Goal: Task Accomplishment & Management: Use online tool/utility

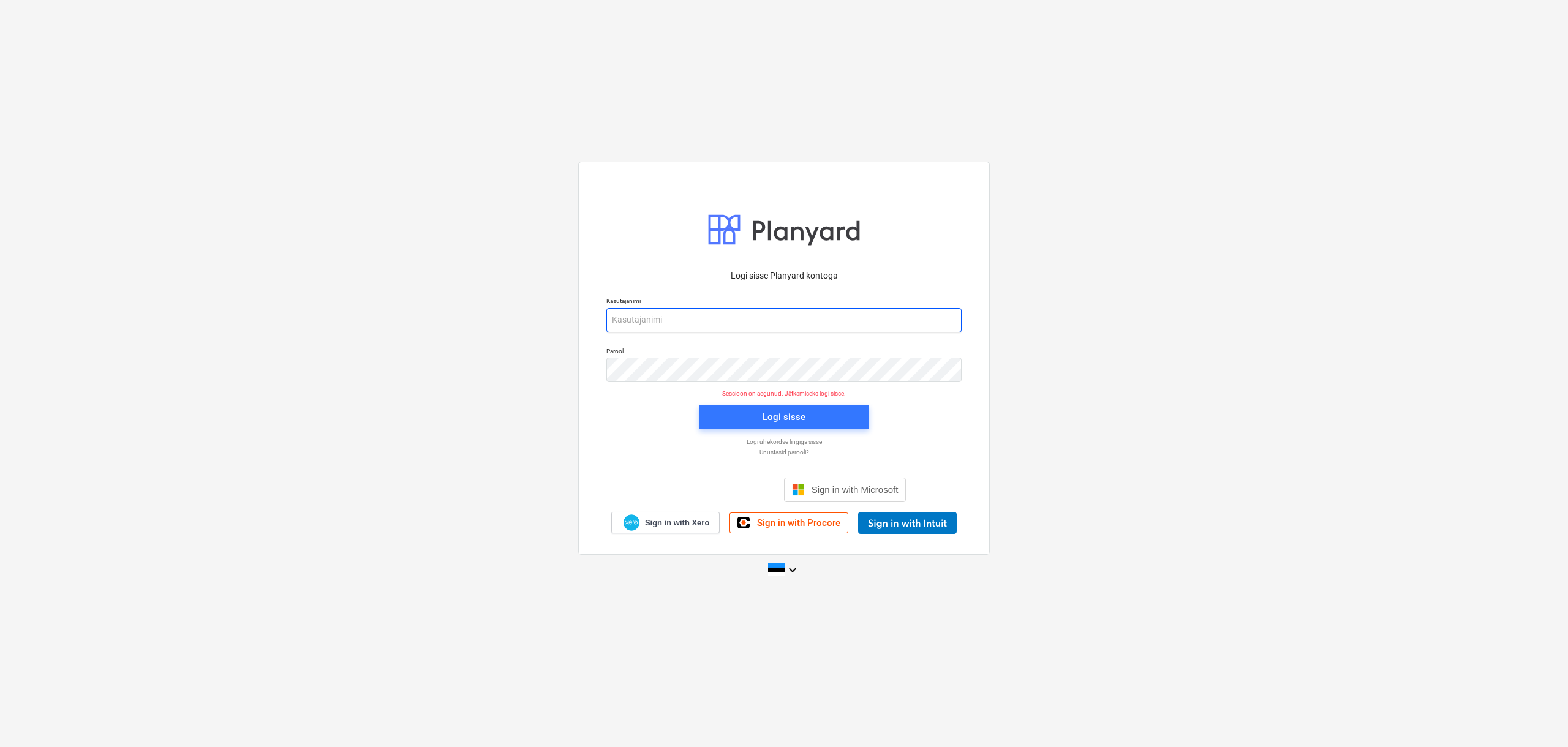
click at [658, 315] on input "email" at bounding box center [784, 319] width 355 height 24
type input "[EMAIL_ADDRESS][DOMAIN_NAME]"
click at [727, 419] on span "Logi sisse" at bounding box center [784, 417] width 141 height 16
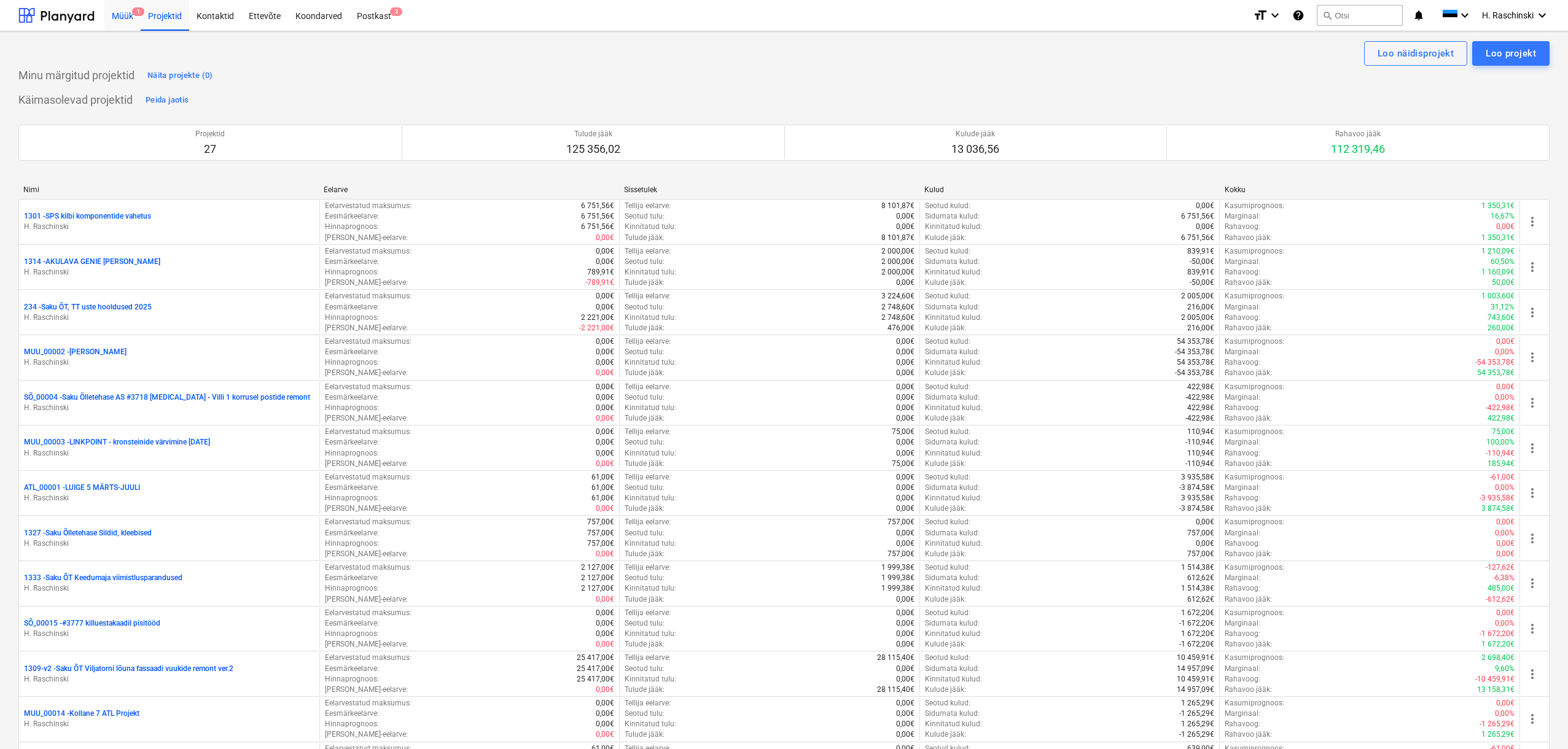
click at [122, 17] on div "Müük 1" at bounding box center [122, 15] width 36 height 31
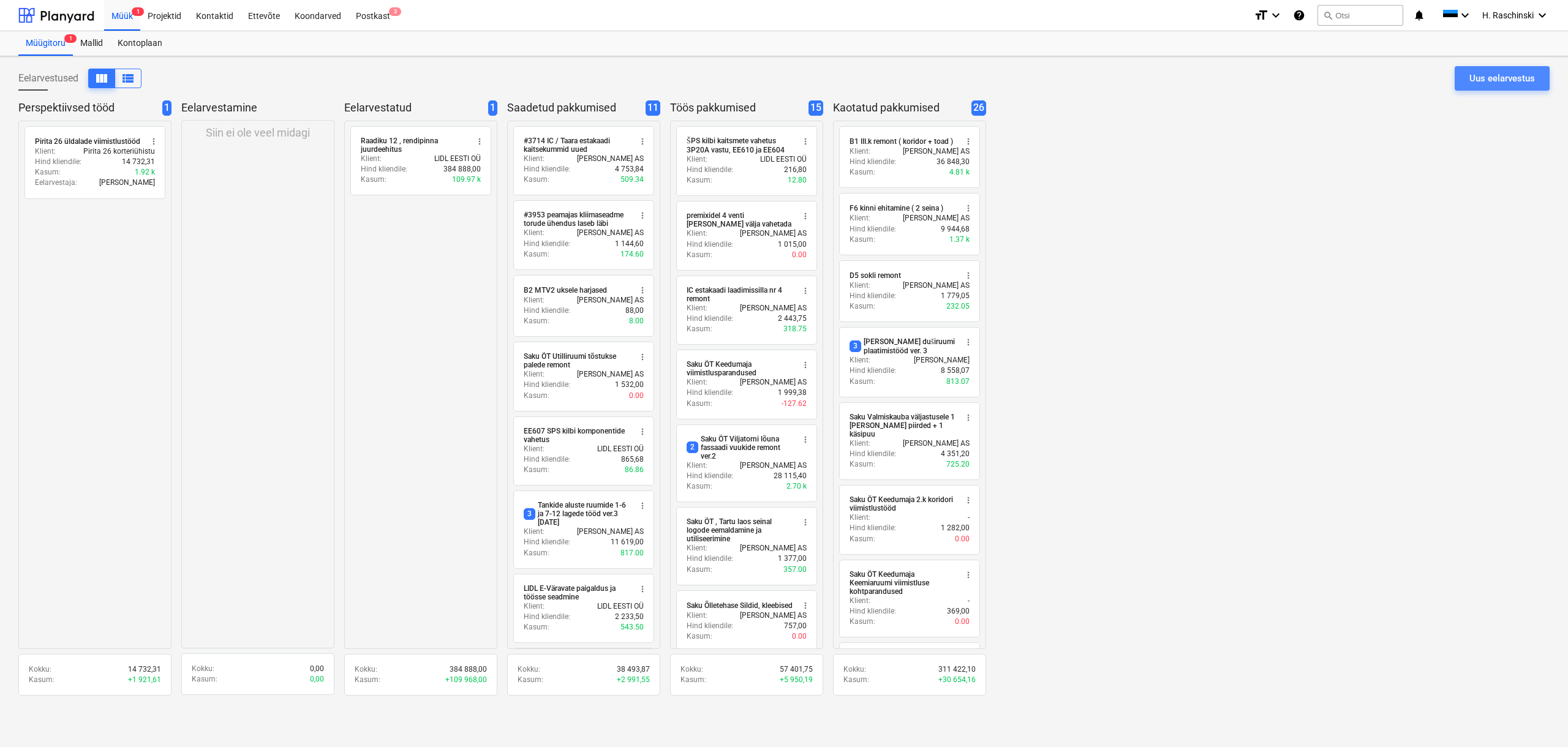
click at [922, 80] on div "Uus eelarvestus" at bounding box center [1502, 78] width 66 height 16
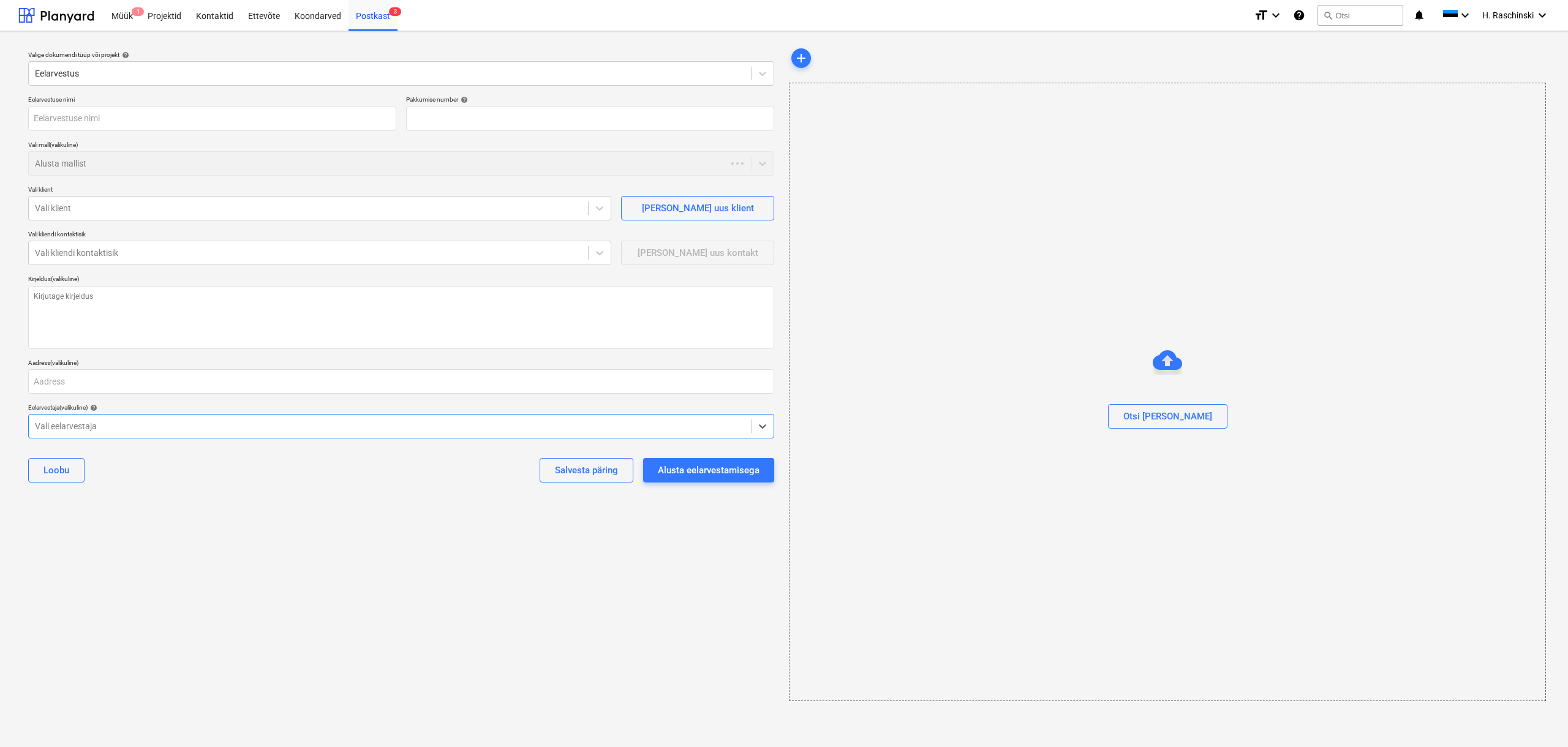
type textarea "x"
type input "QU-0087"
click at [130, 73] on div at bounding box center [390, 73] width 710 height 13
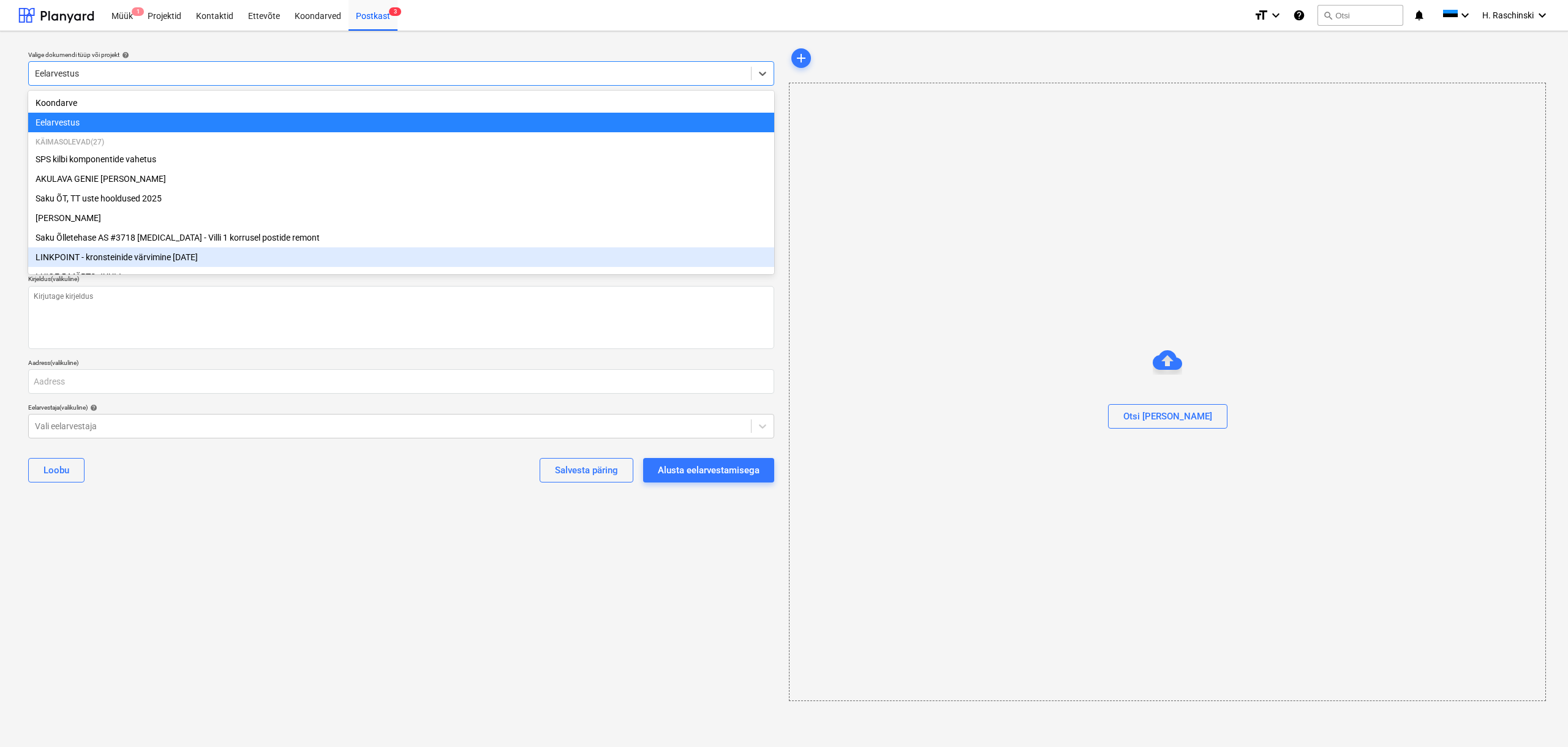
click at [212, 455] on div "Valige dokumendi tüüp või projekt help option LINKPOINT - kronsteinide värvimin…" at bounding box center [400, 374] width 765 height 665
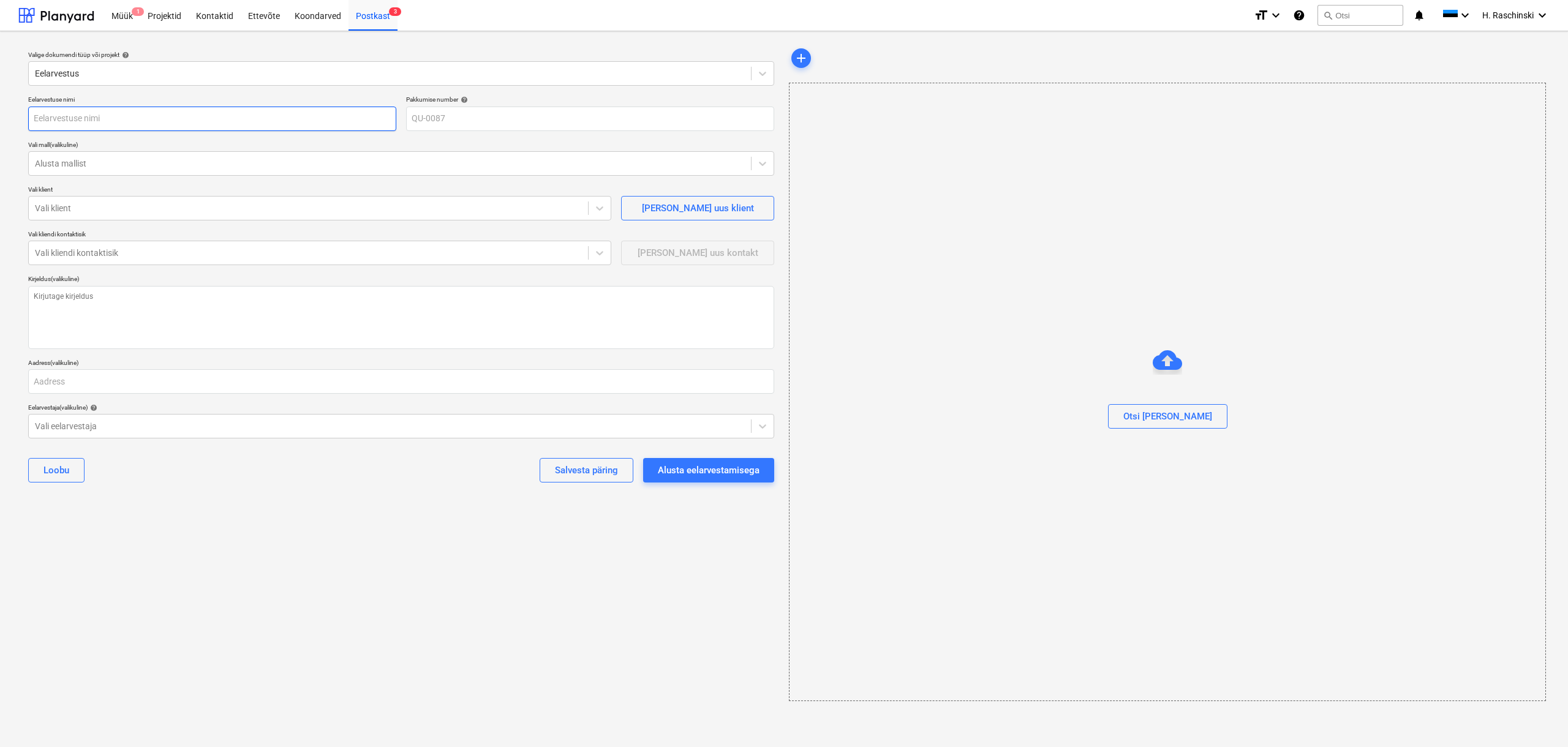
click at [90, 124] on input "text" at bounding box center [211, 118] width 368 height 24
paste input "#3959 Keedumaja 1 korruse koridori remont"
type textarea "x"
type input "#3959 Keedumaja 1 korruse koridori remont"
type textarea "x"
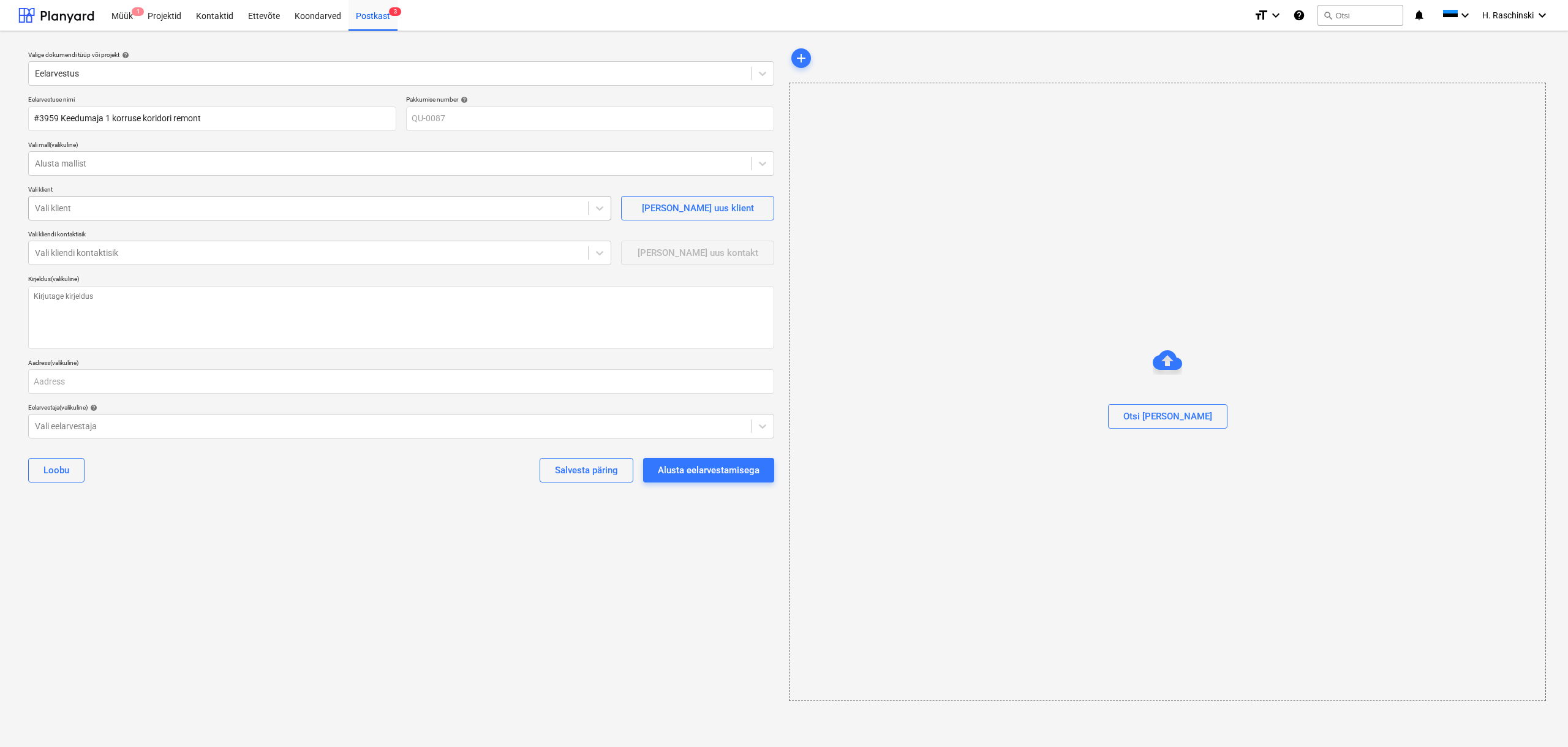
click at [156, 206] on div at bounding box center [308, 208] width 547 height 13
type input "Saku"
type textarea "x"
click at [98, 252] on div at bounding box center [308, 253] width 547 height 13
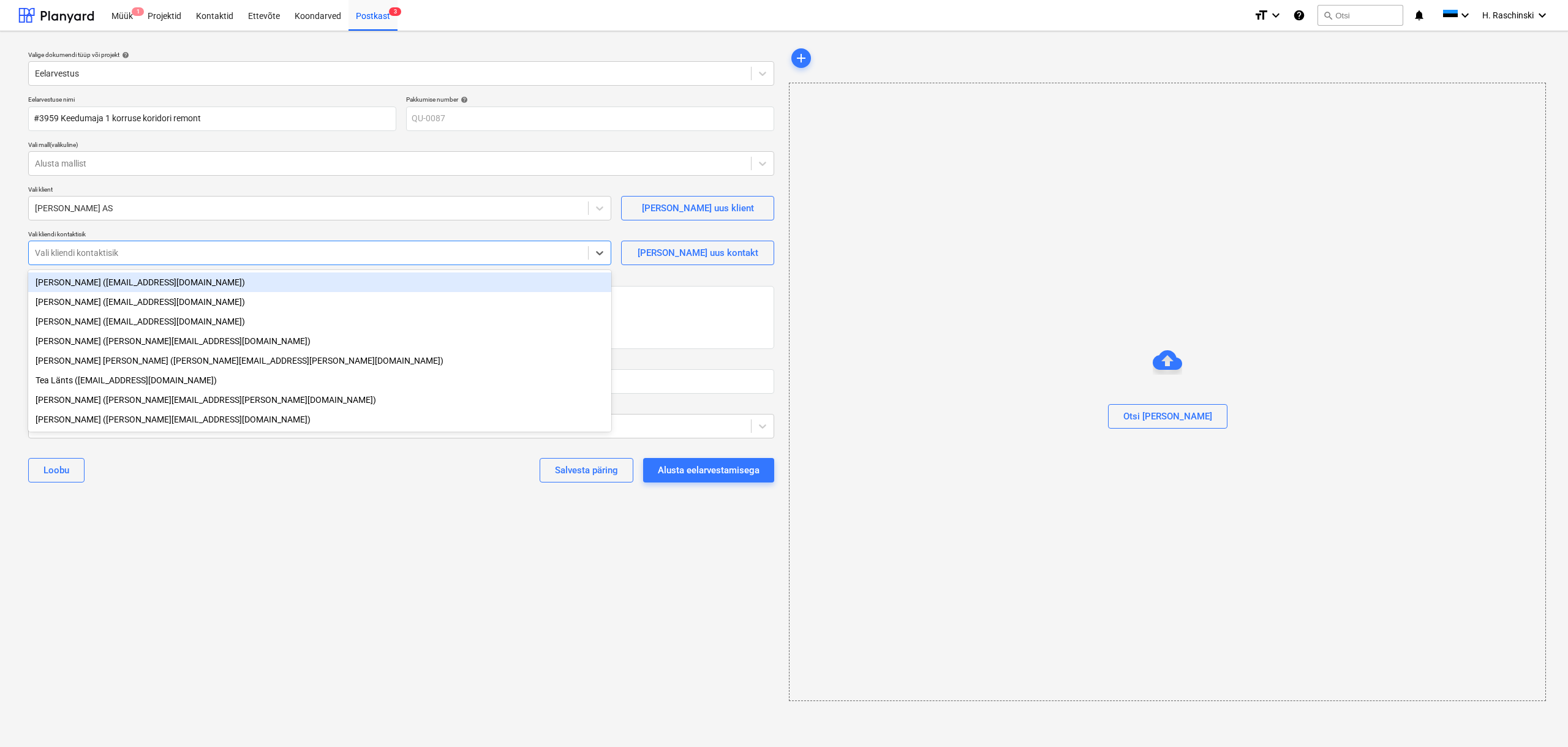
click at [95, 279] on div "[PERSON_NAME] ([EMAIL_ADDRESS][DOMAIN_NAME])" at bounding box center [319, 282] width 583 height 19
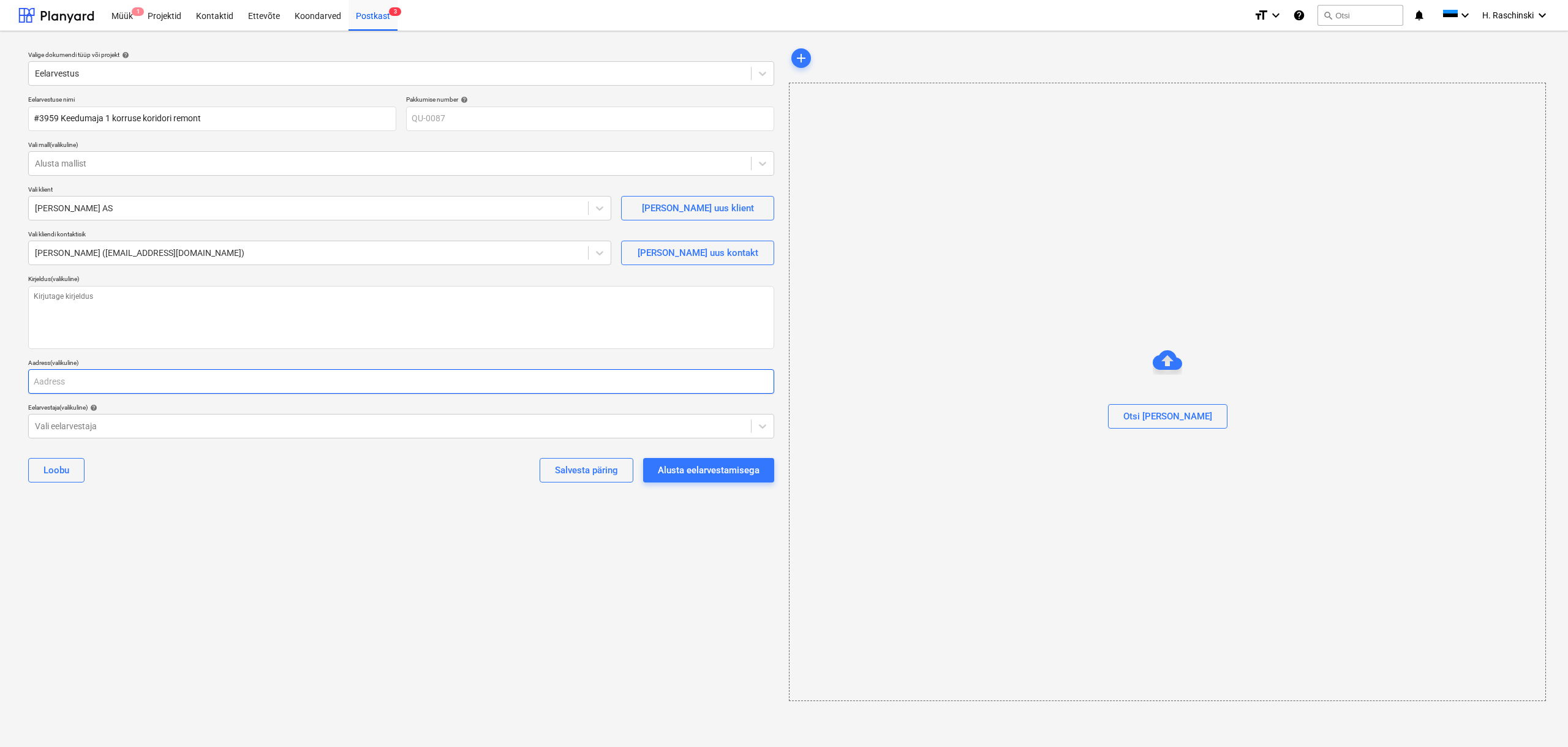
drag, startPoint x: 100, startPoint y: 387, endPoint x: 109, endPoint y: 377, distance: 13.5
click at [101, 387] on input "text" at bounding box center [400, 381] width 746 height 24
type textarea "x"
type input "T"
type textarea "x"
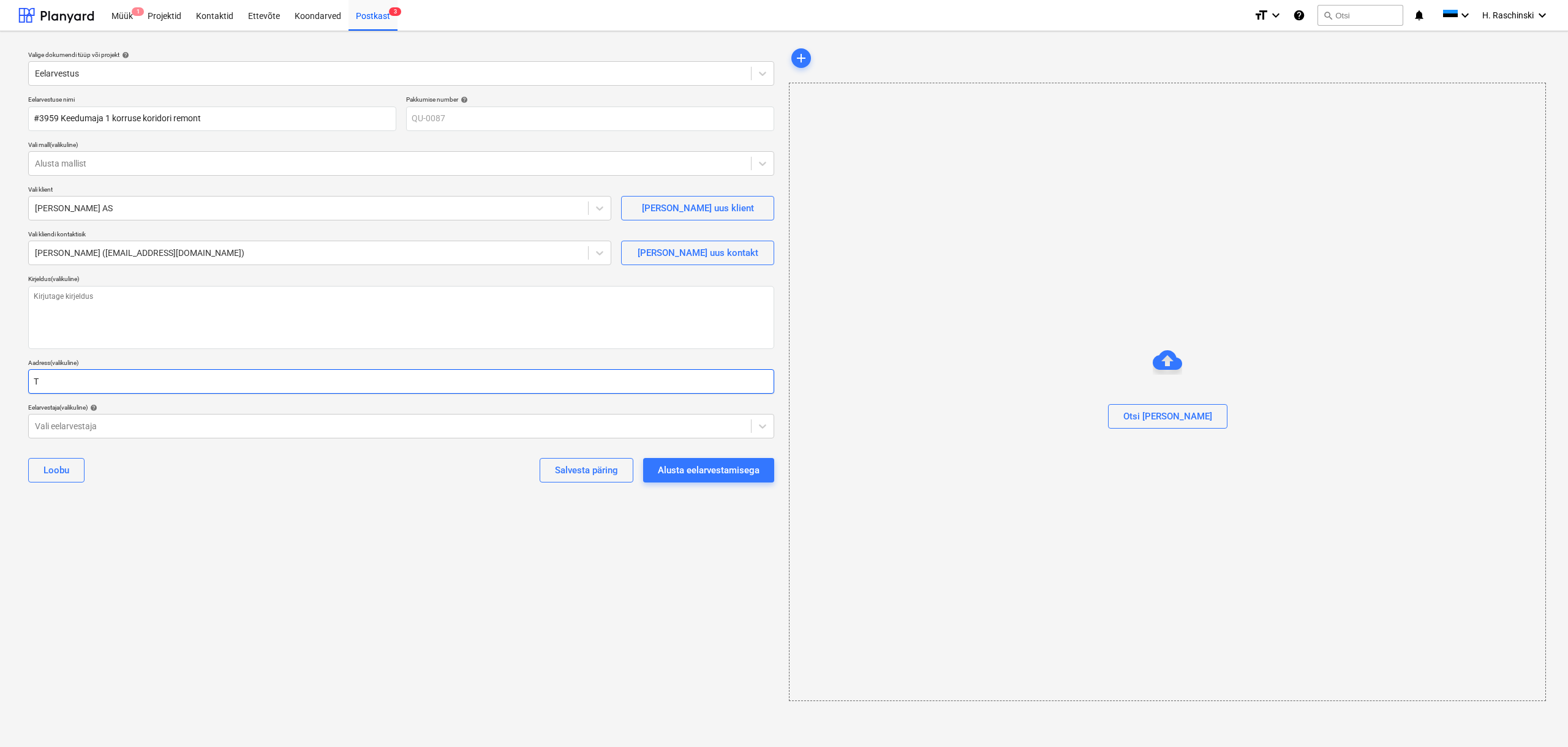
type input "Ta"
type textarea "x"
type input "Tal"
type textarea "x"
type input "Tall"
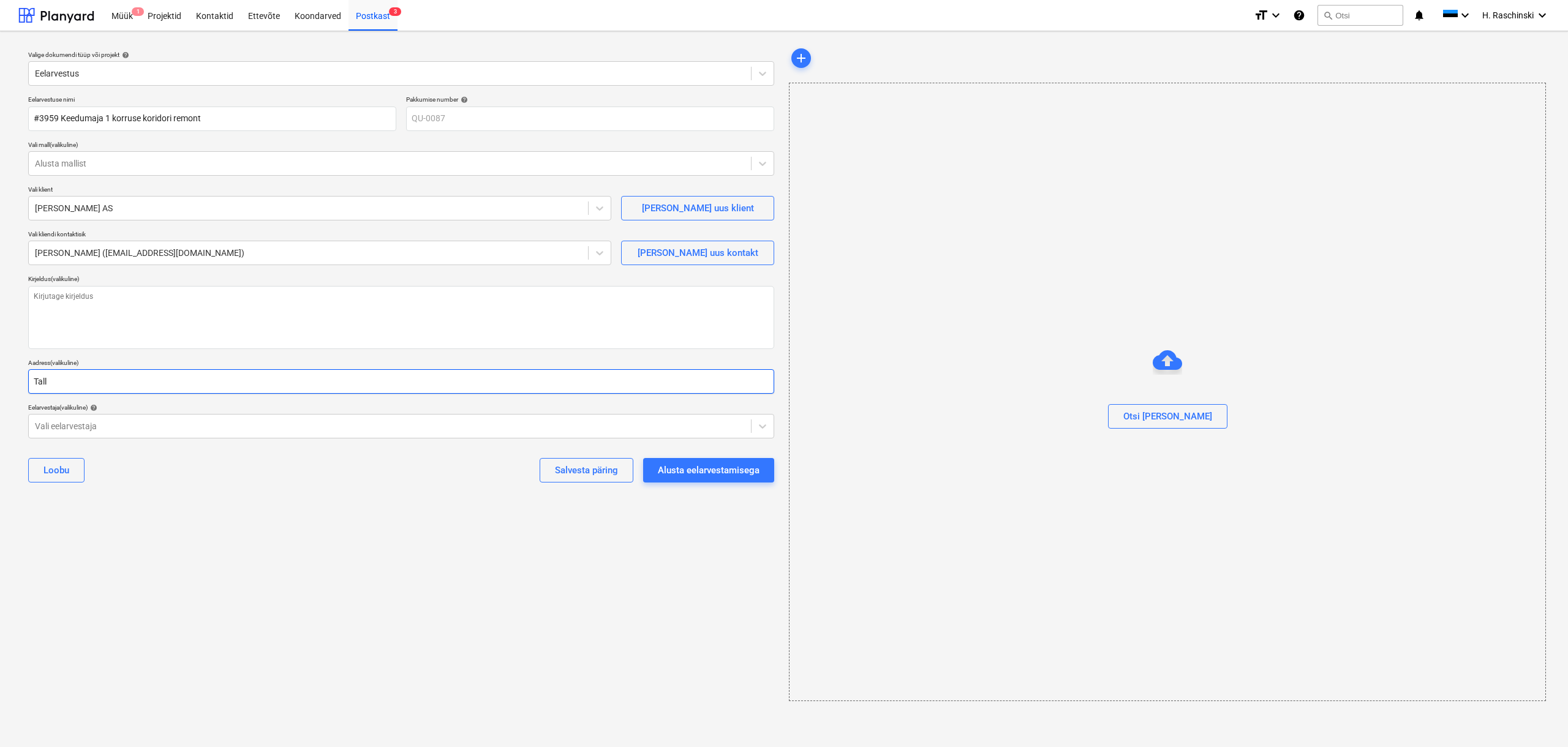
type textarea "x"
type input "Talli"
type textarea "x"
type input "Tallin"
type textarea "x"
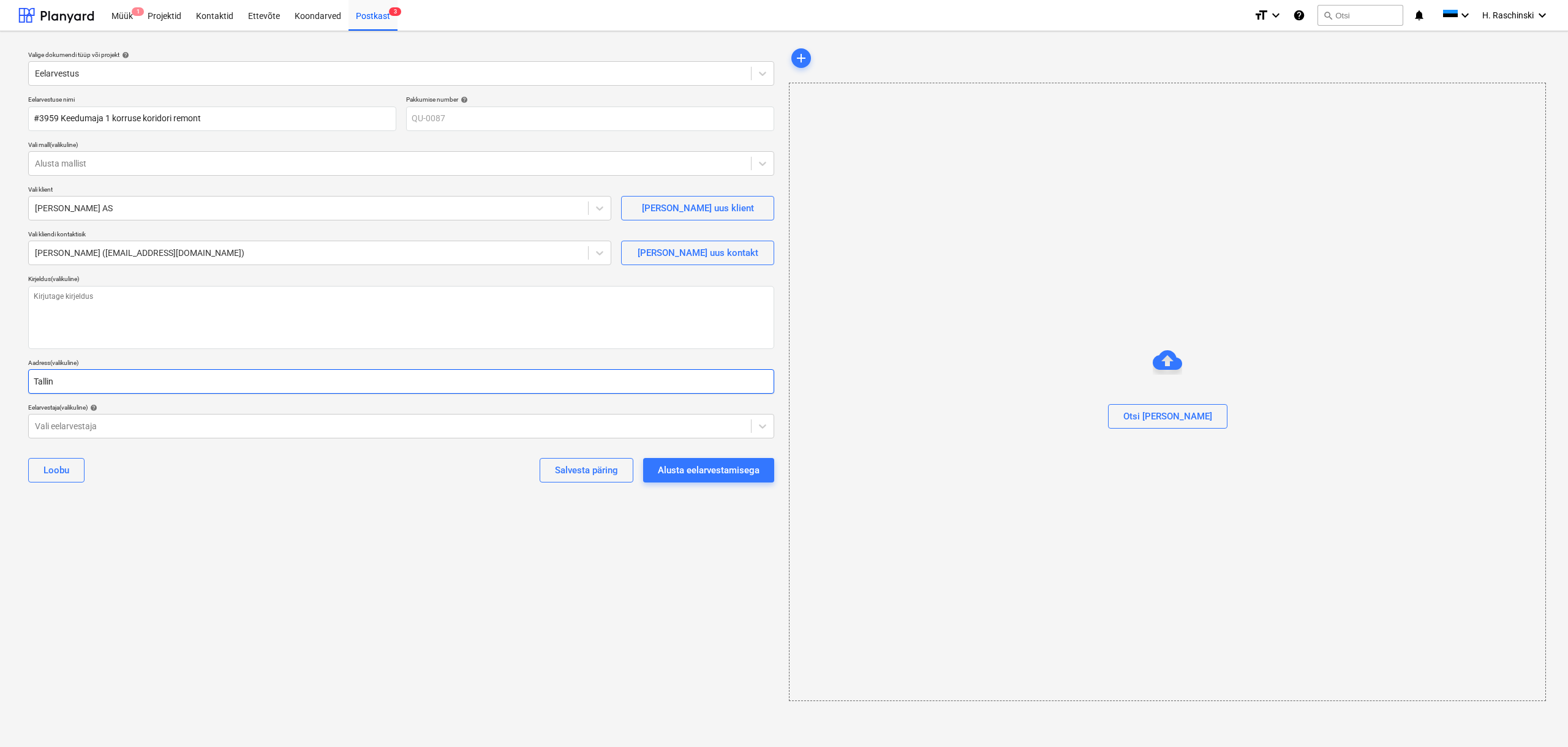
type input "[GEOGRAPHIC_DATA]"
type textarea "x"
type input "[GEOGRAPHIC_DATA]"
type textarea "x"
type input "[GEOGRAPHIC_DATA]"
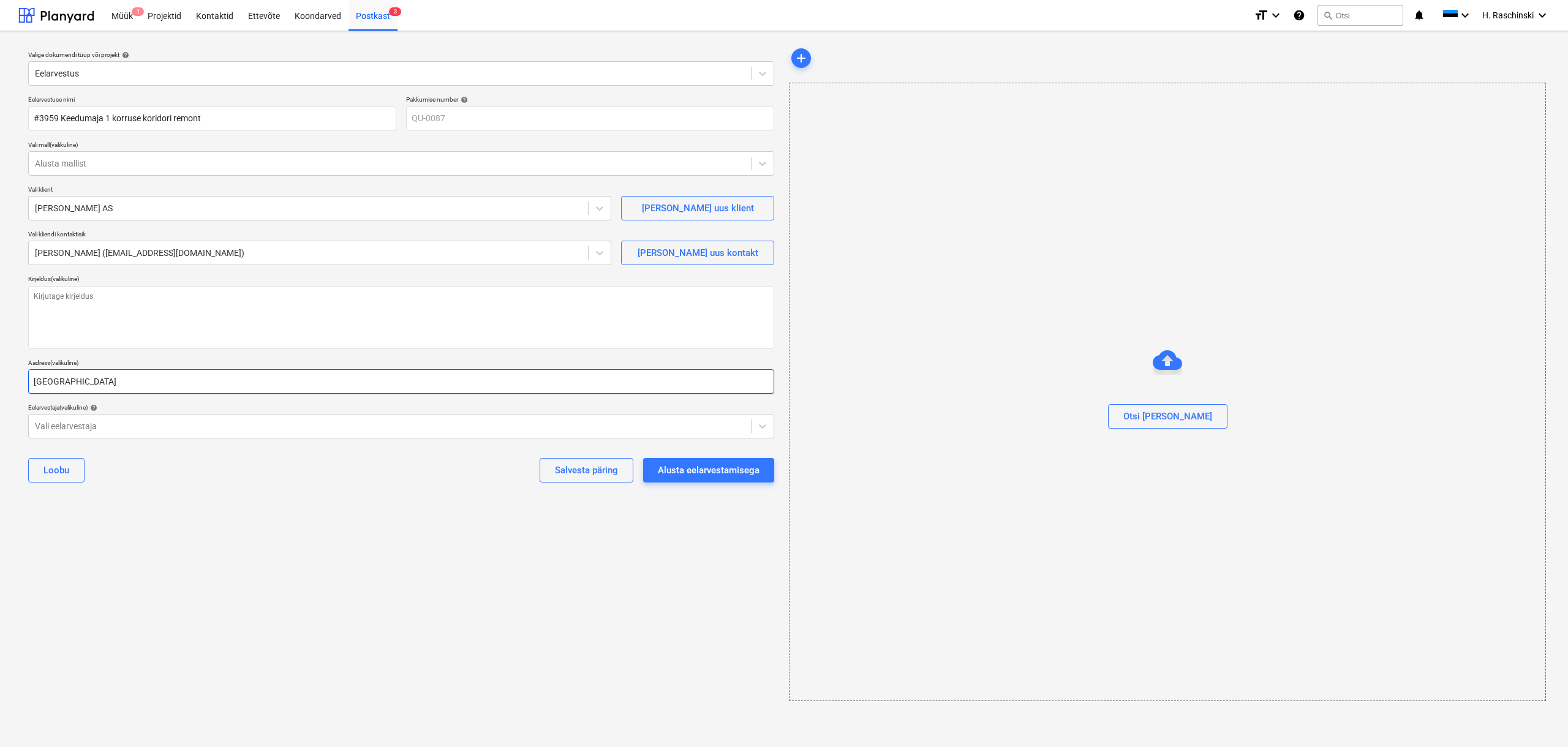
type textarea "x"
type input "Tallinna m"
type textarea "x"
type input "[GEOGRAPHIC_DATA]"
type textarea "x"
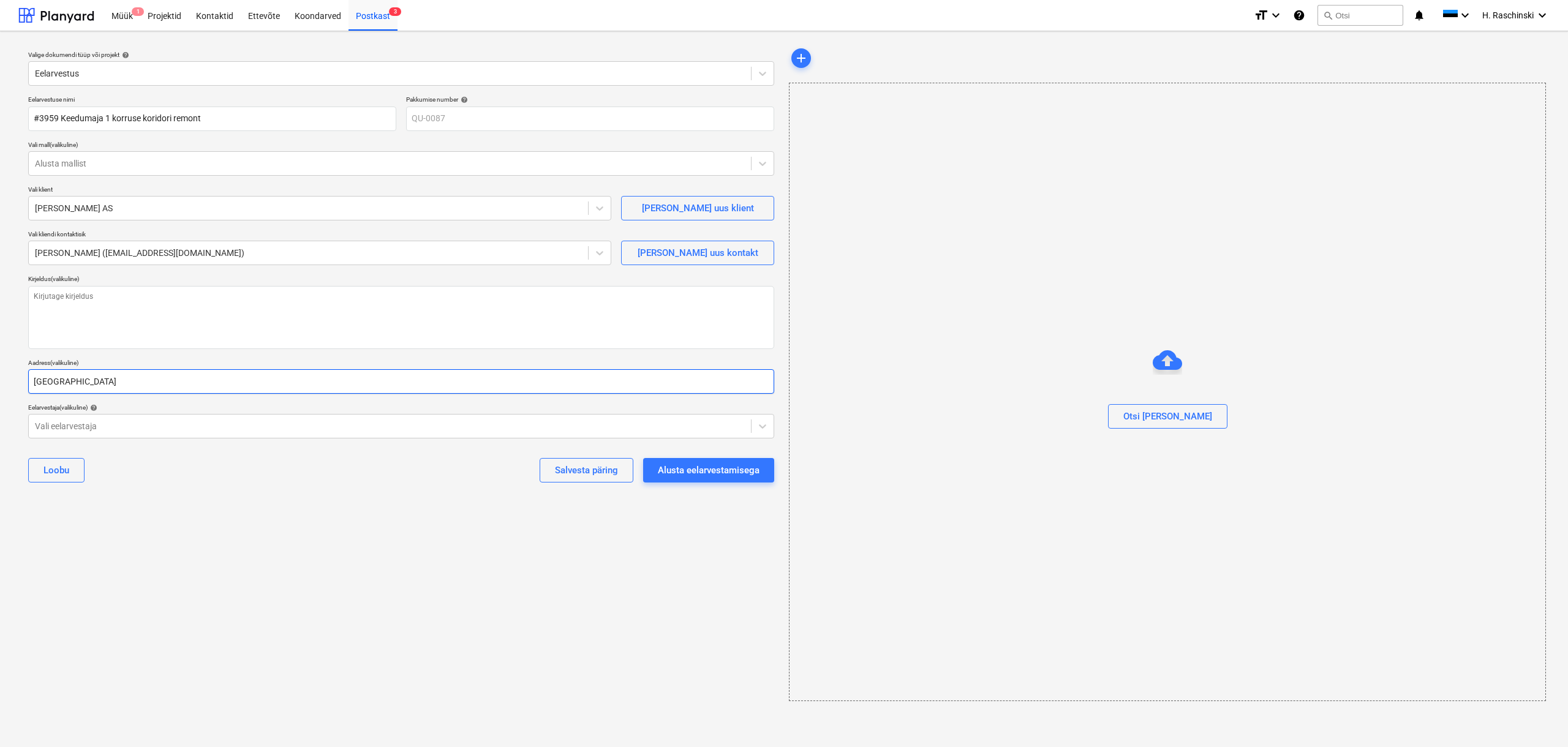
type input "Tallinna mnt"
type textarea "x"
type input "Tallinna mnt"
type textarea "x"
type input "Tallinna mnt 2"
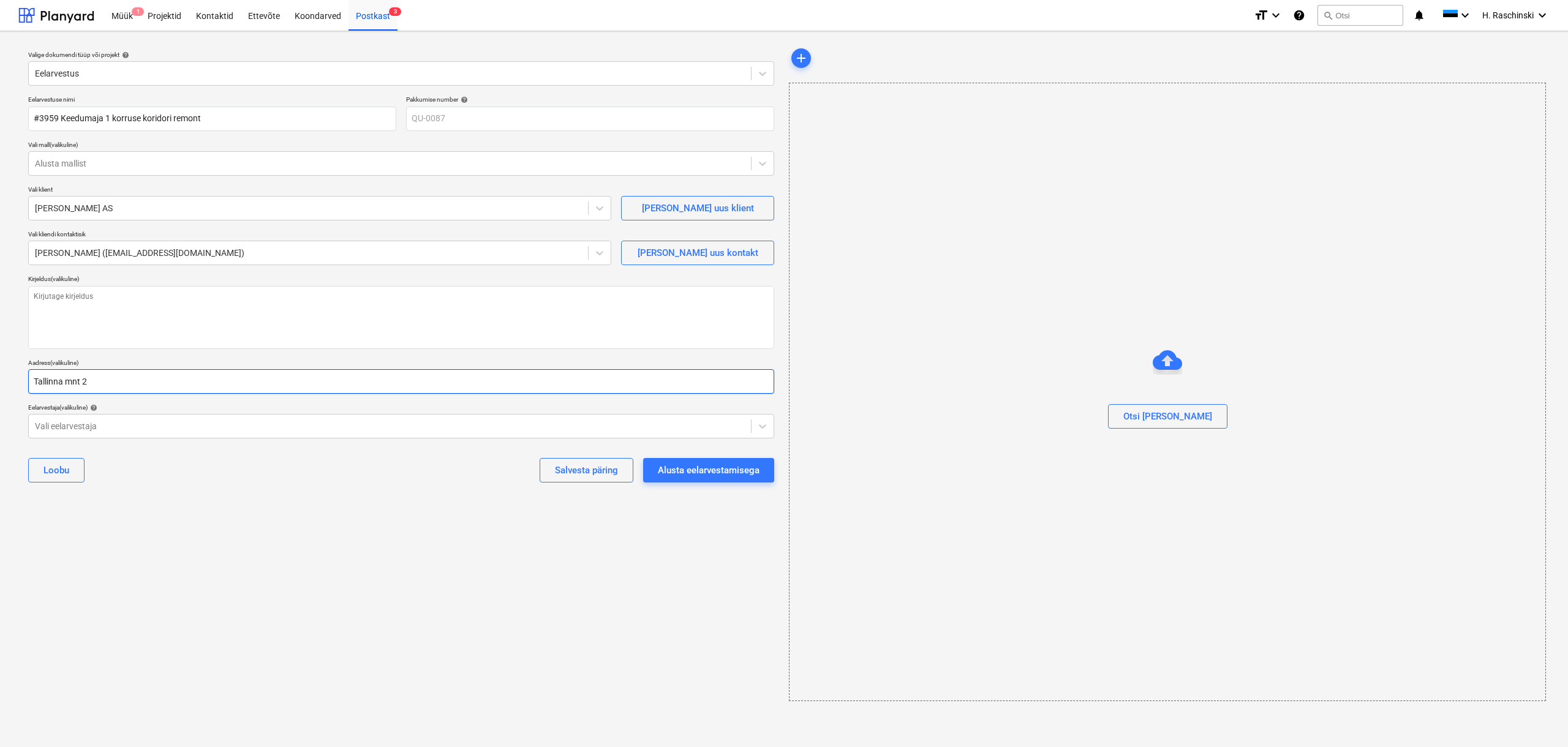
type textarea "x"
type input "Tallinna mnt 2,"
type textarea "x"
type input "Tallinna mnt 2, S"
type textarea "x"
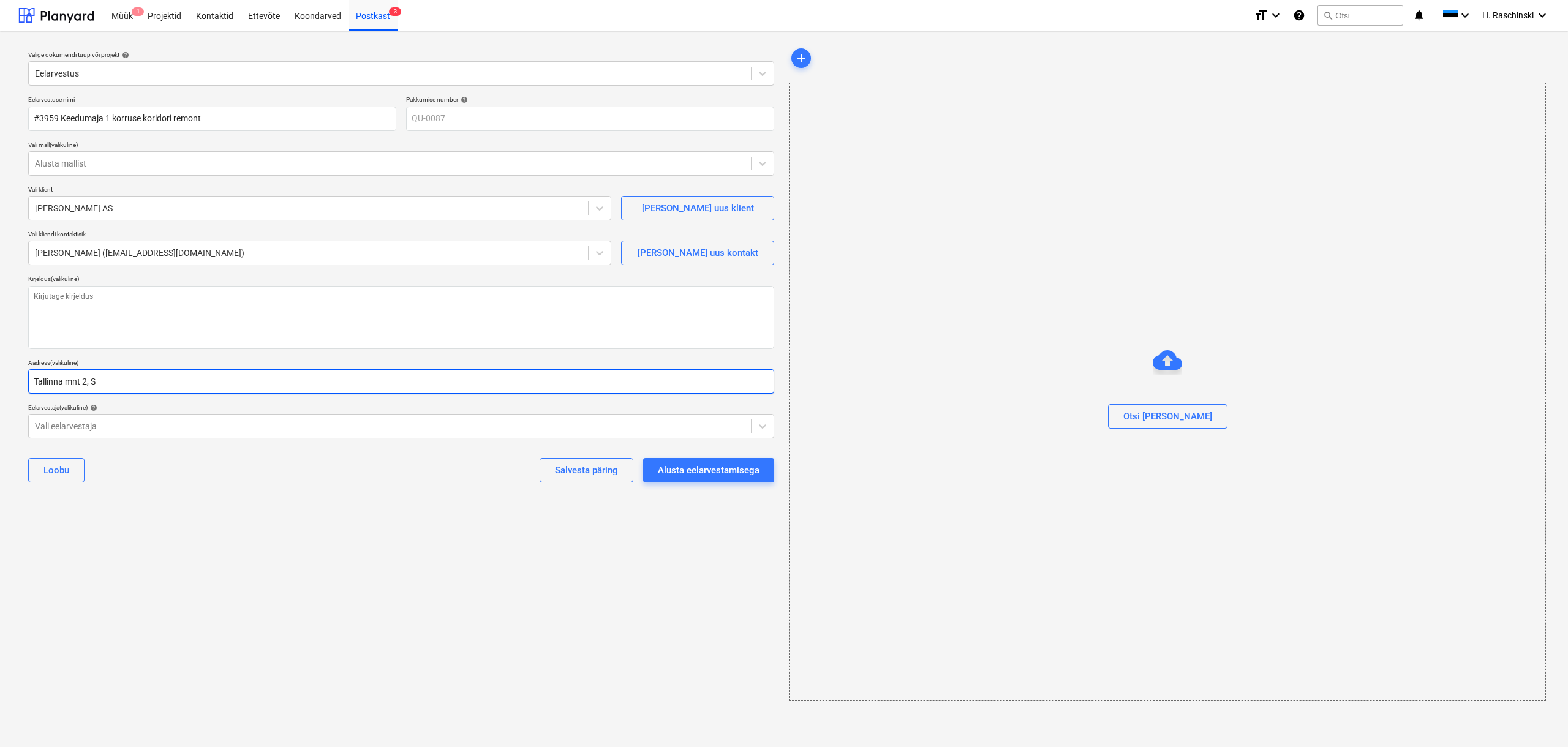
type input "Tallinna mnt 2, Sa"
type textarea "x"
type input "Tallinna mnt 2, Sak"
type textarea "x"
type input "Tallinna mnt 2, Saku"
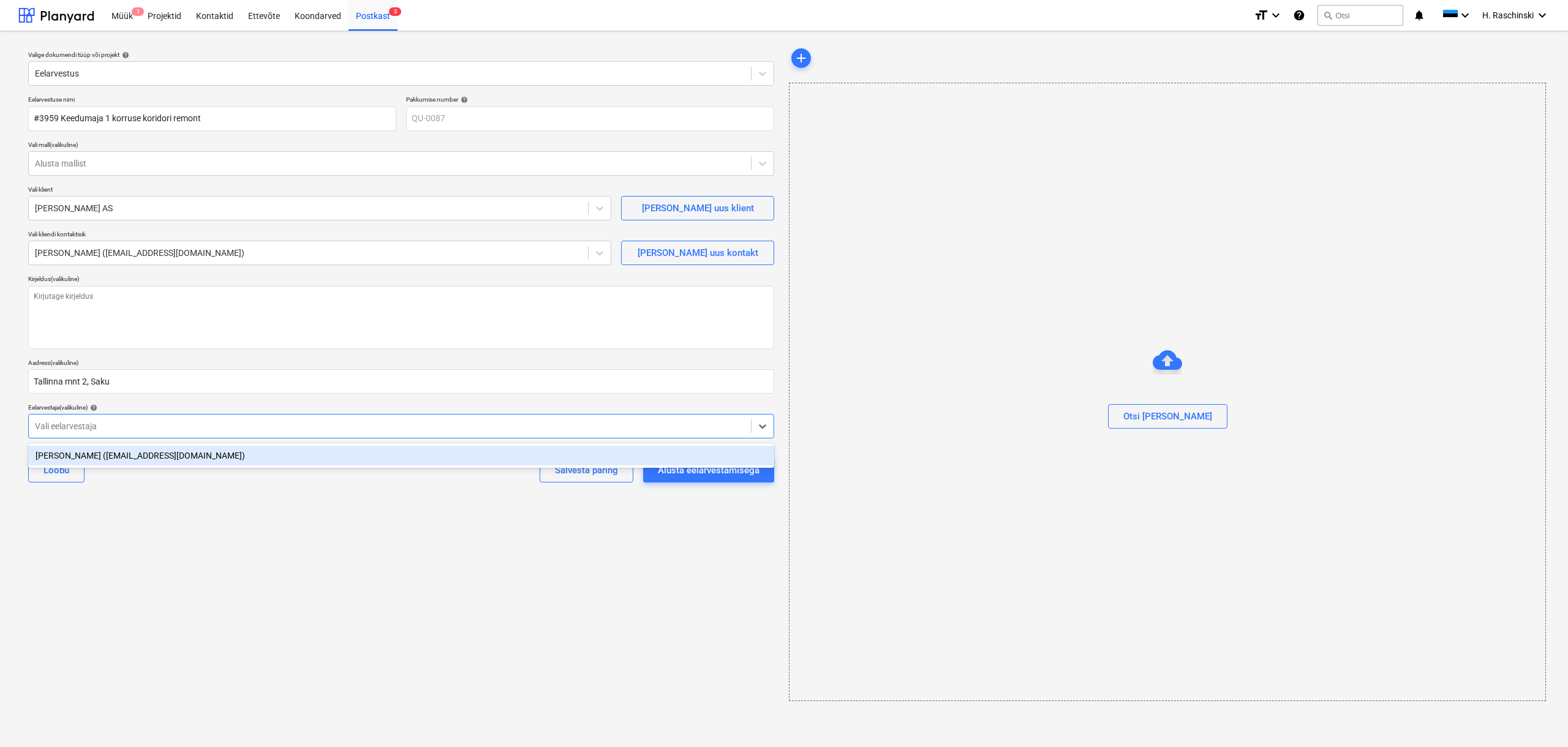
click at [126, 422] on div at bounding box center [390, 426] width 710 height 13
click at [116, 455] on div "[PERSON_NAME] ([EMAIL_ADDRESS][DOMAIN_NAME])" at bounding box center [400, 456] width 746 height 19
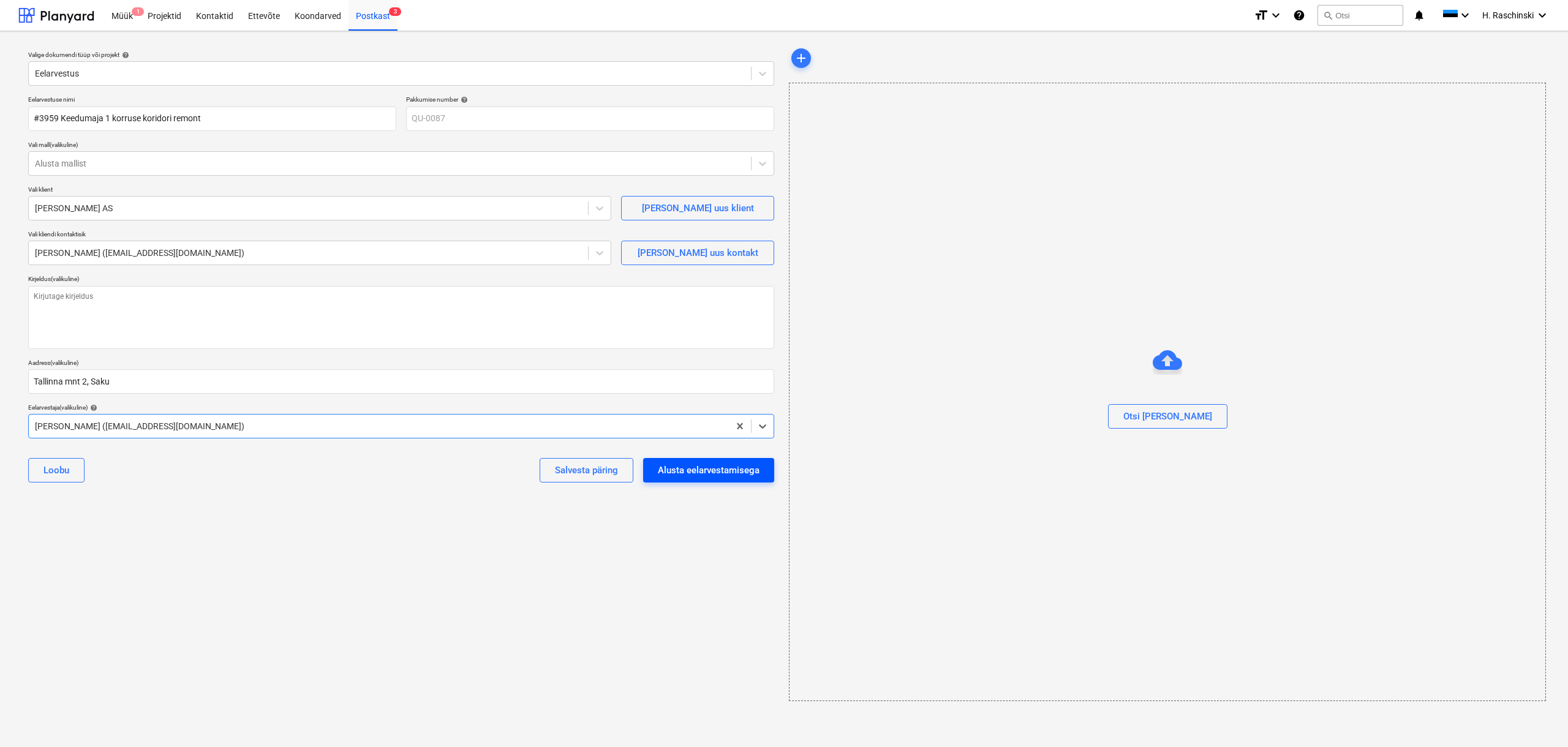
click at [678, 455] on div "Alusta eelarvestamisega" at bounding box center [708, 470] width 101 height 16
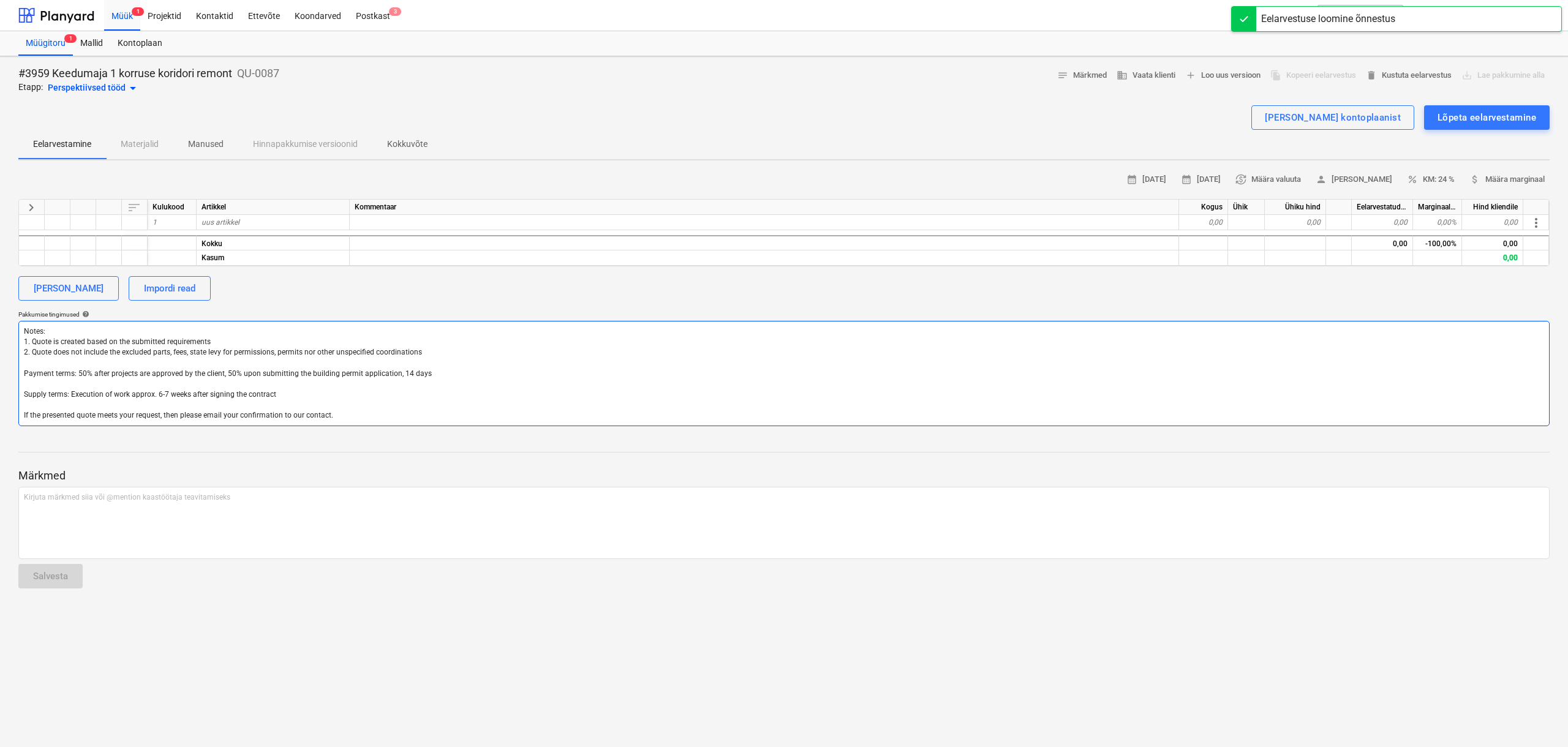
drag, startPoint x: 306, startPoint y: 412, endPoint x: 8, endPoint y: 311, distance: 314.7
click at [8, 311] on div "#3959 Keedumaja 1 korruse koridori remont QU-0087 Etapp: Perspektiivsed tööd ar…" at bounding box center [784, 401] width 1568 height 691
type textarea "x"
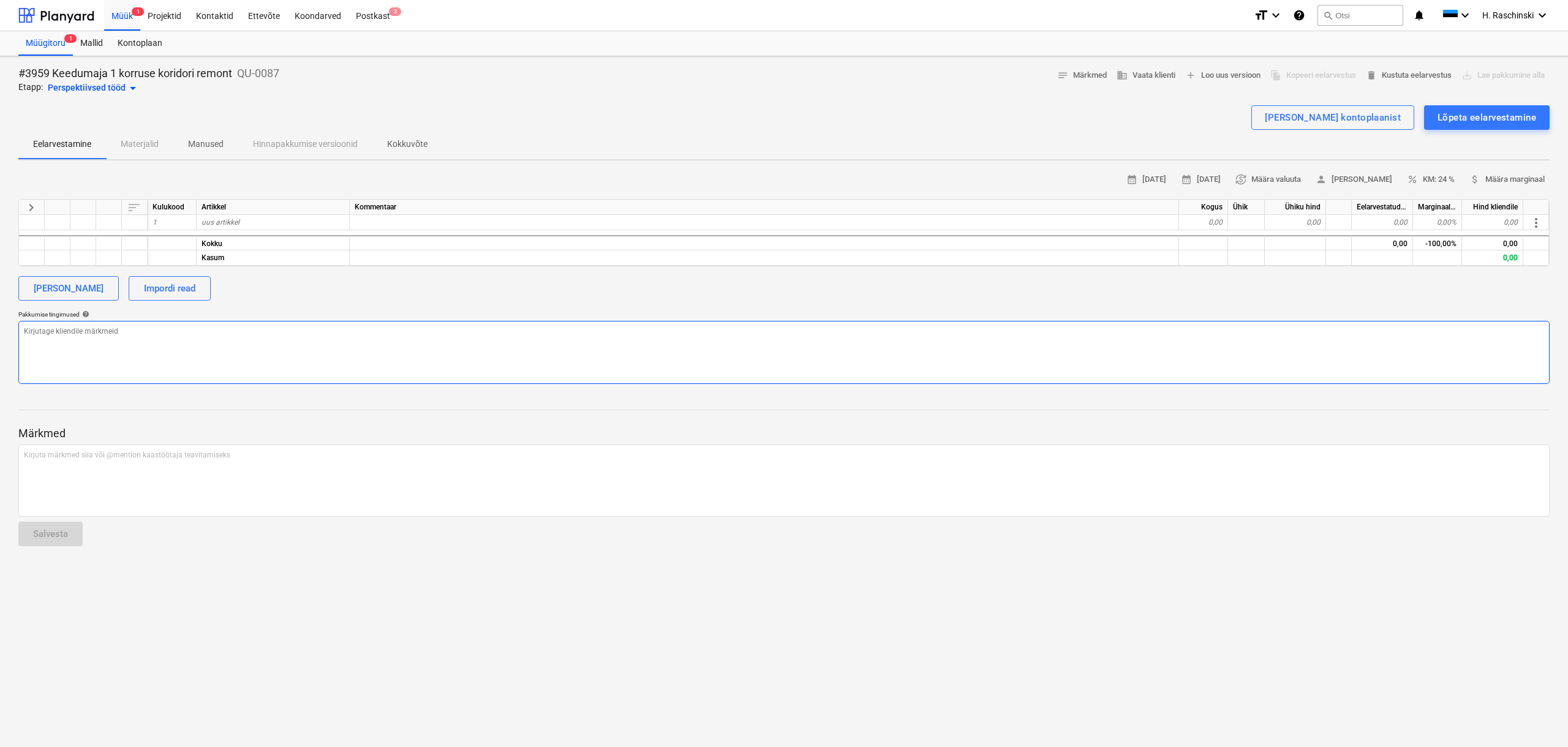
click at [74, 345] on textarea at bounding box center [784, 352] width 1531 height 63
paste textarea "koridori, tagumise [PERSON_NAME] EKKT ruumi remondiks. lahtise värvi eemaldamin…"
type textarea "x"
type textarea "koridori, tagumise [PERSON_NAME] EKKT ruumi remondiks. lahtise värvi eemaldamin…"
drag, startPoint x: 30, startPoint y: 331, endPoint x: 193, endPoint y: 358, distance: 165.2
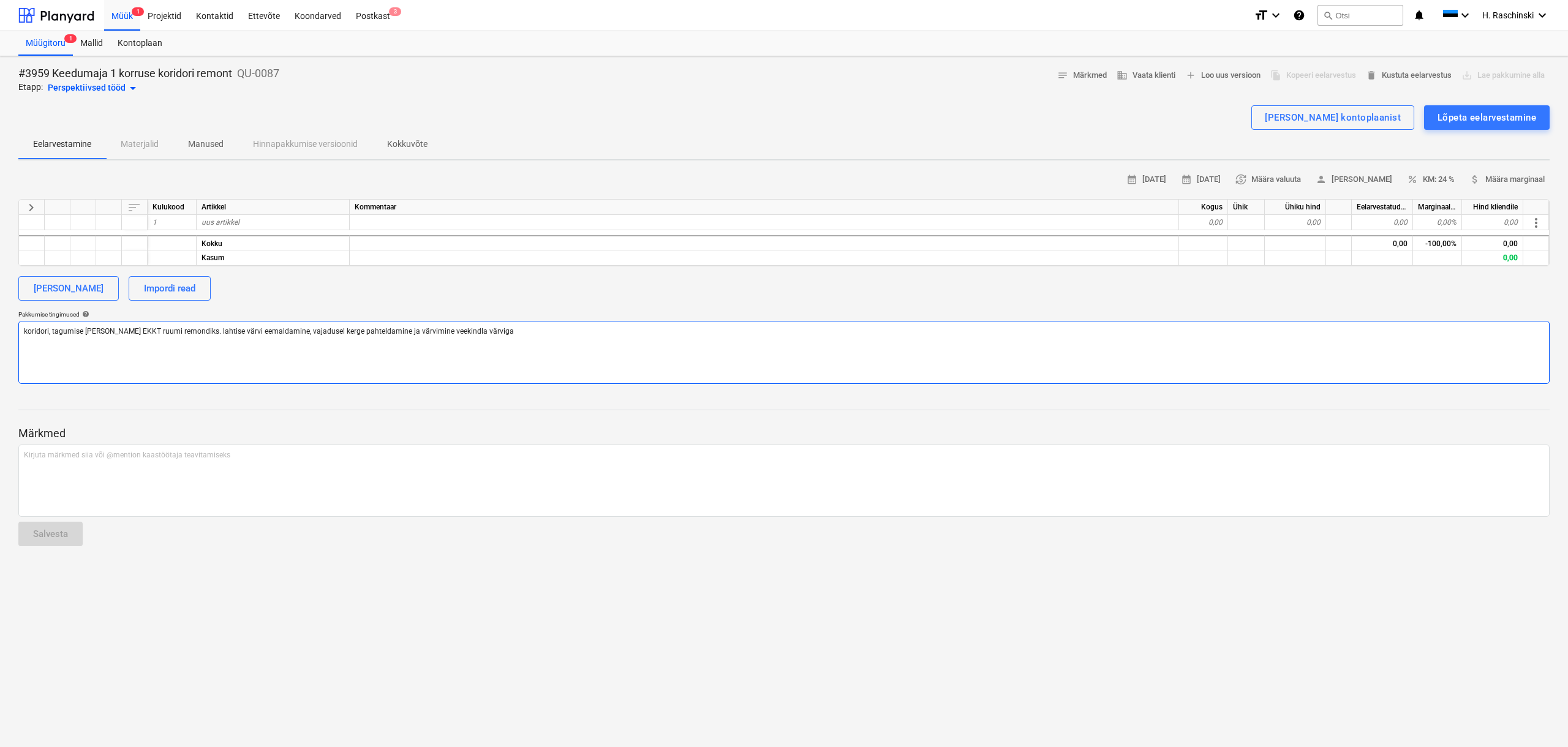
click at [32, 332] on textarea "koridori, tagumise [PERSON_NAME] EKKT ruumi remondiks. lahtise värvi eemaldamin…" at bounding box center [784, 352] width 1531 height 63
type textarea "x"
type textarea "1koridori, tagumise [PERSON_NAME] EKKT ruumi remondiks. lahtise värvi eemaldami…"
type textarea "x"
type textarea "1.koridori, tagumise [PERSON_NAME] EKKT ruumi remondiks. lahtise värvi eemaldam…"
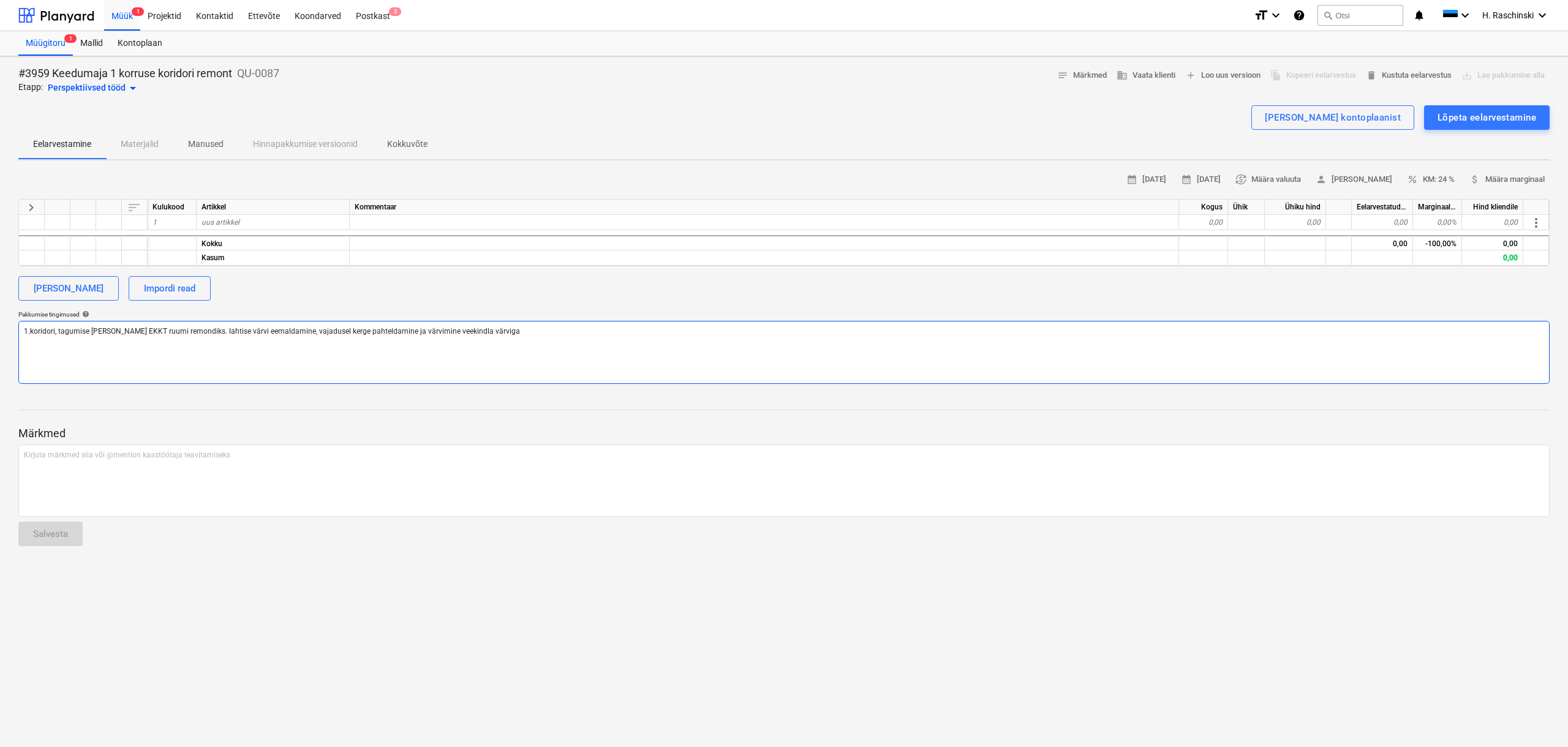
type textarea "x"
type textarea "1.kkoridori, tagumise [PERSON_NAME] EKKT ruumi remondiks. lahtise värvi eemalda…"
type textarea "x"
type textarea "1.k koridori, tagumise [PERSON_NAME] EKKT ruumi remondiks. lahtise värvi eemald…"
click at [206, 332] on textarea "1.k koridori, tagumise [PERSON_NAME] EKKT ruumi remondiks. lahtise värvi eemald…" at bounding box center [784, 352] width 1531 height 63
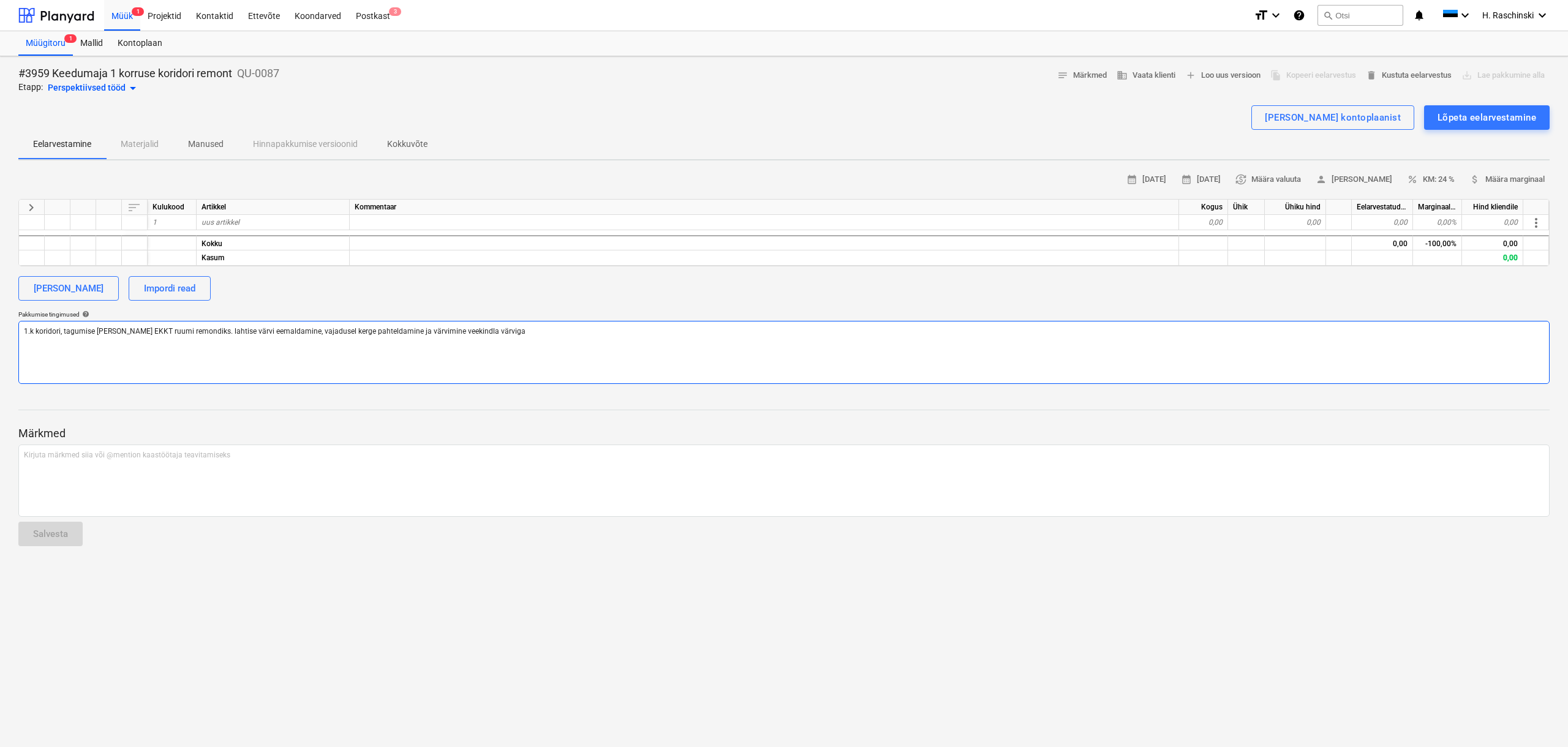
type textarea "x"
type textarea "1.k koridori, tagumise [PERSON_NAME] EKKT ruumi remondiks lahtise värvi eemalda…"
type textarea "x"
type textarea "1.k koridori, tagumise [PERSON_NAME] EKKT ruumi remondik lahtise värvi eemaldam…"
type textarea "x"
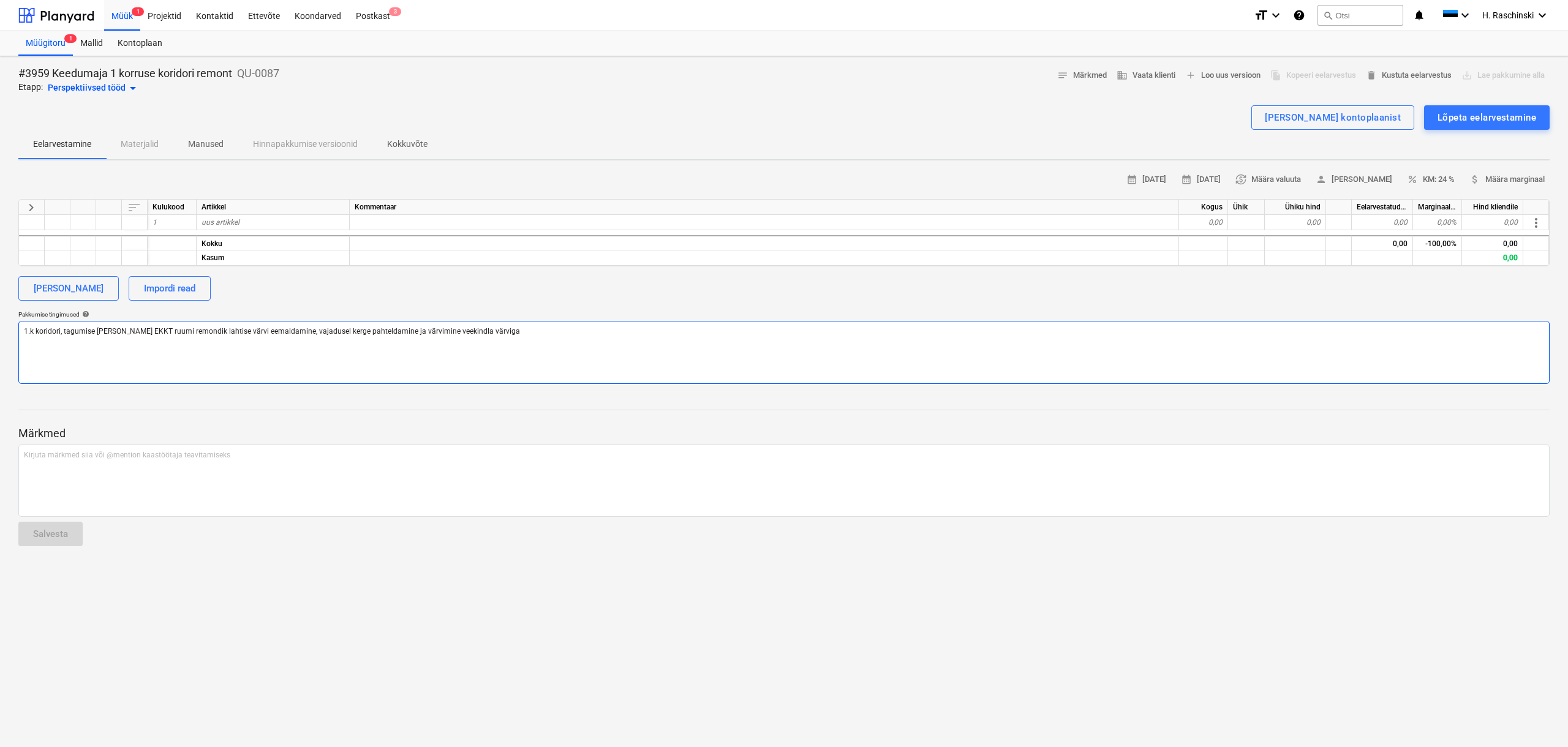
type textarea "1.k koridori, tagumise [PERSON_NAME] EKKT ruumi [PERSON_NAME] lahtise värvi eem…"
type textarea "x"
type textarea "1.k koridori, tagumise [PERSON_NAME] EKKT ruumi remond lahtise värvi eemaldamin…"
type textarea "x"
type textarea "1.k koridori, tagumise [PERSON_NAME] EKKT ruumi remon lahtise värvi eemaldamine…"
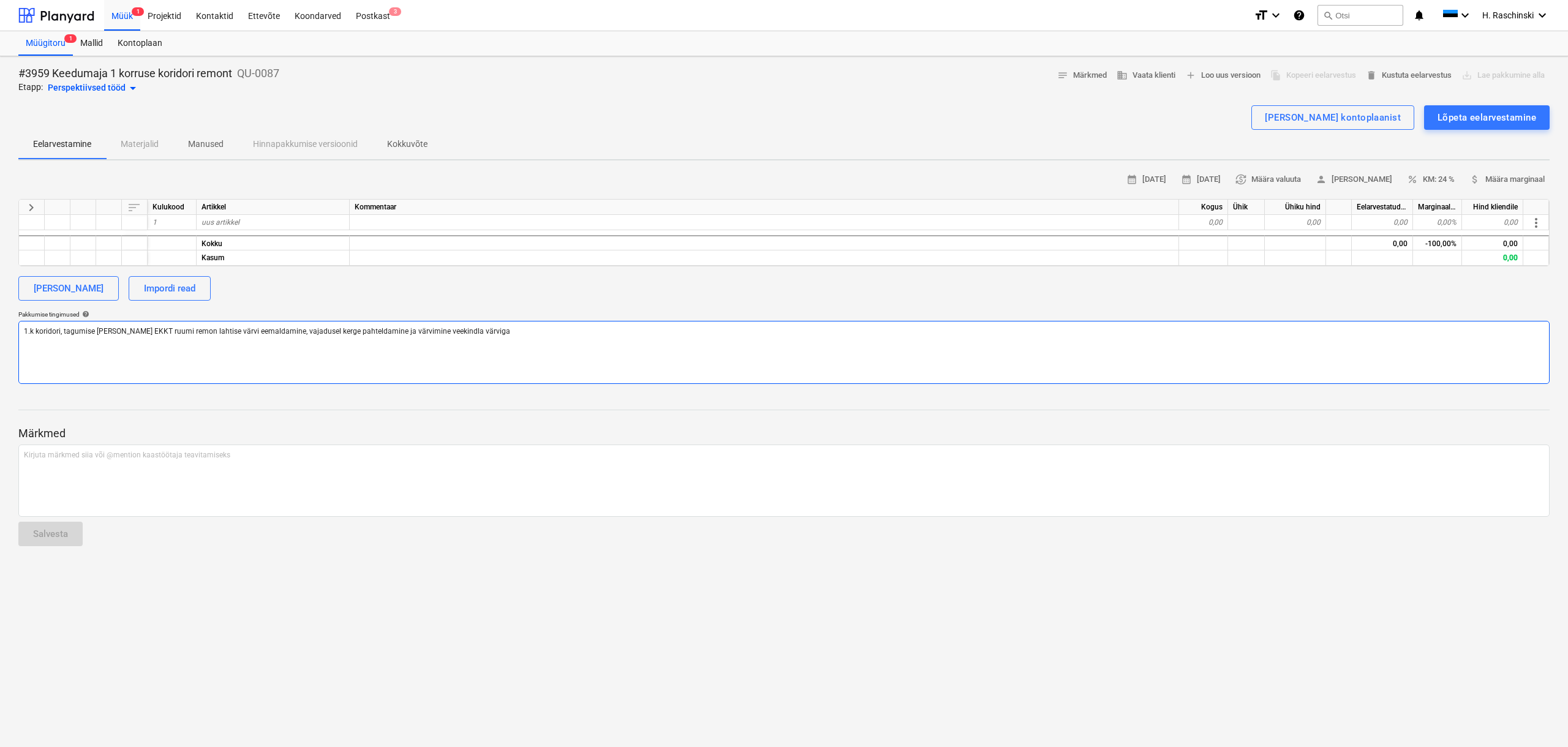
type textarea "x"
type textarea "1.k koridori, tagumise [PERSON_NAME] EKKT ruumi remont lahtise värvi eemaldamin…"
type textarea "x"
type textarea "1.k koridori, tagumise [PERSON_NAME] EKKT ruumi remont lahtise värvi eemaldamin…"
type textarea "x"
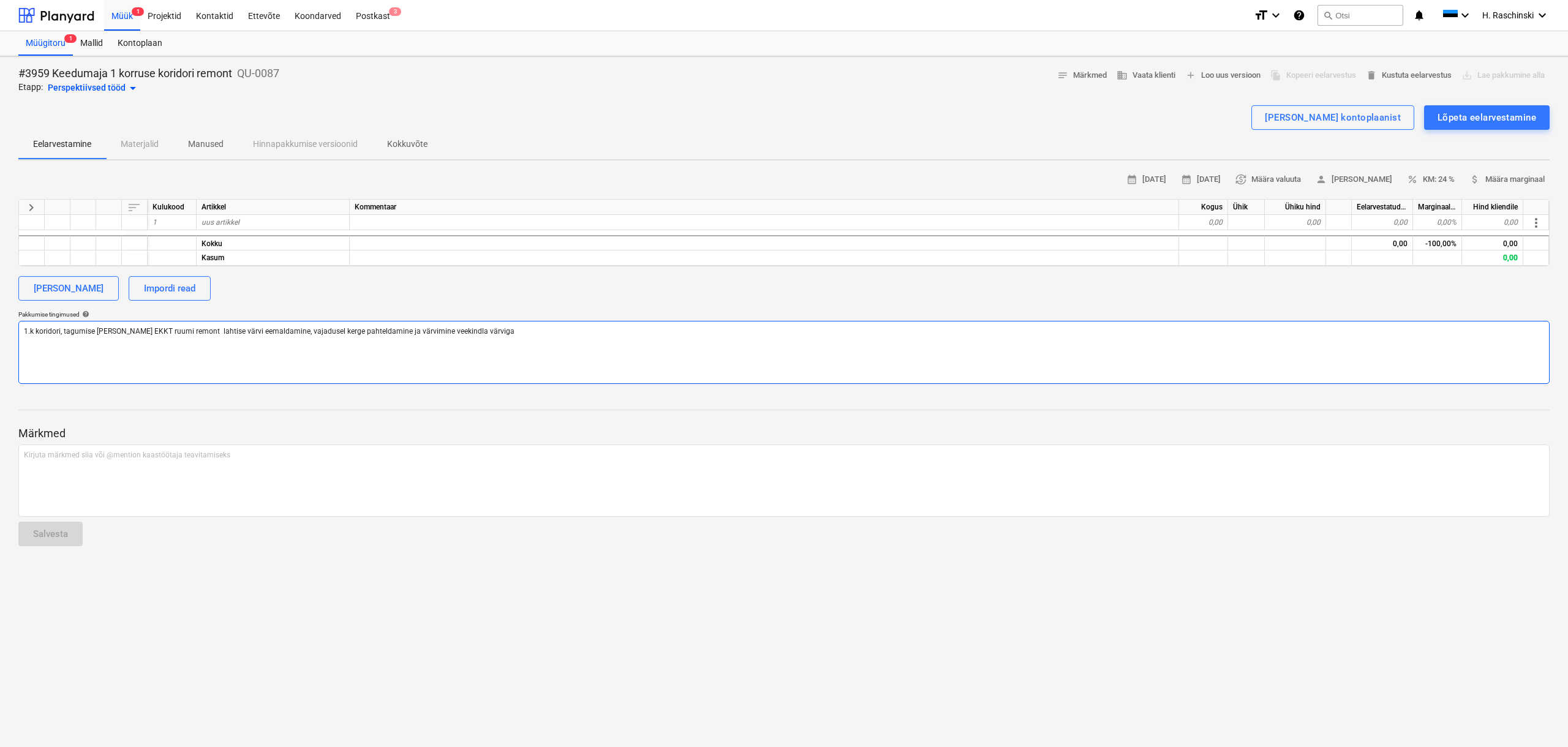
type textarea "1.k koridori, tagumise [PERSON_NAME] EKKT ruumi remont - lahtise värvi eemaldam…"
type textarea "x"
click at [490, 333] on textarea "1.k koridori, tagumise [PERSON_NAME] EKKT ruumi remont - lahtise värvi eemaldam…" at bounding box center [784, 352] width 1531 height 63
type textarea "1.k koridori, tagumise [PERSON_NAME] EKKT ruumi remont - lahtise värvi eemaldam…"
type textarea "x"
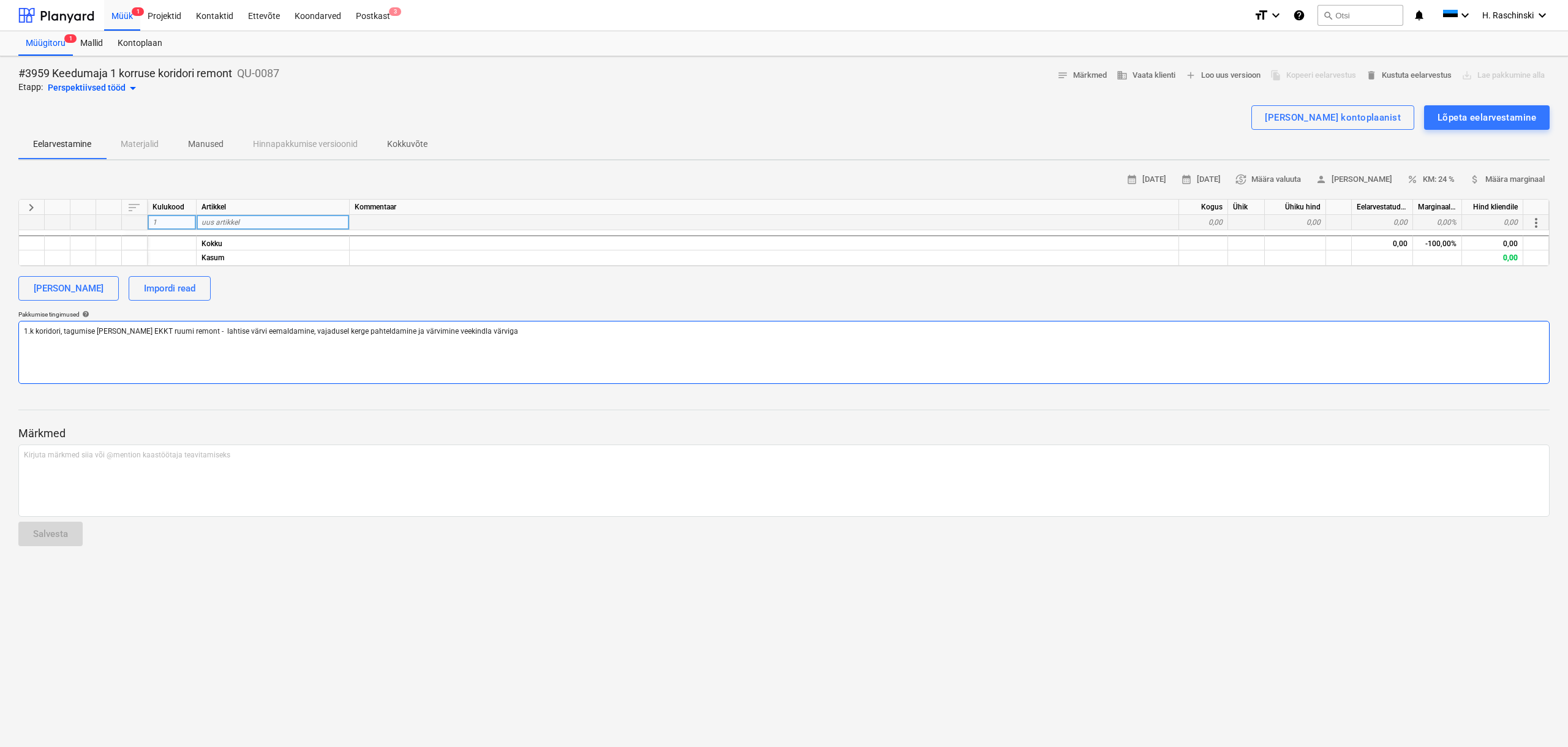
type textarea "1.k koridori, tagumise [PERSON_NAME] EKKT ruumi remont - lahtise värvi eemaldam…"
type textarea "x"
type textarea "1.k koridori, tagumise [PERSON_NAME] EKKT ruumi remont - lahtise värvi eemaldam…"
type textarea "x"
type textarea "1.k koridori, tagumise [PERSON_NAME] EKKT ruumi remont - lahtise värvi eemaldam…"
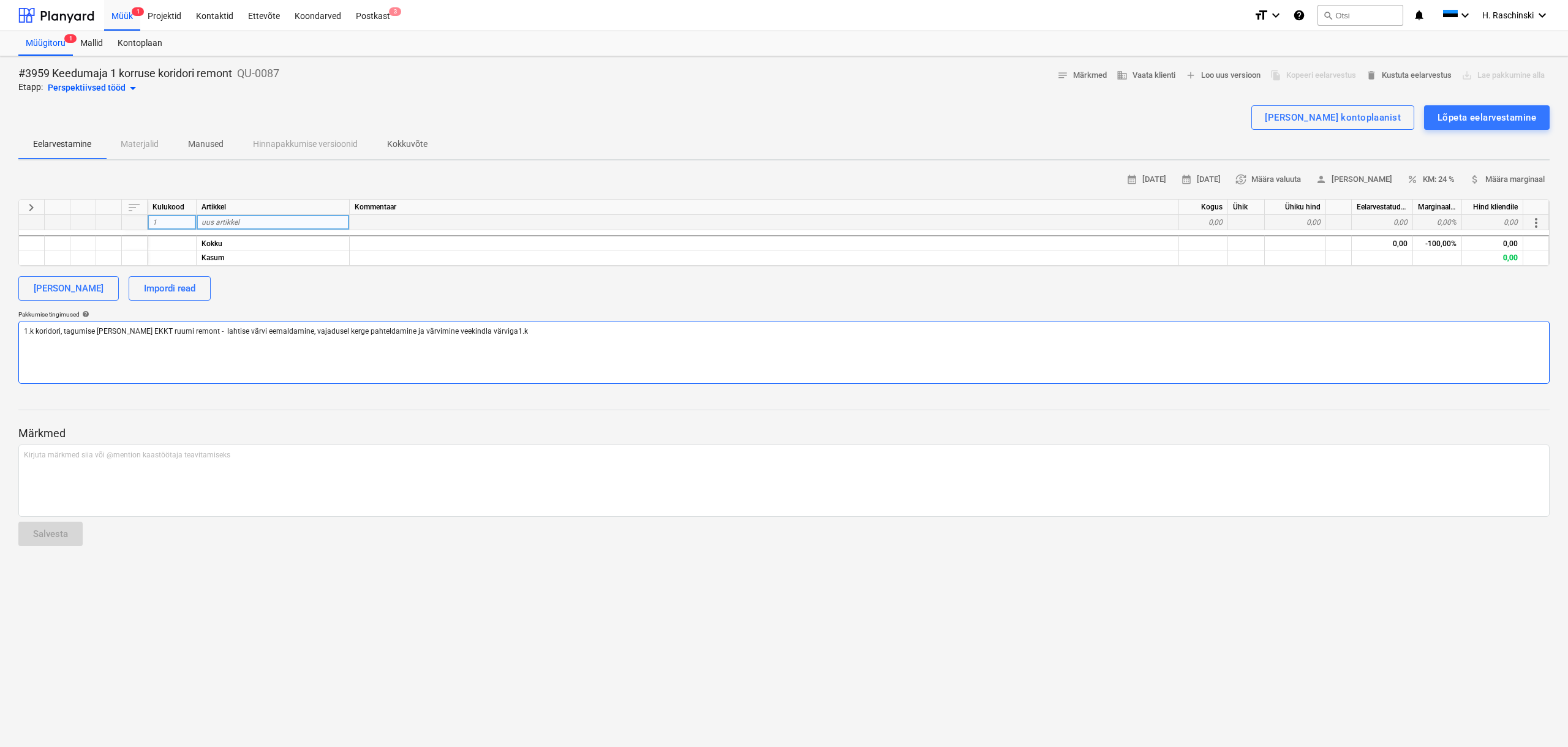
type textarea "x"
type textarea "1.k koridori, tagumise [PERSON_NAME] EKKT ruumi remont - lahtise värvi eemaldam…"
type textarea "x"
type textarea "1.k koridori, tagumise [PERSON_NAME] EKKT ruumi remont - lahtise värvi eemaldam…"
type textarea "x"
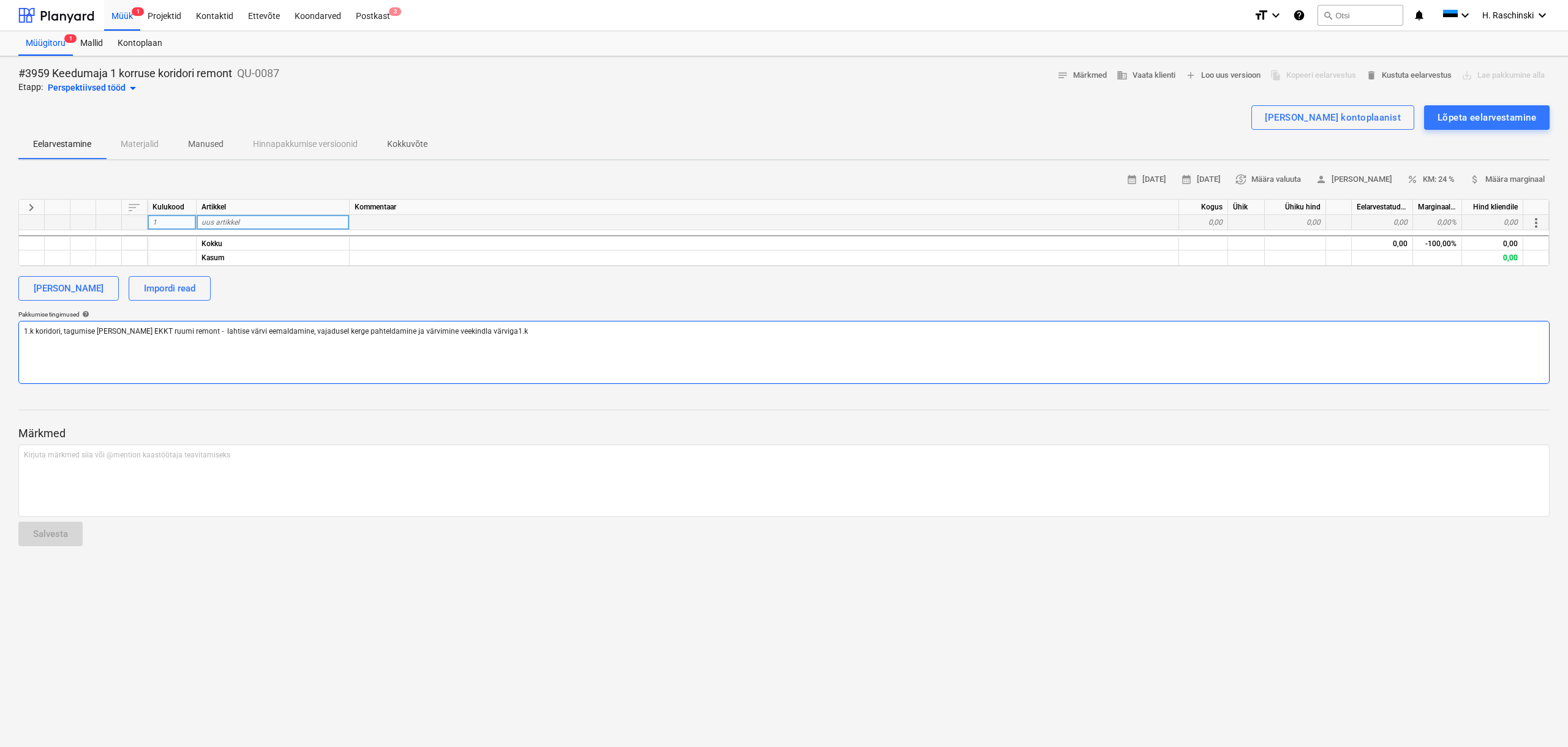
type textarea "1.k koridori, tagumise [PERSON_NAME] EKKT ruumi remont - lahtise värvi eemaldam…"
type textarea "x"
type textarea "1.k koridori, tagumise [PERSON_NAME] EKKT ruumi remont - lahtise värvi eemaldam…"
type textarea "x"
type textarea "1.k koridori, tagumise [PERSON_NAME] EKKT ruumi remont - lahtise värvi eemaldam…"
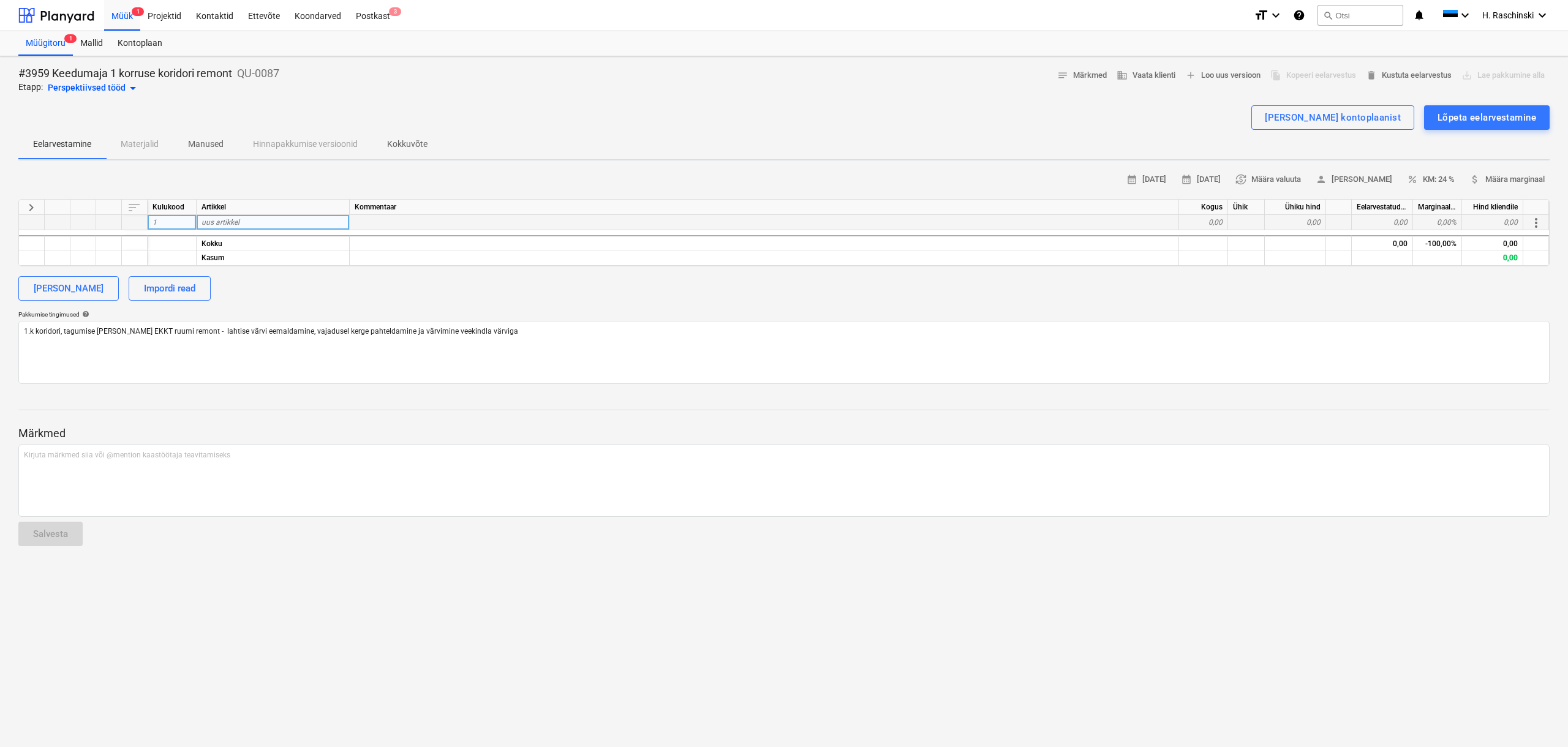
click at [242, 219] on div "uus artikkel" at bounding box center [273, 223] width 153 height 15
type input "1.k koridor kahe tamburi vahel : sein + lagi"
click at [232, 239] on div "Kokku" at bounding box center [273, 243] width 153 height 15
type textarea "x"
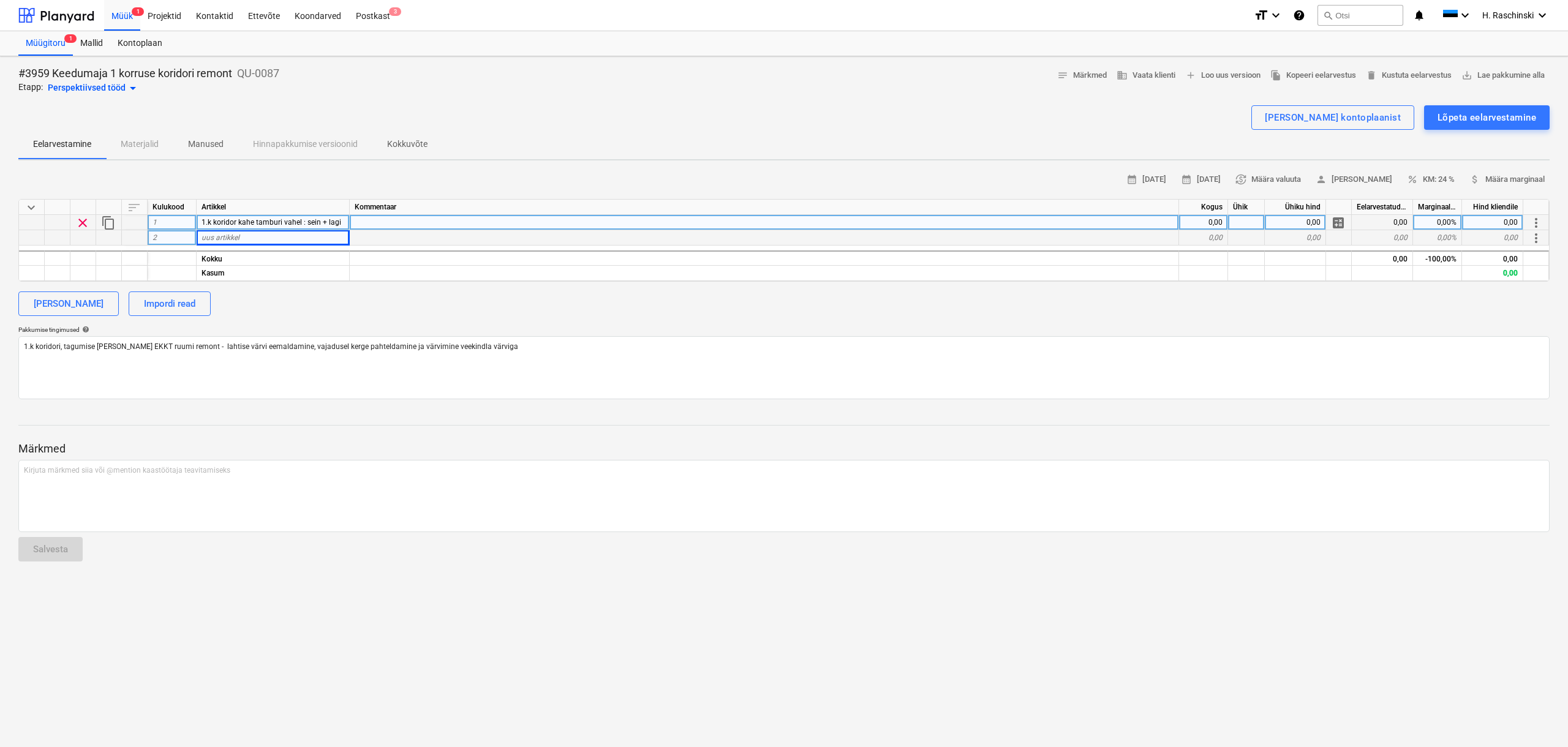
click at [234, 237] on span "uus artikkel" at bounding box center [220, 237] width 38 height 9
type input "T"
type input "Tagumine 1.k tambur"
click at [262, 316] on div "calendar_month [DATE] calendar_month [DATE] currency_exchange Määra valuuta per…" at bounding box center [784, 284] width 1531 height 229
type textarea "x"
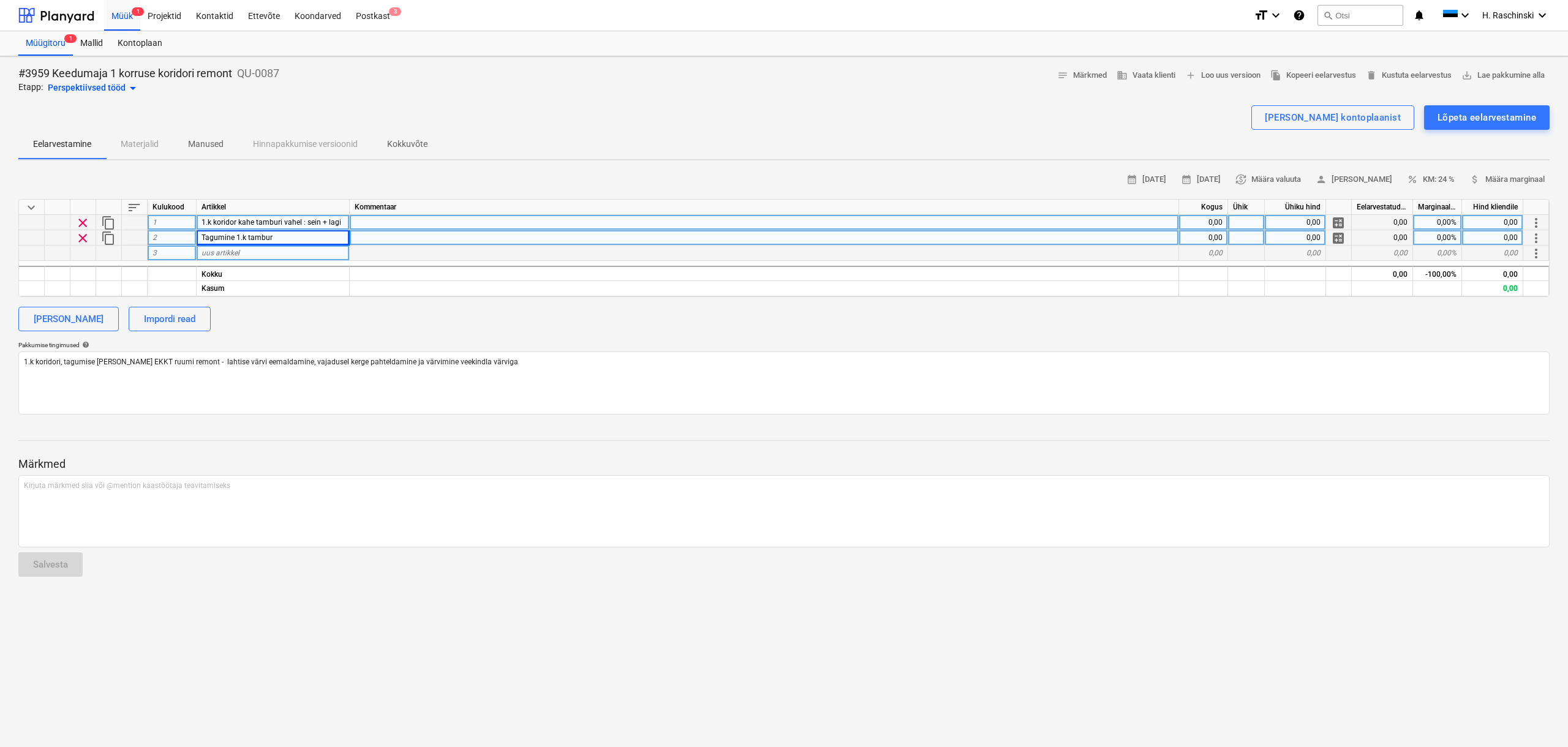
click at [229, 254] on span "uus artikkel" at bounding box center [220, 253] width 38 height 9
type input "E"
type input "1.k EKKT meest ruum"
click at [489, 363] on textarea "1.k koridori, tagumise [PERSON_NAME] EKKT ruumi remont - lahtise värvi eemaldam…" at bounding box center [784, 382] width 1531 height 63
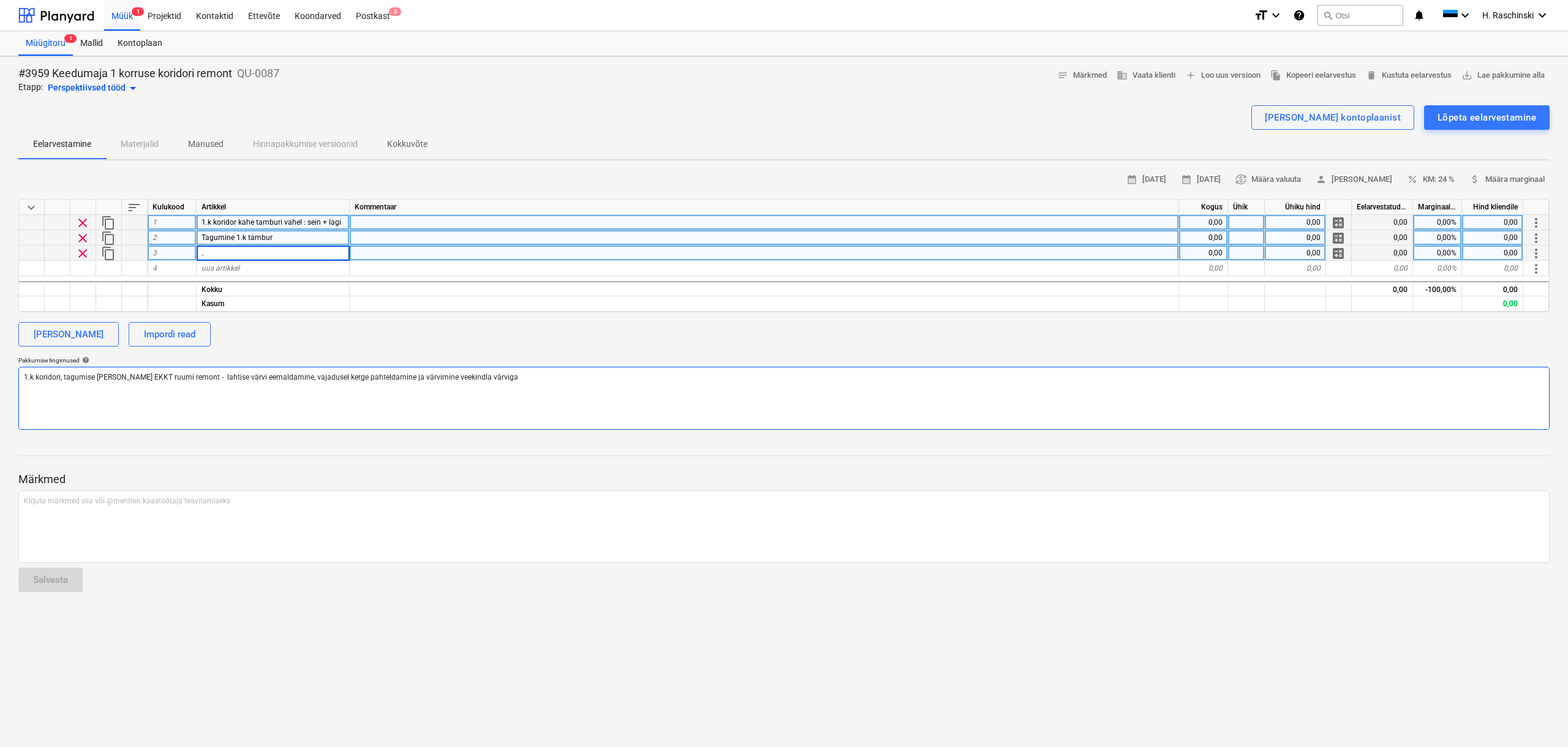
type textarea "x"
click at [234, 256] on div "." at bounding box center [273, 254] width 153 height 15
type input "1. EKKT meester ruum"
drag, startPoint x: 489, startPoint y: 376, endPoint x: 496, endPoint y: 381, distance: 8.6
click at [489, 376] on textarea "1.k koridori, tagumise [PERSON_NAME] EKKT ruumi remont - lahtise värvi eemaldam…" at bounding box center [784, 398] width 1531 height 63
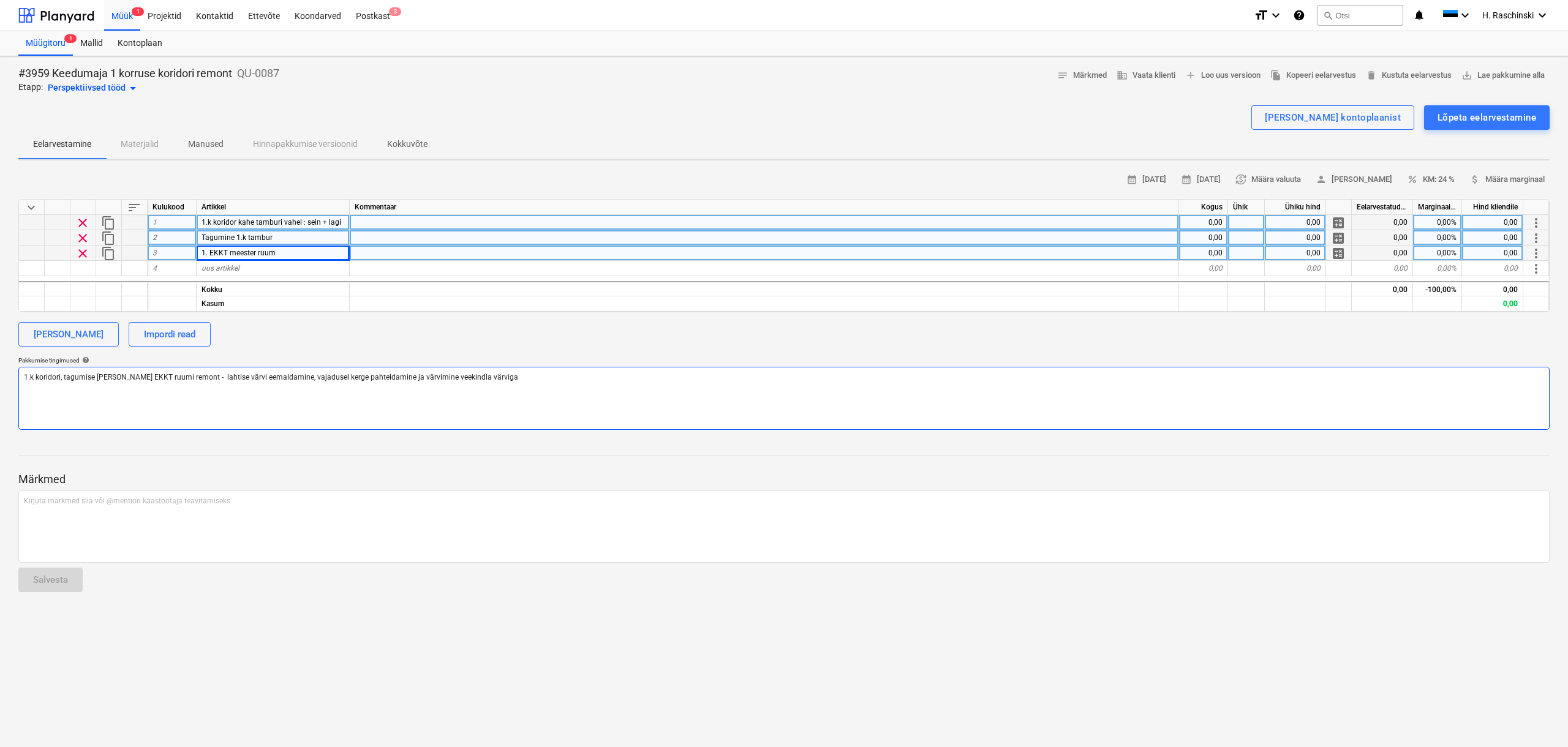
click at [509, 381] on textarea "1.k koridori, tagumise [PERSON_NAME] EKKT ruumi remont - lahtise värvi eemaldam…" at bounding box center [784, 398] width 1531 height 63
type textarea "x"
type textarea "1.k koridori, tagumise [PERSON_NAME] EKKT ruumi remont - lahtise värvi eemaldam…"
type textarea "x"
type textarea "1.k koridori, tagumise [PERSON_NAME] EKKT ruumi remont - lahtise värvi eemaldam…"
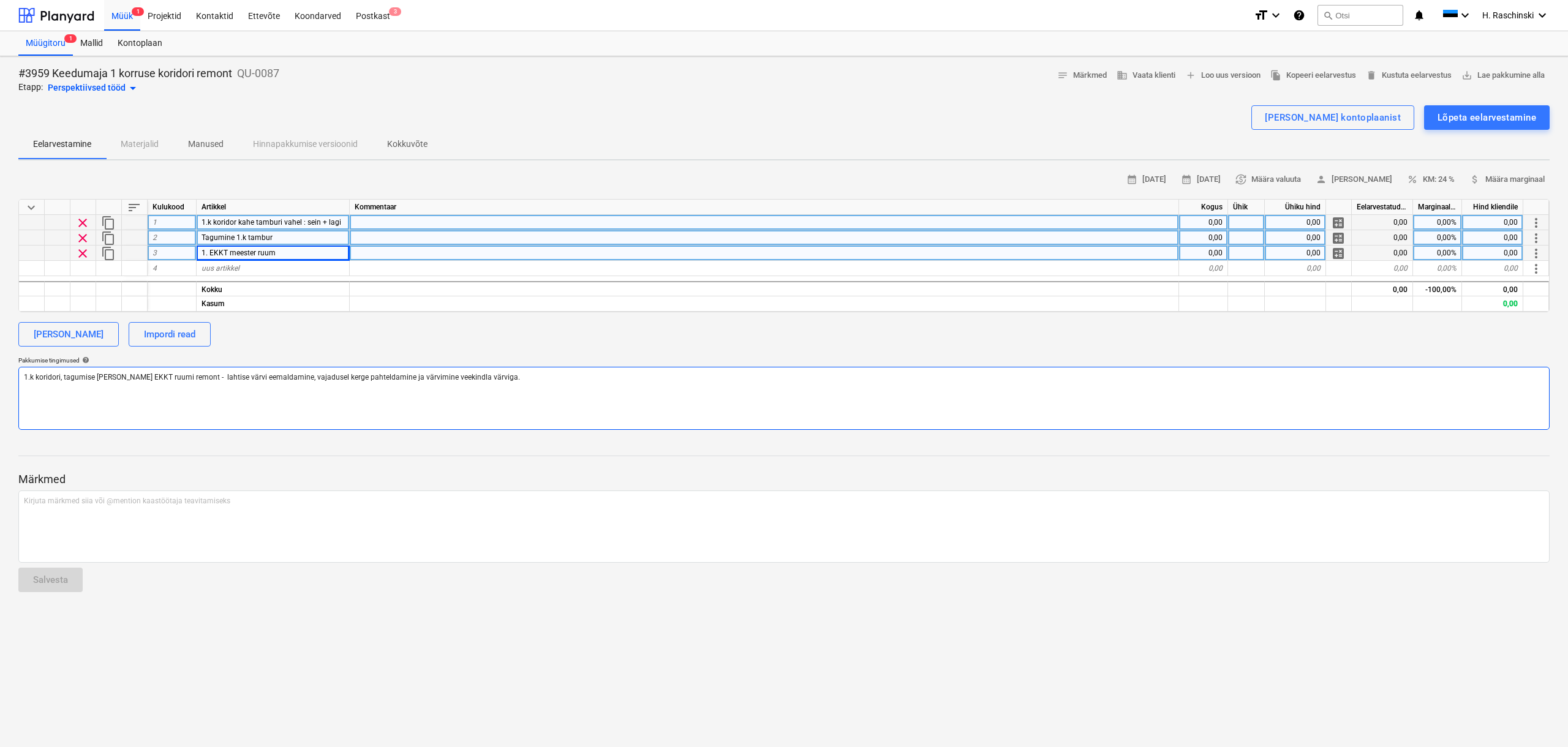
type textarea "x"
type textarea "1.k koridori, tagumise [PERSON_NAME] EKKT ruumi remont - lahtise värvi eemaldam…"
type textarea "x"
type textarea "1.k koridori, tagumise [PERSON_NAME] EKKT ruumi remont - lahtise värvi eemaldam…"
type textarea "x"
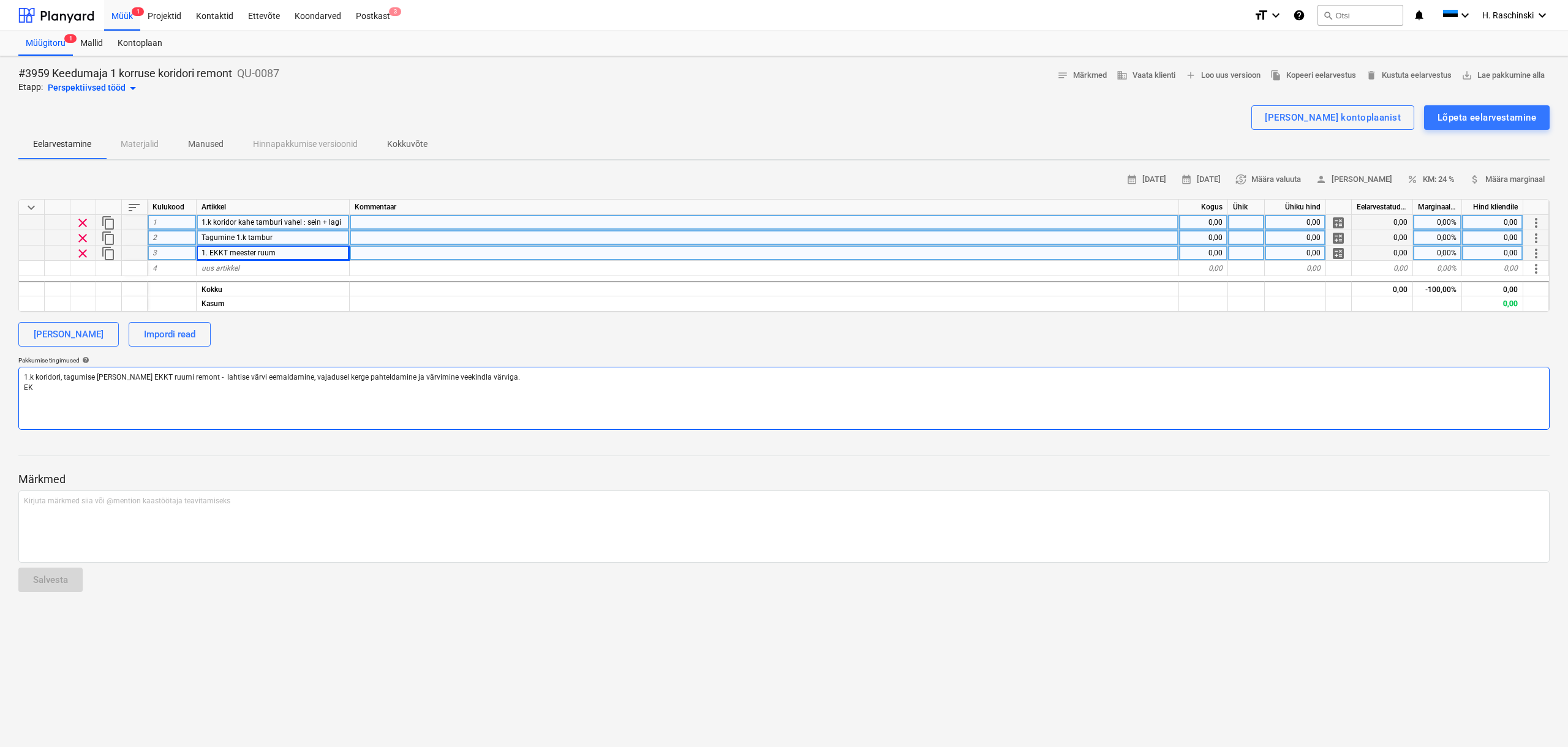
type textarea "1.k koridori, tagumise [PERSON_NAME] EKKT ruumi remont - lahtise värvi eemaldam…"
type textarea "x"
type textarea "1.k koridori, tagumise [PERSON_NAME] EKKT ruumi remont - lahtise värvi eemaldam…"
type textarea "x"
type textarea "1.k koridori, tagumise [PERSON_NAME] EKKT ruumi remont - lahtise värvi eemaldam…"
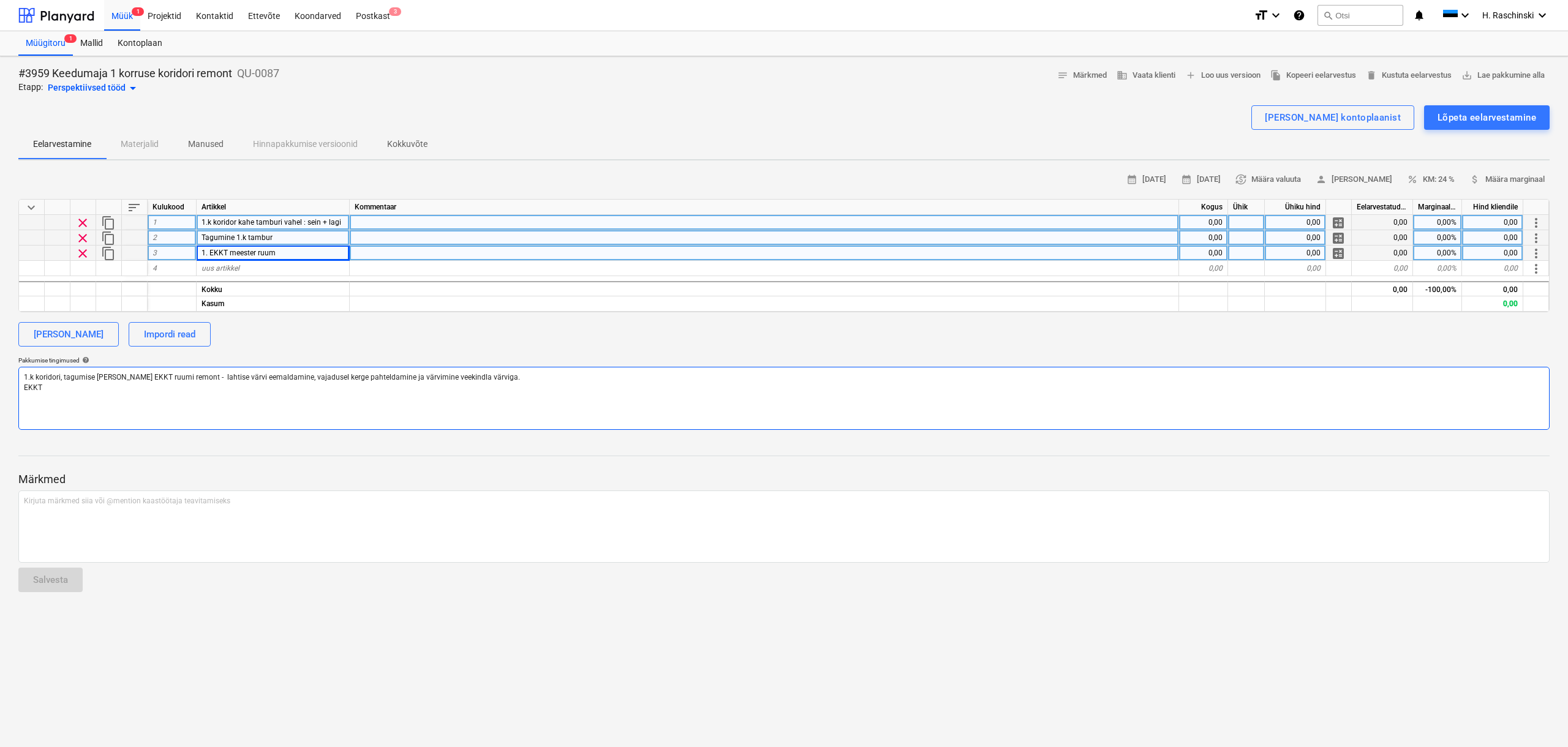
type textarea "x"
type textarea "1.k koridori, tagumise [PERSON_NAME] EKKT ruumi remont - lahtise värvi eemaldam…"
type textarea "x"
type textarea "1.k koridori, tagumise [PERSON_NAME] EKKT ruumi remont - lahtise värvi eemaldam…"
type textarea "x"
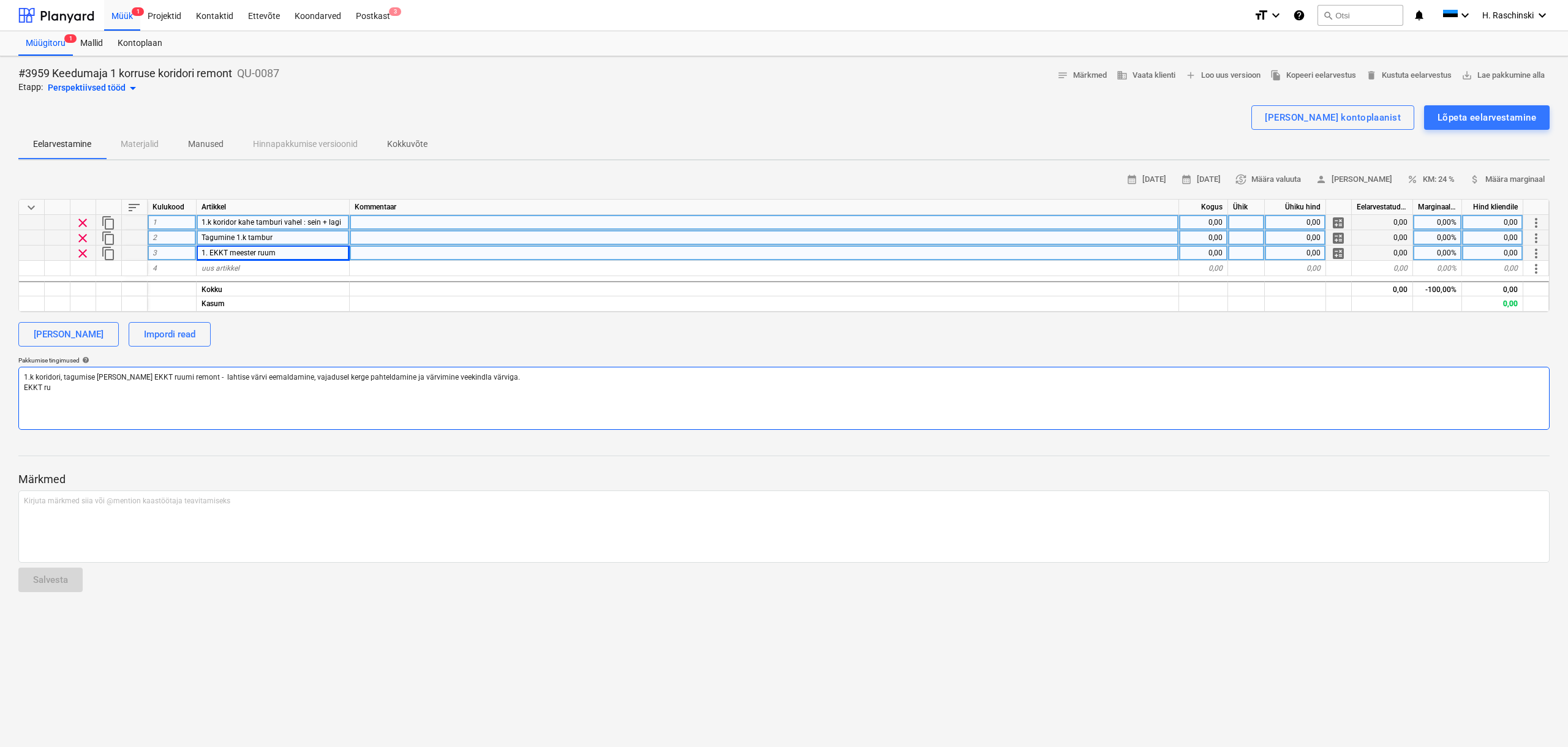
type textarea "1.k koridori, tagumise [PERSON_NAME] EKKT ruumi remont - lahtise värvi eemaldam…"
type textarea "x"
type textarea "1.k koridori, tagumise [PERSON_NAME] EKKT ruumi remont - lahtise värvi eemaldam…"
type textarea "x"
type textarea "1.k koridori, tagumise [PERSON_NAME] EKKT ruumi remont - lahtise värvi eemaldam…"
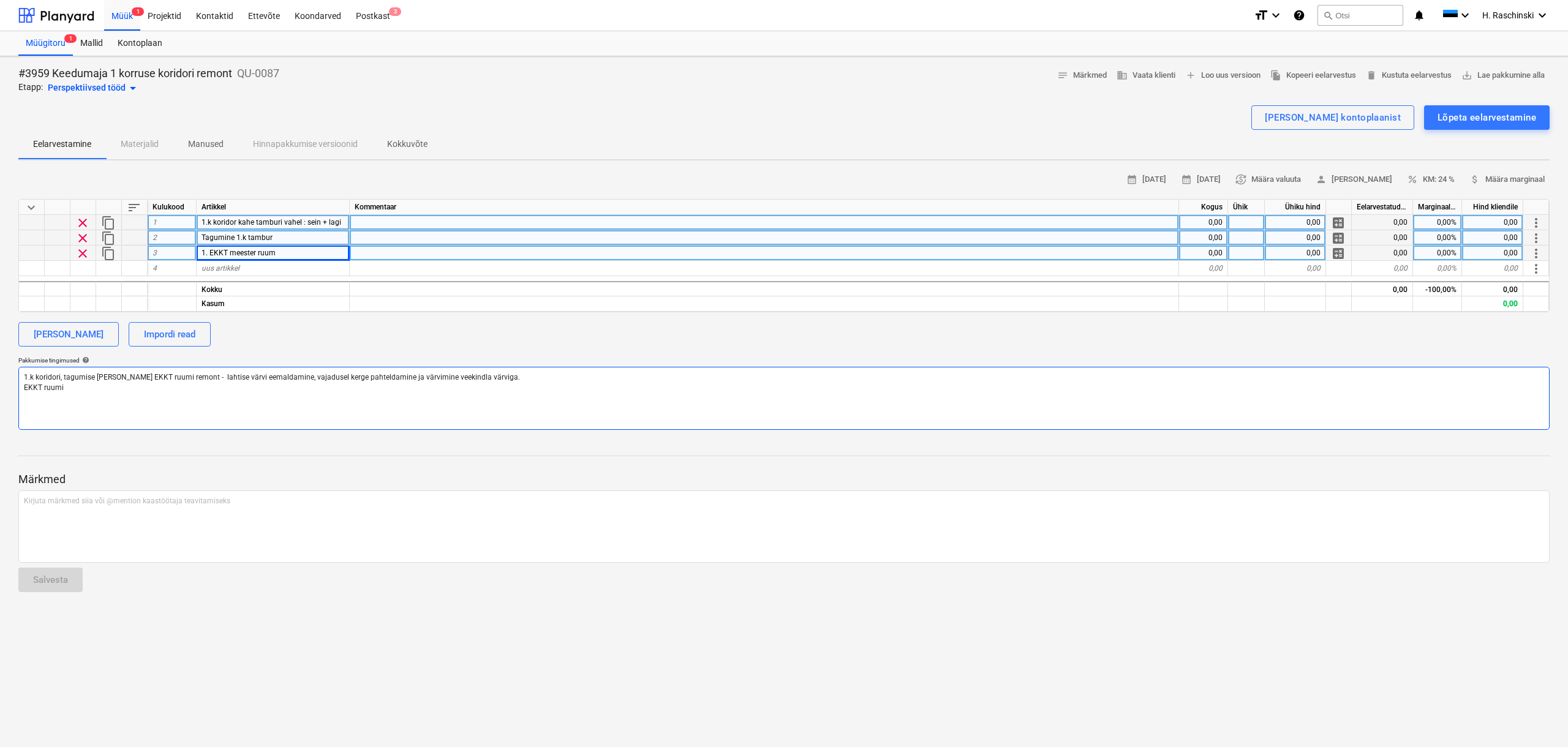
type textarea "x"
type textarea "1.k koridori, tagumise [PERSON_NAME] EKKT ruumi remont - lahtise värvi eemaldam…"
type textarea "x"
type textarea "1.k koridori, tagumise [PERSON_NAME] EKKT ruumi remont - lahtise värvi eemaldam…"
type textarea "x"
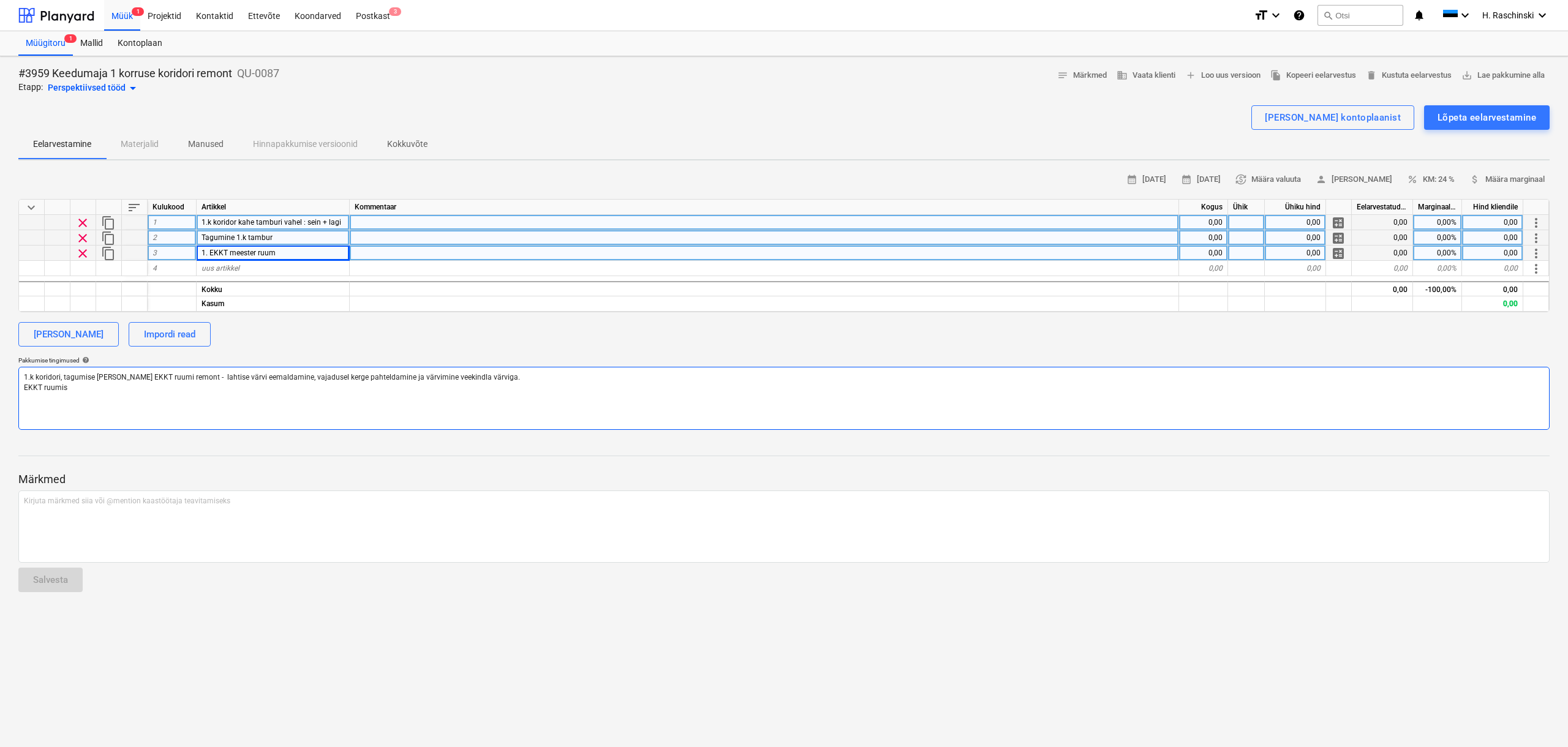
type textarea "1.k koridori, tagumise [PERSON_NAME] EKKT ruumi remont - lahtise värvi eemaldam…"
type textarea "x"
type textarea "1.k koridori, tagumise [PERSON_NAME] EKKT ruumi remont - lahtise värvi eemaldam…"
type textarea "x"
type textarea "1.k koridori, tagumise [PERSON_NAME] EKKT ruumi remont - lahtise värvi eemaldam…"
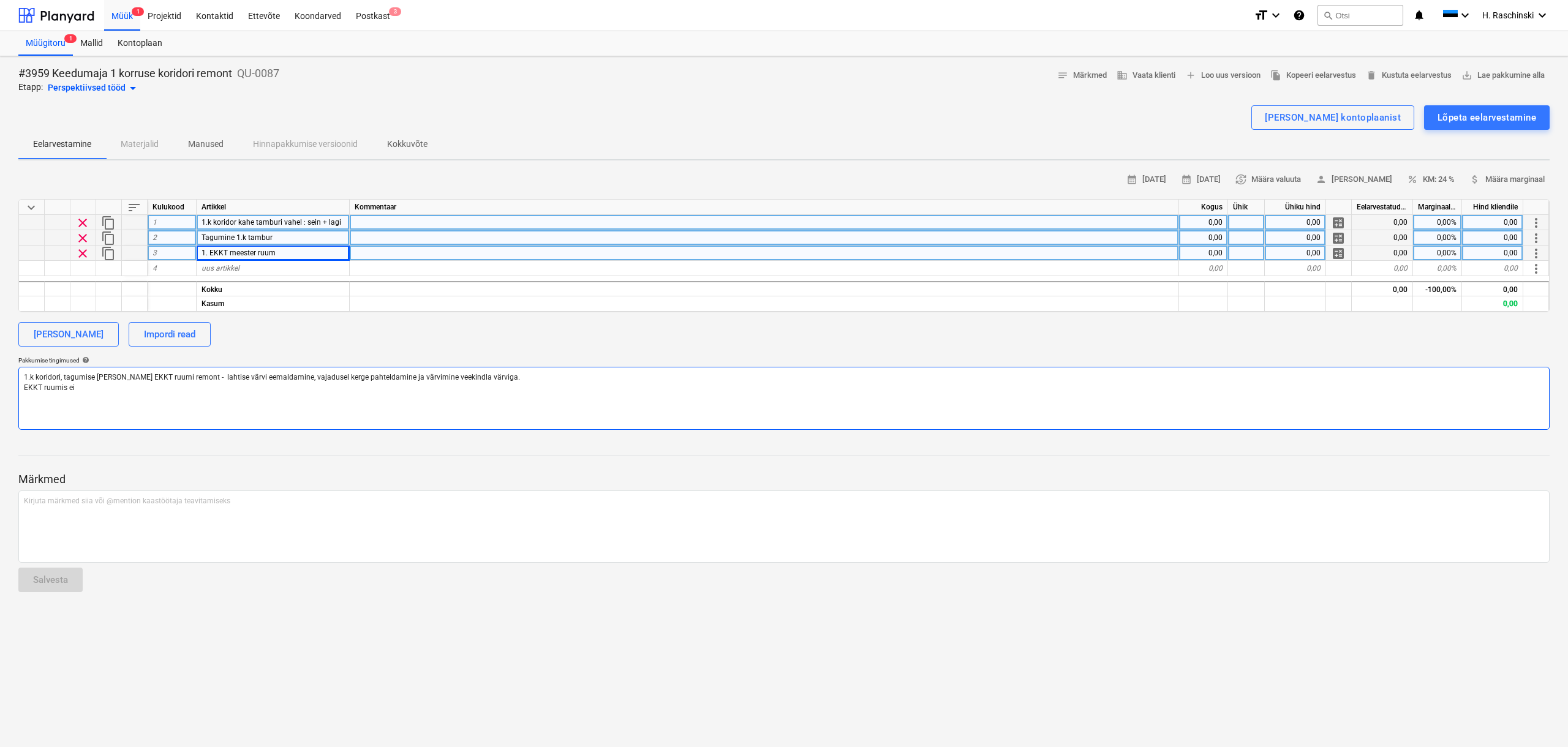
type textarea "x"
type textarea "1.k koridori, tagumise [PERSON_NAME] EKKT ruumi remont - lahtise värvi eemaldam…"
type textarea "x"
type textarea "1.k koridori, tagumise [PERSON_NAME] EKKT ruumi remont - lahtise värvi eemaldam…"
type textarea "x"
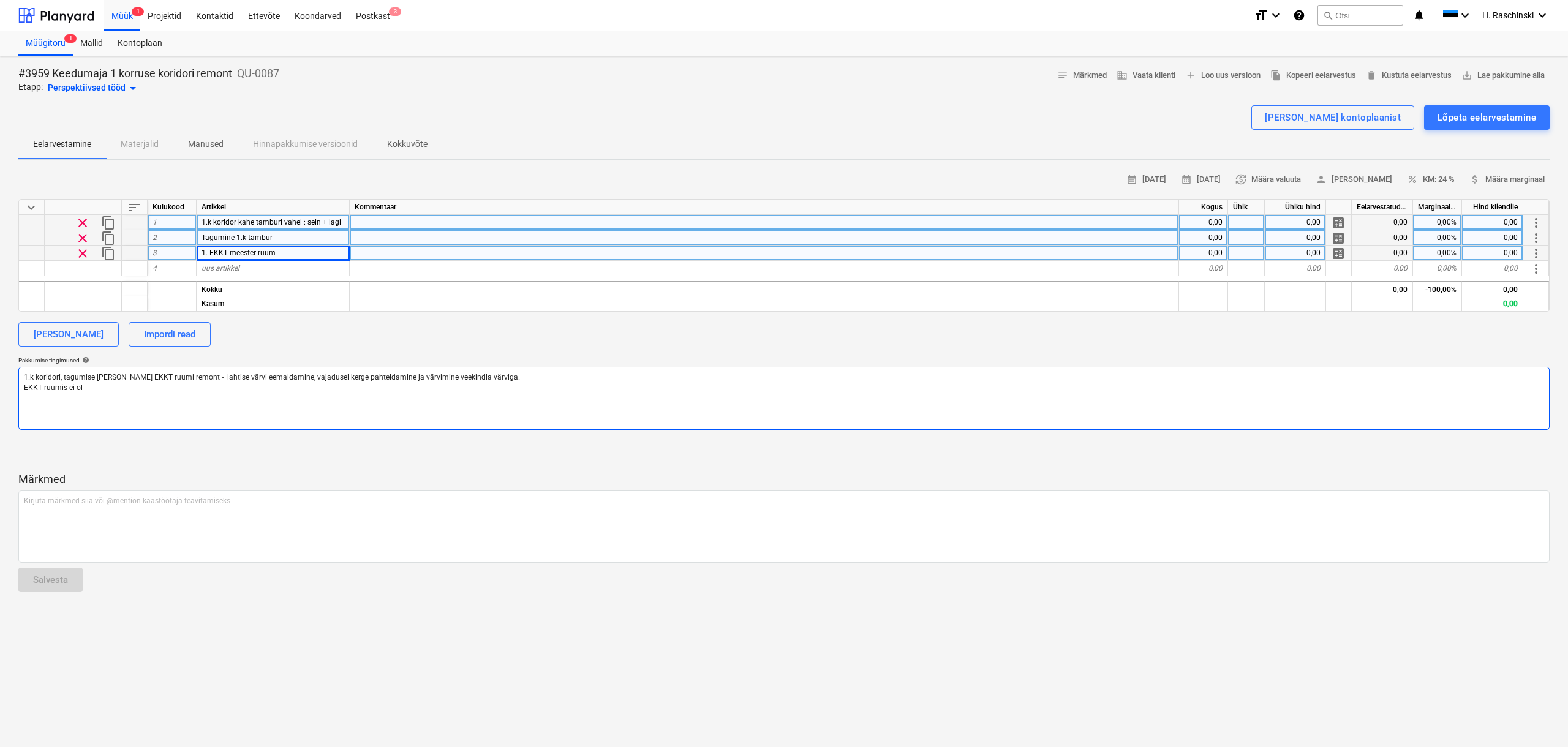
type textarea "1.k koridori, tagumise [PERSON_NAME] EKKT ruumi remont - lahtise värvi eemaldam…"
type textarea "x"
type textarea "1.k koridori, tagumise [PERSON_NAME] EKKT ruumi remont - lahtise värvi eemaldam…"
type textarea "x"
type textarea "1.k koridori, tagumise [PERSON_NAME] EKKT ruumi remont - lahtise värvi eemaldam…"
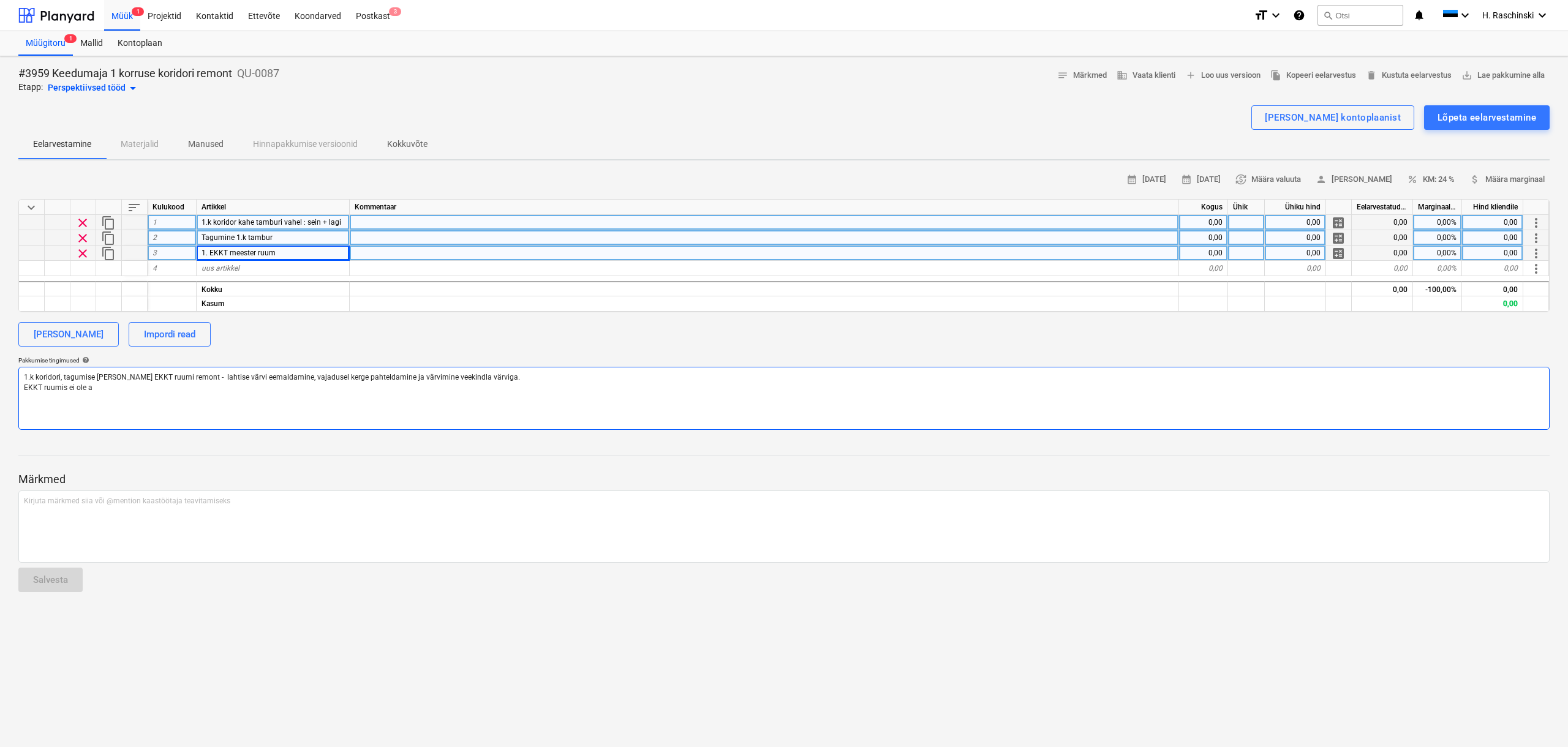
type textarea "x"
type textarea "1.k koridori, tagumise [PERSON_NAME] EKKT ruumi remont - lahtise värvi eemaldam…"
type textarea "x"
type textarea "1.k koridori, tagumise [PERSON_NAME] EKKT ruumi remont - lahtise värvi eemaldam…"
type textarea "x"
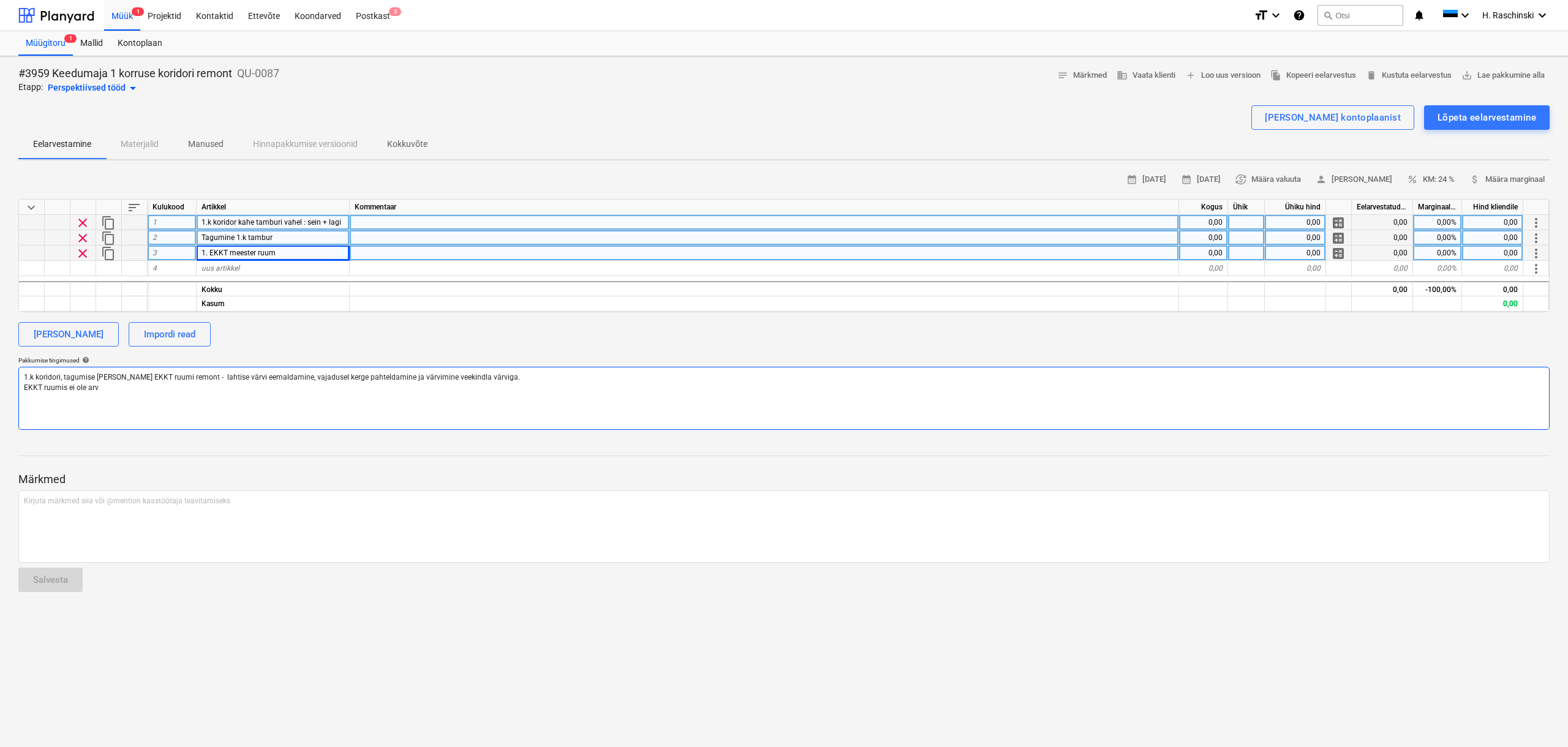
type textarea "1.k koridori, tagumise [PERSON_NAME] EKKT ruumi remont - lahtise värvi eemaldam…"
type textarea "x"
type textarea "1.k koridori, tagumise [PERSON_NAME] EKKT ruumi remont - lahtise värvi eemaldam…"
type textarea "x"
type textarea "1.k koridori, tagumise [PERSON_NAME] EKKT ruumi remont - lahtise värvi eemaldam…"
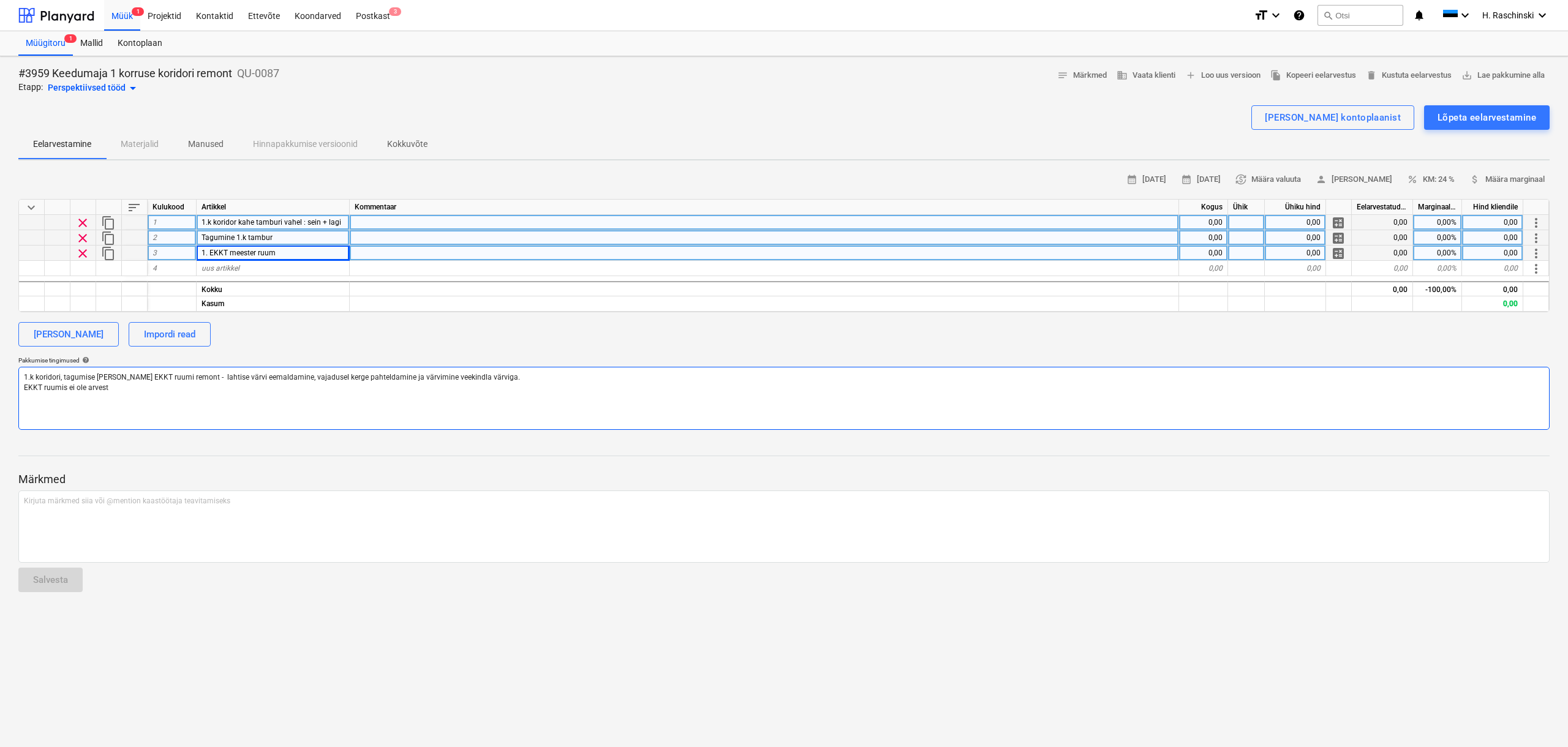
type textarea "x"
type textarea "1.k koridori, tagumise [PERSON_NAME] EKKT ruumi remont - lahtise värvi eemaldam…"
type textarea "x"
type textarea "1.k koridori, tagumise [PERSON_NAME] EKKT ruumi remont - lahtise värvi eemaldam…"
type textarea "x"
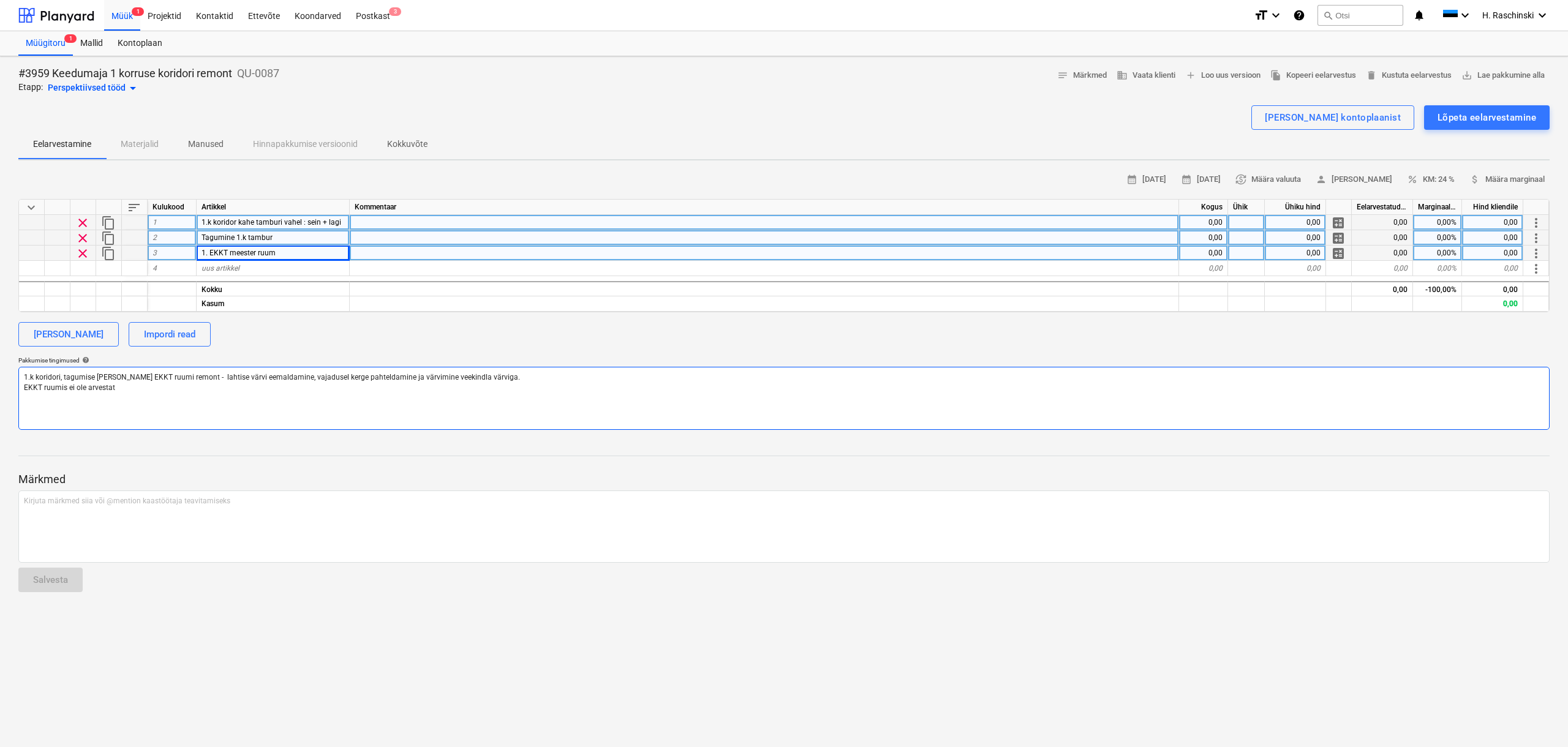
type textarea "1.k koridori, tagumise [PERSON_NAME] EKKT ruumi remont - lahtise värvi eemaldam…"
type textarea "x"
type textarea "1.k koridori, tagumise [PERSON_NAME] EKKT ruumi remont - lahtise värvi eemaldam…"
type textarea "x"
type textarea "1.k koridori, tagumise [PERSON_NAME] EKKT ruumi remont - lahtise värvi eemaldam…"
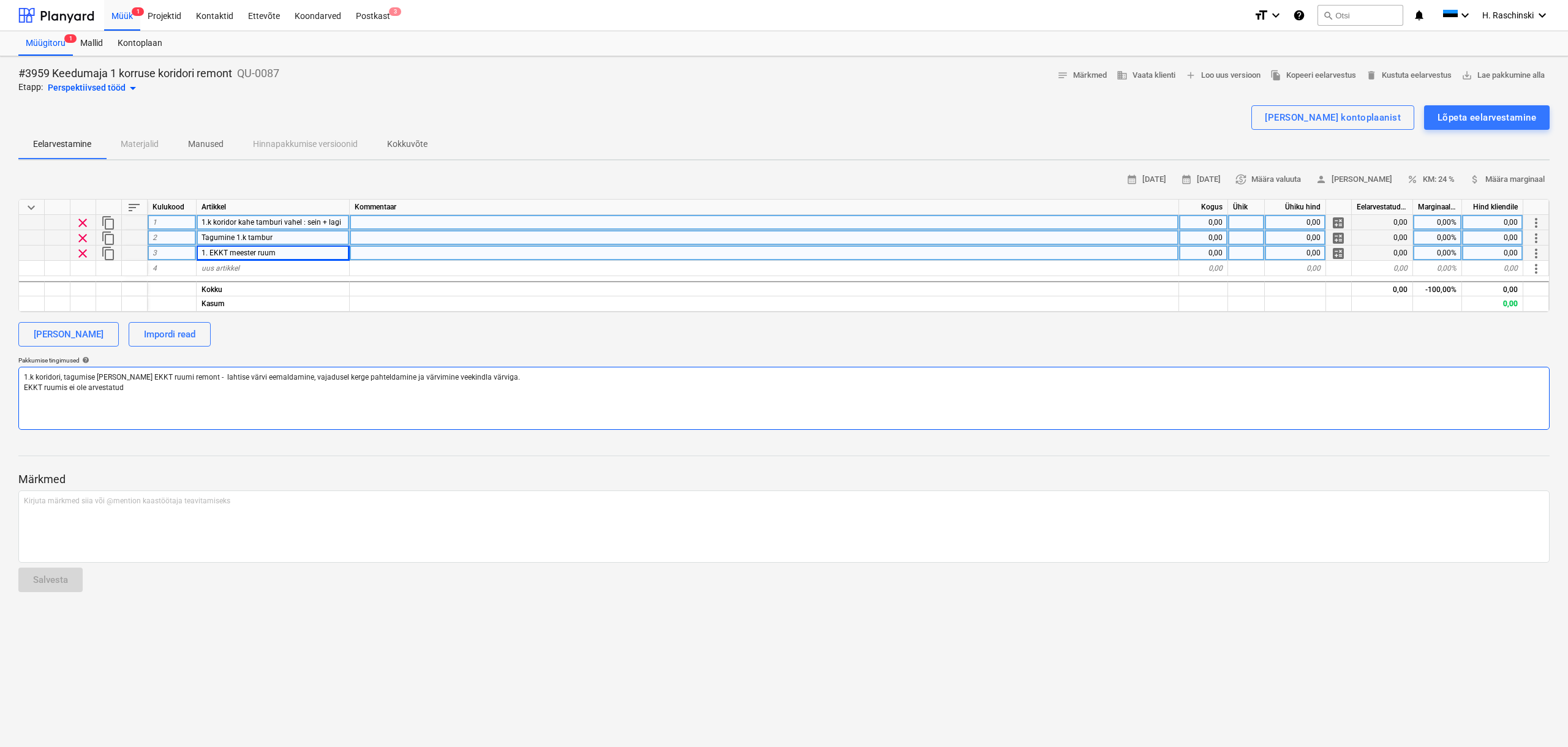
type textarea "x"
type textarea "1.k koridori, tagumise [PERSON_NAME] EKKT ruumi remont - lahtise värvi eemaldam…"
type textarea "x"
type textarea "1.k koridori, tagumise [PERSON_NAME] EKKT ruumi remont - lahtise värvi eemaldam…"
type textarea "x"
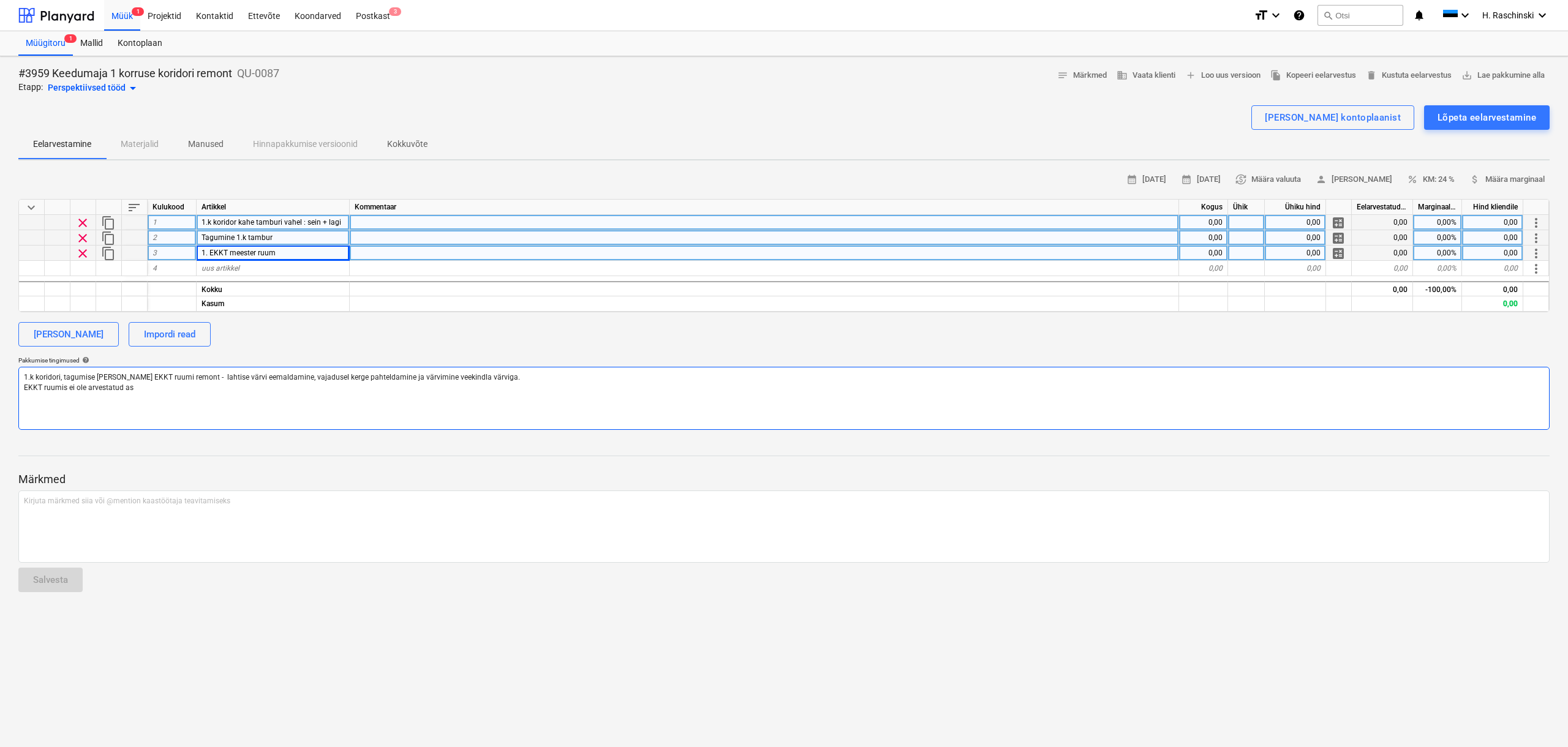
type textarea "1.k koridori, tagumise [PERSON_NAME] EKKT ruumi remont - lahtise värvi eemaldam…"
type textarea "x"
type textarea "1.k koridori, tagumise [PERSON_NAME] EKKT ruumi remont - lahtise värvi eemaldam…"
type textarea "x"
type textarea "1.k koridori, tagumise [PERSON_NAME] EKKT ruumi remont - lahtise värvi eemaldam…"
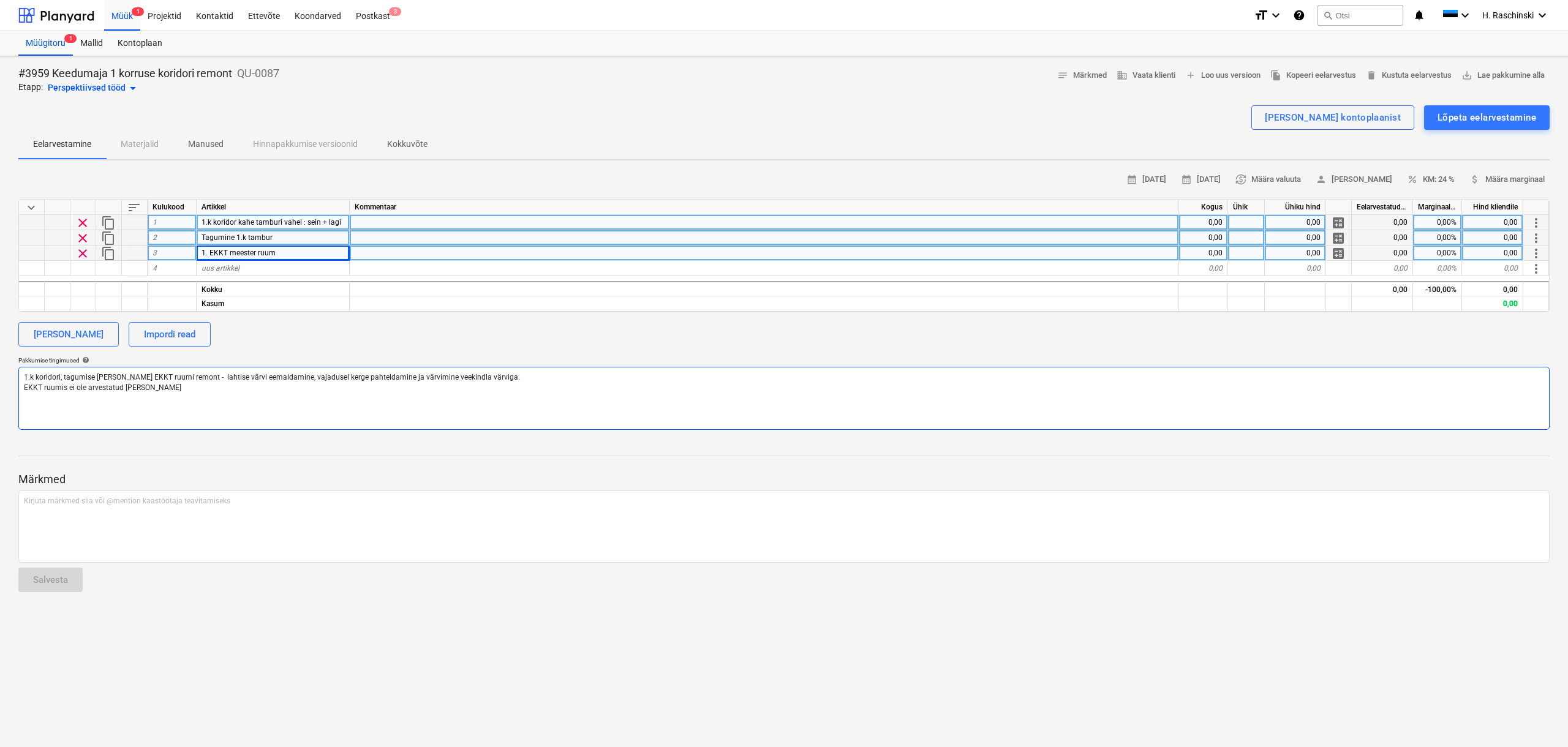
type textarea "x"
type textarea "1.k koridori, tagumise [PERSON_NAME] EKKT ruumi remont - lahtise värvi eemaldam…"
type textarea "x"
type textarea "1.k koridori, tagumise [PERSON_NAME] EKKT ruumi remont - lahtise värvi eemaldam…"
type textarea "x"
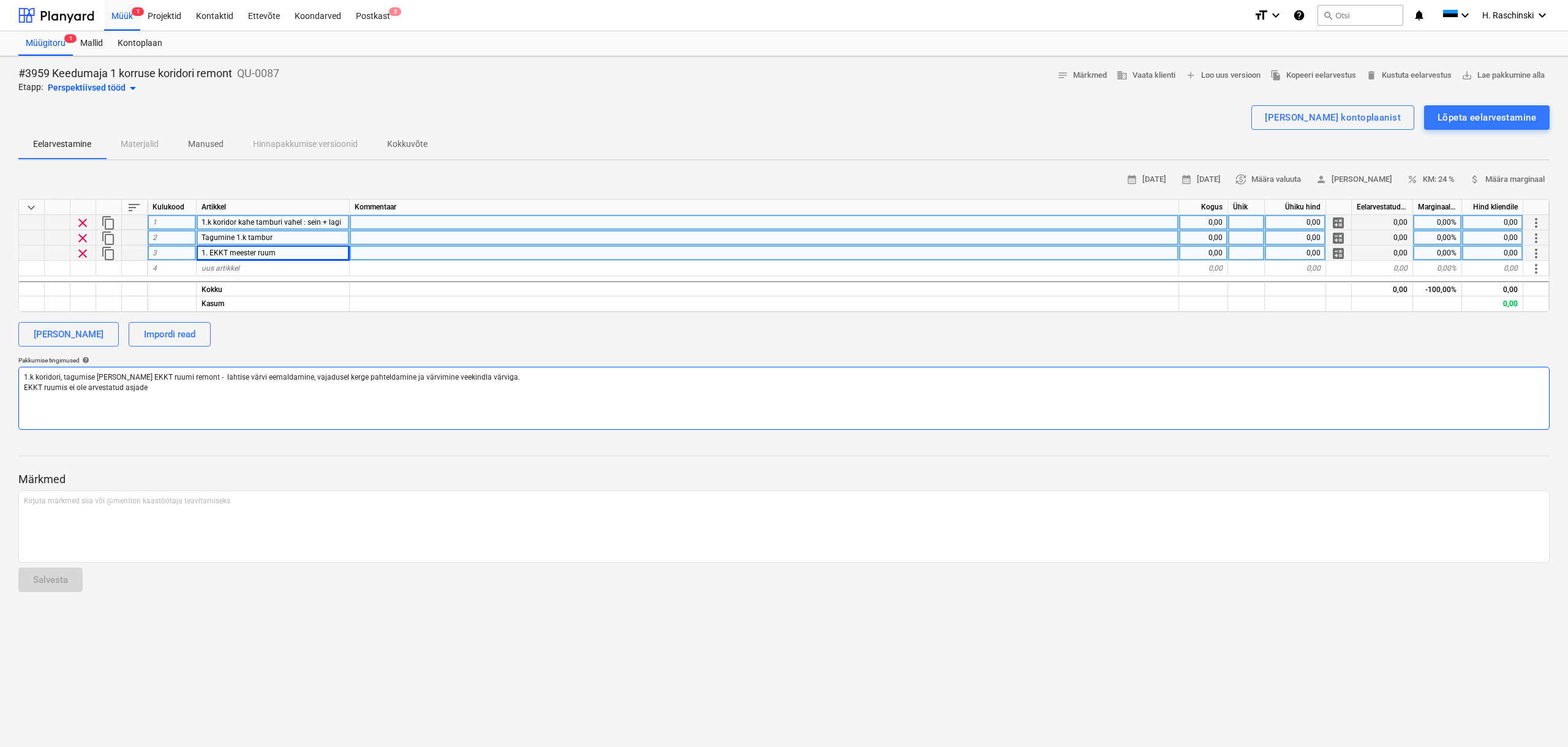
type textarea "1.k koridori, tagumise [PERSON_NAME] EKKT ruumi remont - lahtise värvi eemaldam…"
type textarea "x"
type textarea "1.k koridori, tagumise [PERSON_NAME] EKKT ruumi remont - lahtise värvi eemaldam…"
type textarea "x"
type textarea "1.k koridori, tagumise [PERSON_NAME] EKKT ruumi remont - lahtise värvi eemaldam…"
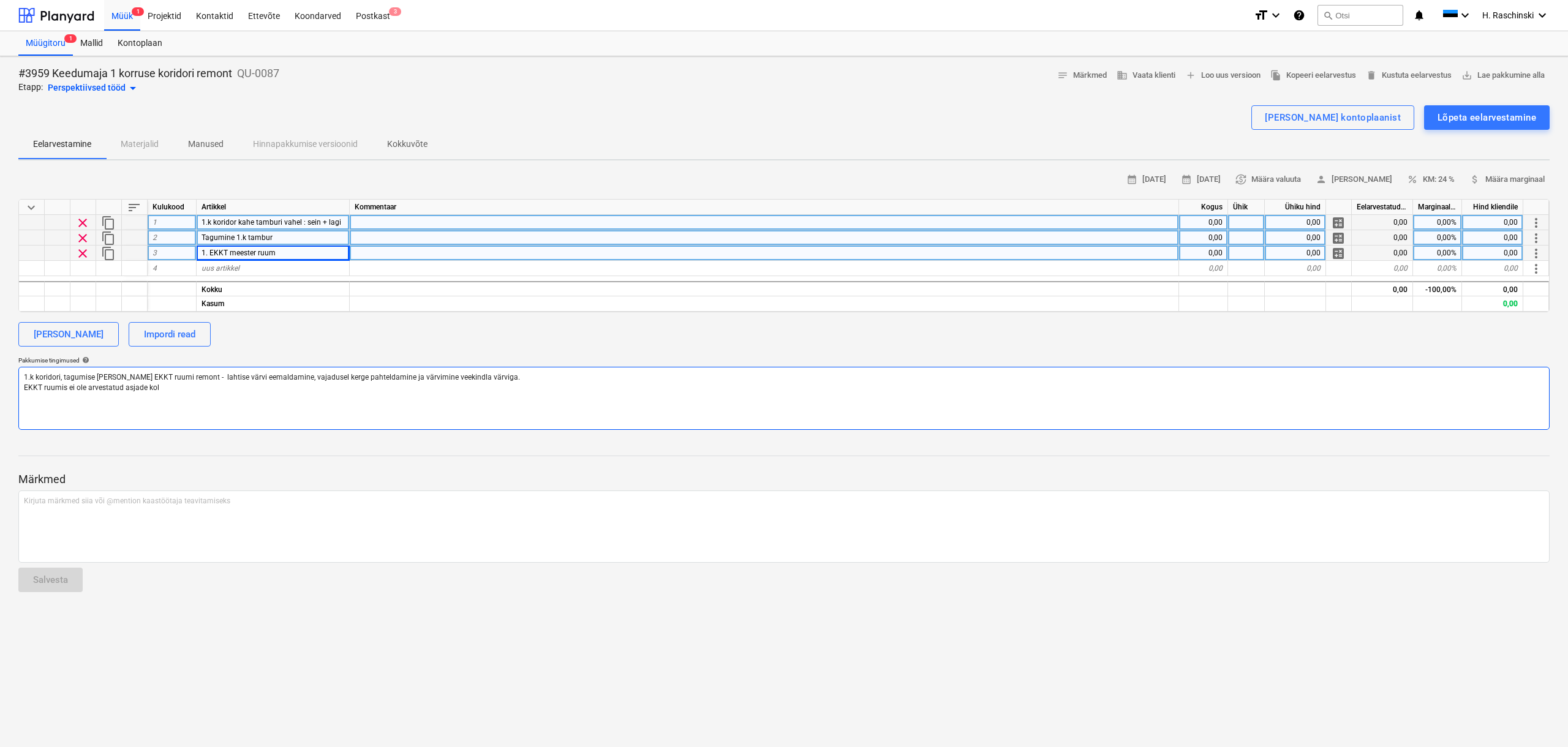
type textarea "x"
type textarea "1.k koridori, tagumise [PERSON_NAME] EKKT ruumi remont - lahtise värvi eemaldam…"
type textarea "x"
type textarea "1.k koridori, tagumise [PERSON_NAME] EKKT ruumi remont - lahtise värvi eemaldam…"
type textarea "x"
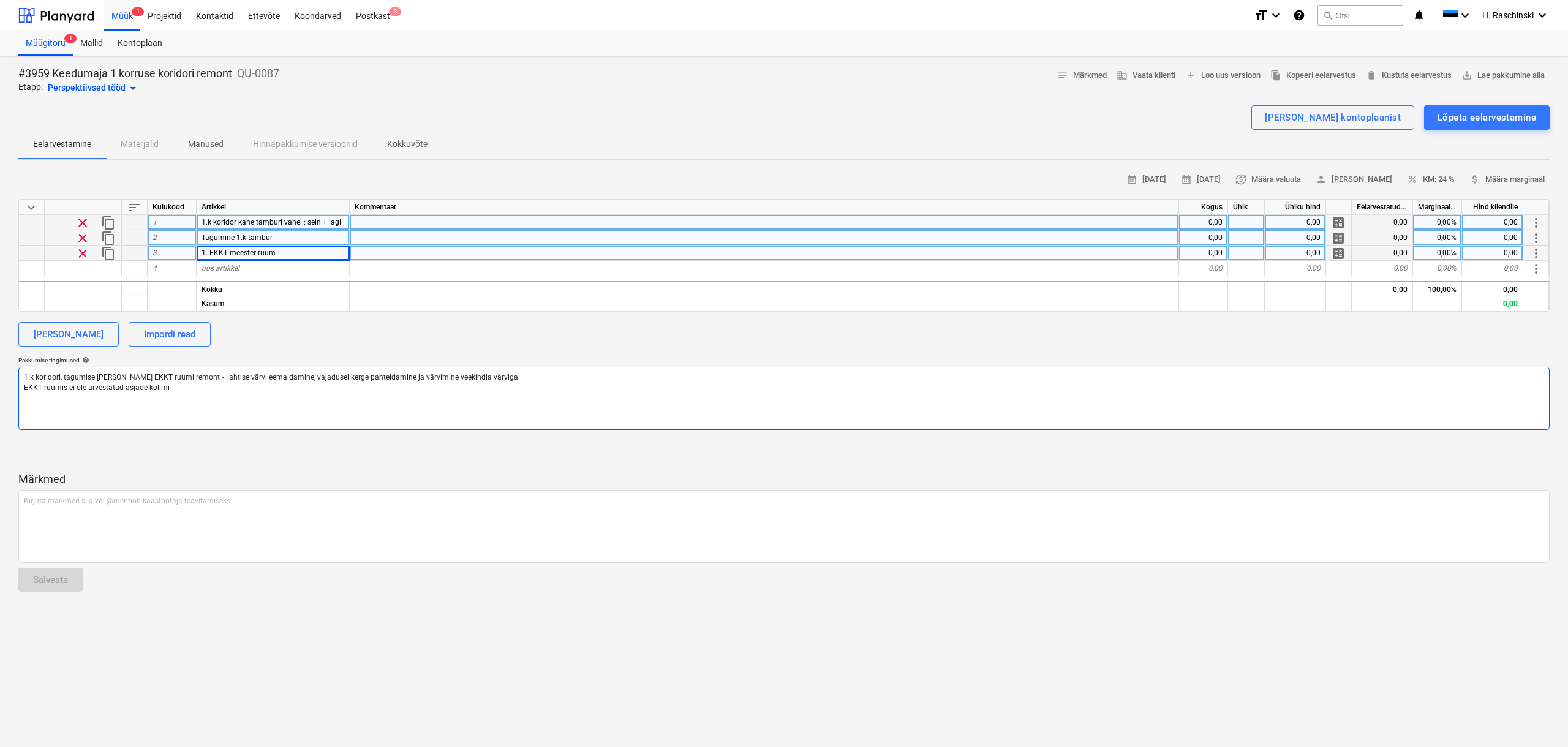
type textarea "1.k koridori, tagumise [PERSON_NAME] EKKT ruumi remont - lahtise värvi eemaldam…"
type textarea "x"
type textarea "1.k koridori, tagumise [PERSON_NAME] EKKT ruumi remont - lahtise värvi eemaldam…"
type textarea "x"
type textarea "1.k koridori, tagumise [PERSON_NAME] EKKT ruumi remont - lahtise värvi eemaldam…"
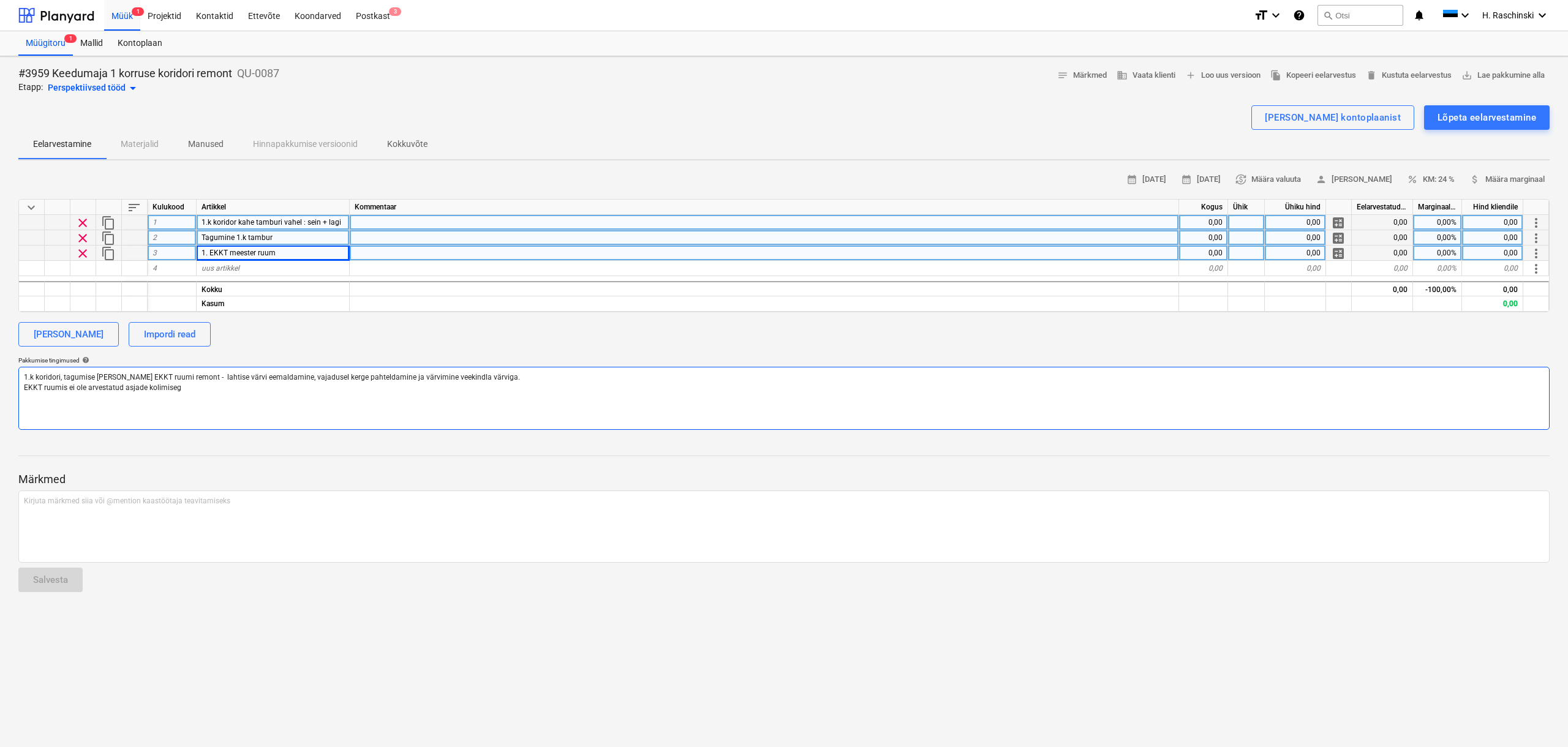
type textarea "x"
type textarea "1.k koridori, tagumise [PERSON_NAME] EKKT ruumi remont - lahtise värvi eemaldam…"
click at [922, 219] on div at bounding box center [1247, 223] width 37 height 15
click at [922, 226] on div "0,00" at bounding box center [1203, 223] width 49 height 15
click at [922, 338] on div "[PERSON_NAME] Impordi read" at bounding box center [784, 334] width 1531 height 24
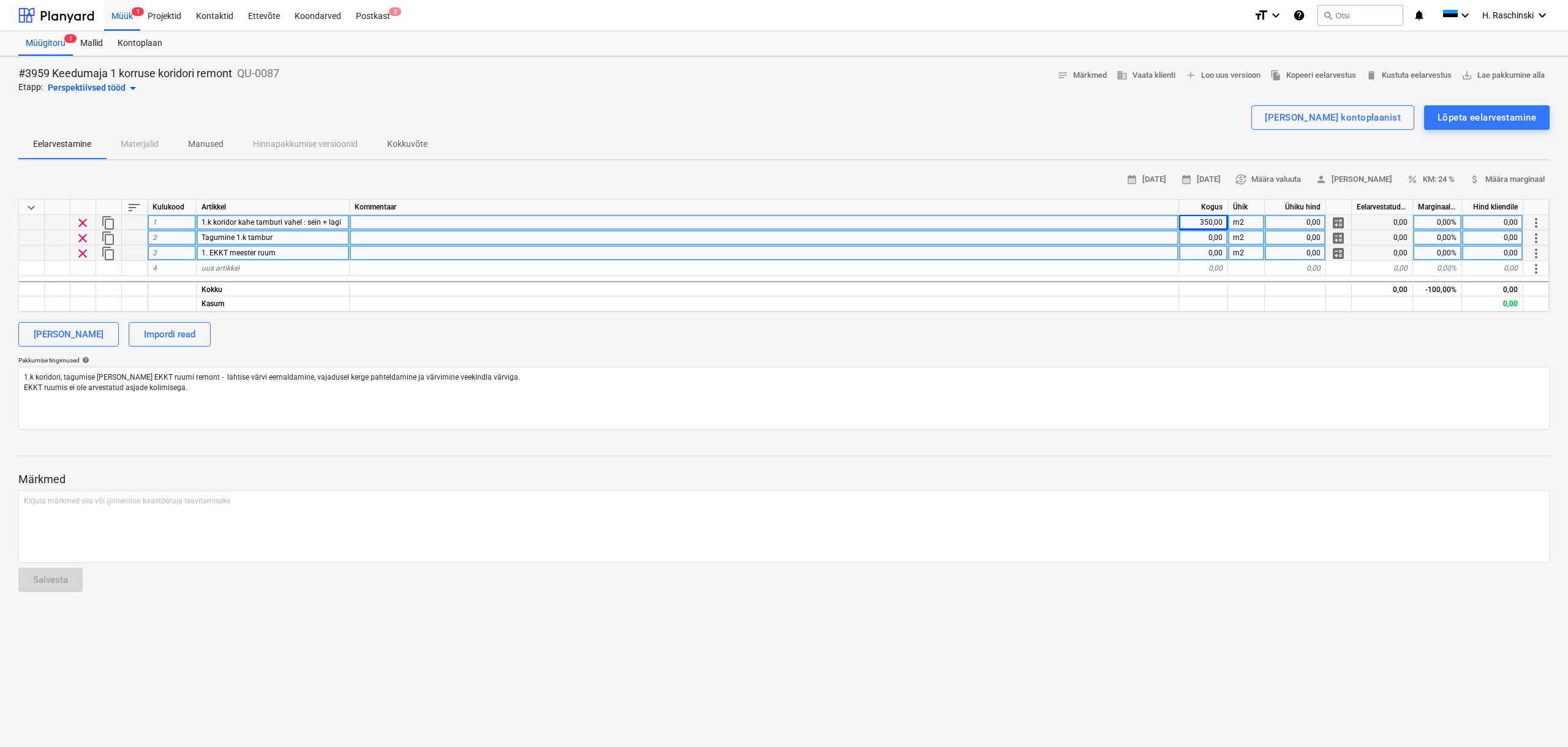
click at [922, 252] on div "0,00" at bounding box center [1203, 254] width 49 height 15
click at [922, 351] on div "calendar_month [DATE] calendar_month [DATE] currency_exchange Määra valuuta per…" at bounding box center [784, 299] width 1531 height 260
click at [922, 242] on div "0,00" at bounding box center [1203, 238] width 49 height 15
click at [922, 222] on div "0,00" at bounding box center [1295, 223] width 61 height 15
click at [922, 177] on span "attach_money Määra marginaal" at bounding box center [1507, 180] width 75 height 14
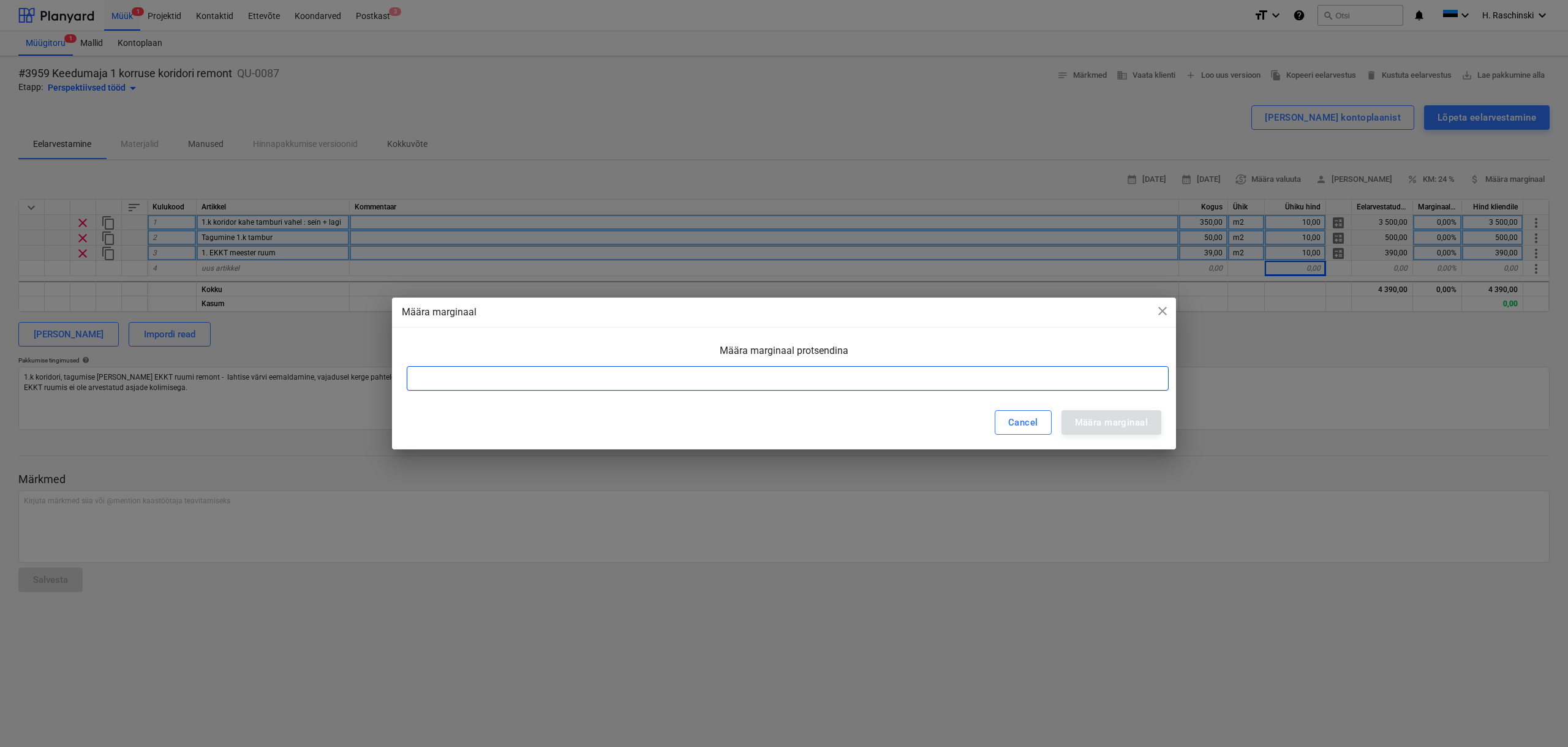
click at [887, 381] on input at bounding box center [787, 378] width 762 height 24
click at [922, 422] on div "Määra marginaal" at bounding box center [1112, 423] width 73 height 16
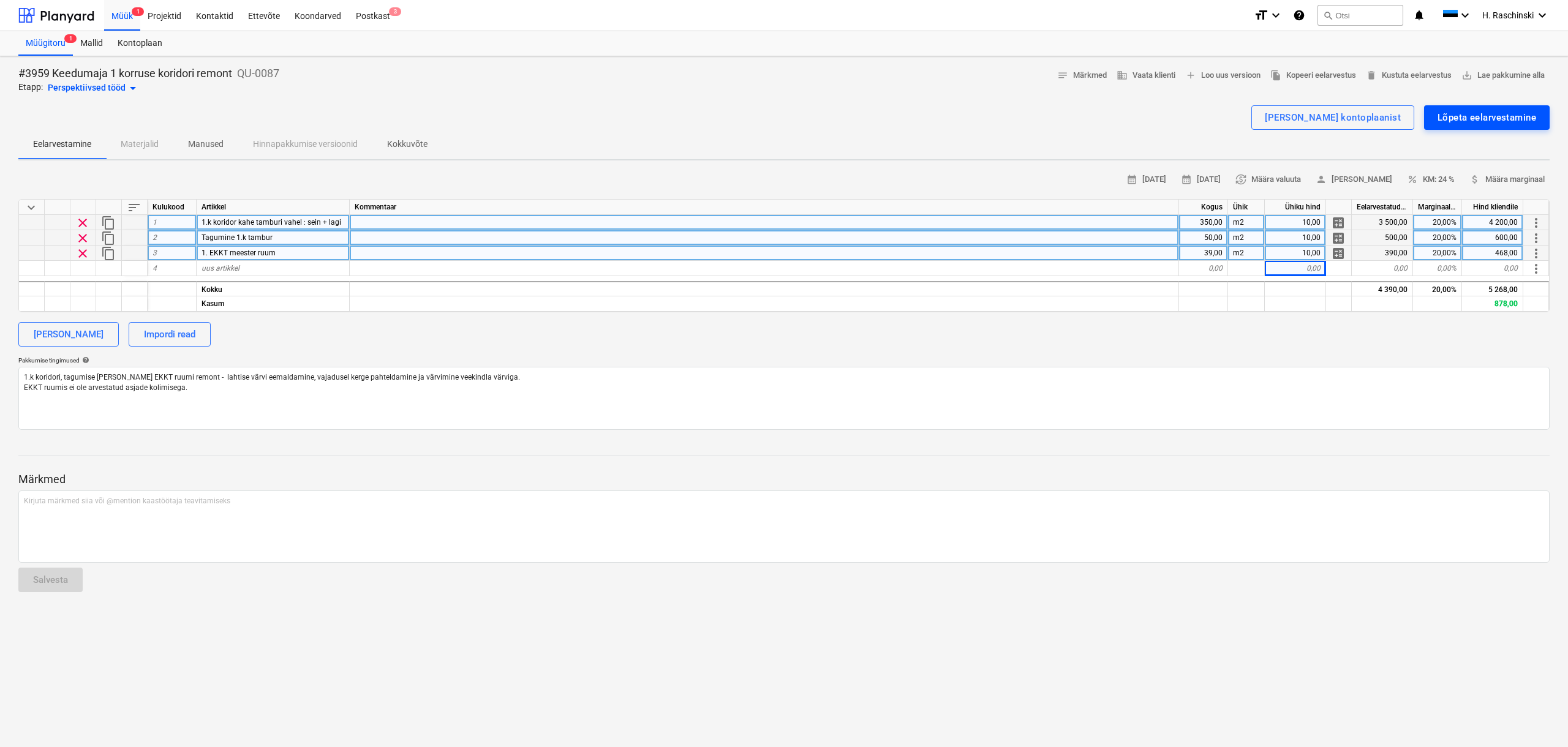
click at [922, 118] on div "Lõpeta eelarvestamine" at bounding box center [1487, 118] width 98 height 16
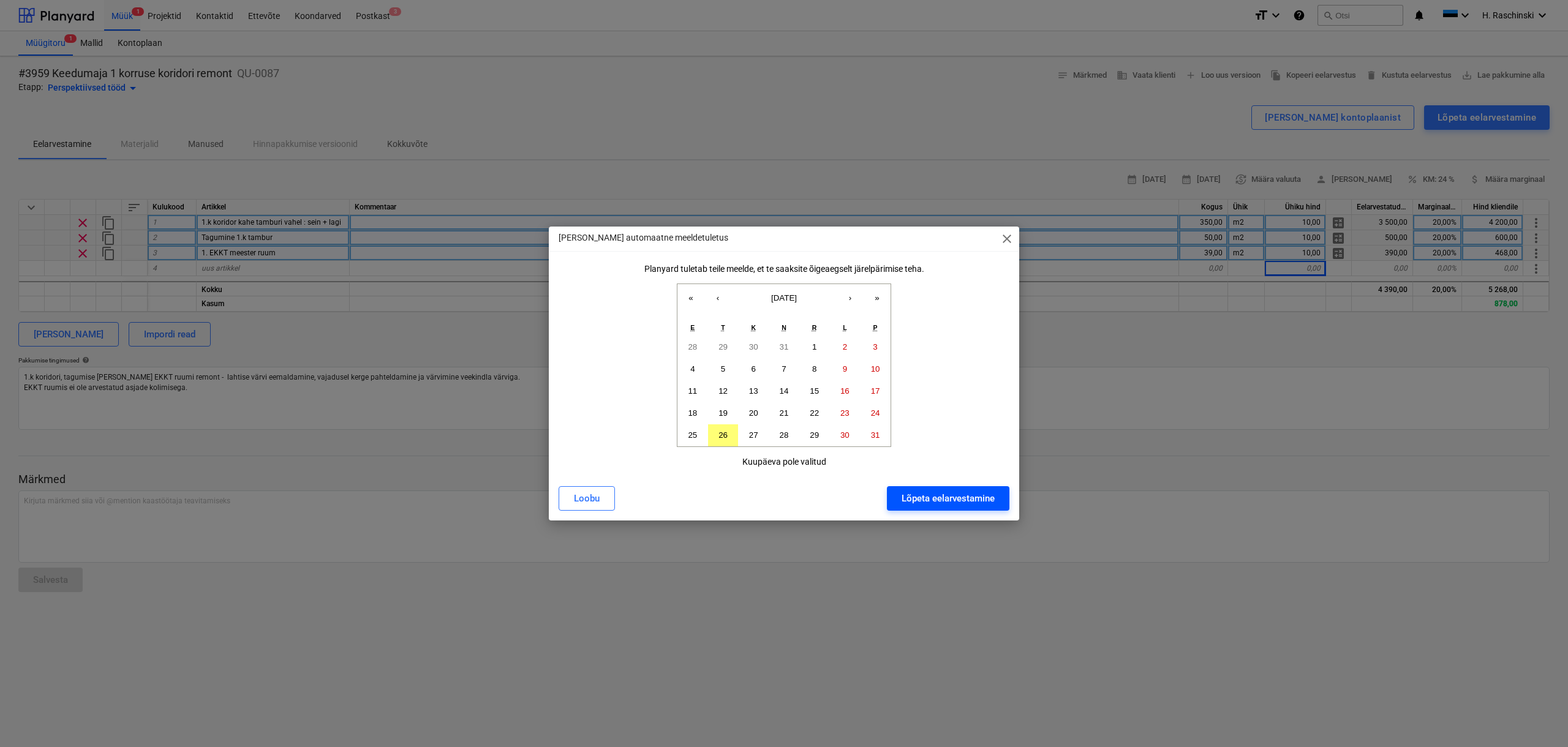
drag, startPoint x: 997, startPoint y: 493, endPoint x: 1007, endPoint y: 491, distance: 10.2
click at [922, 455] on button "Lõpeta eelarvestamine" at bounding box center [948, 498] width 123 height 24
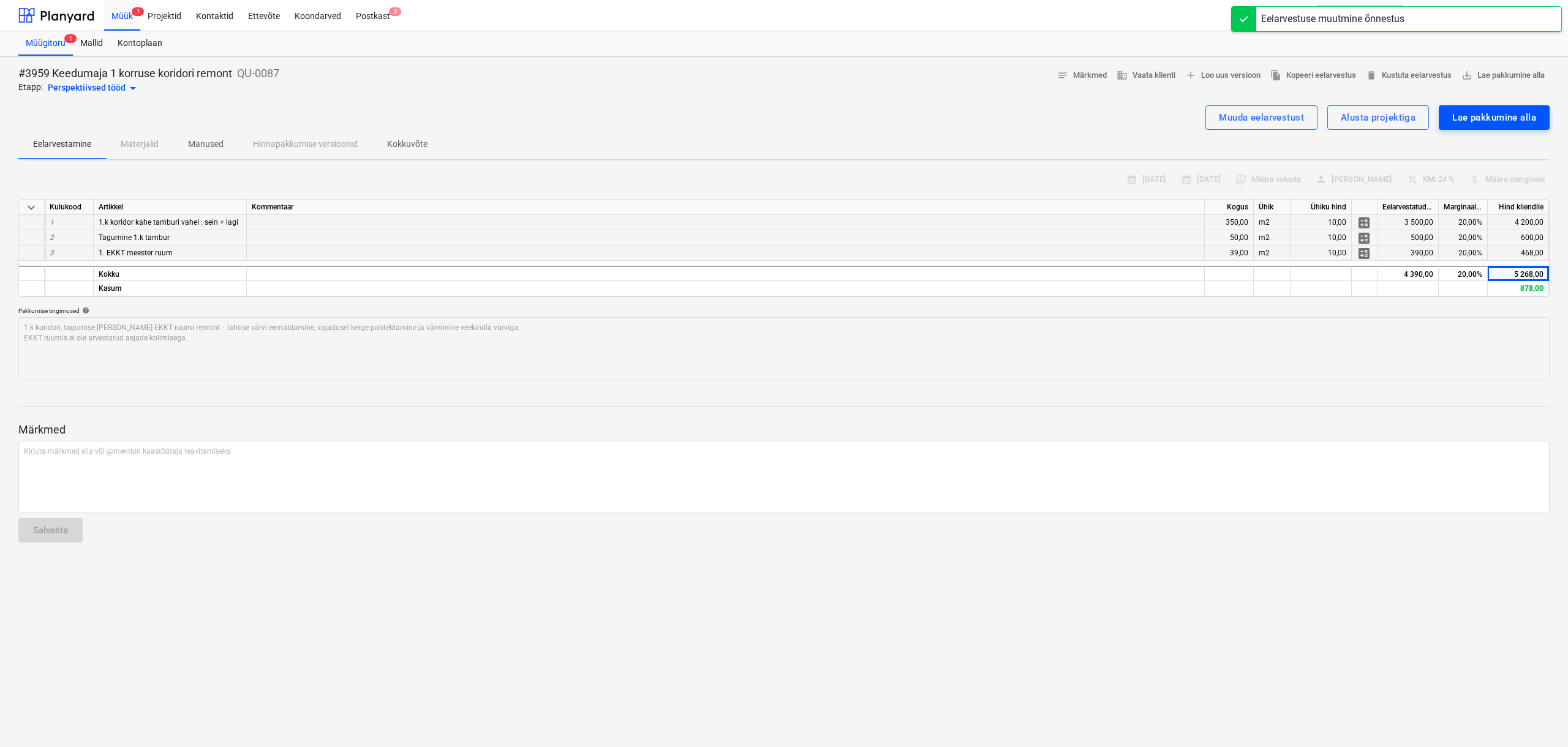
click at [922, 119] on div "Lae pakkumine alla" at bounding box center [1494, 118] width 84 height 16
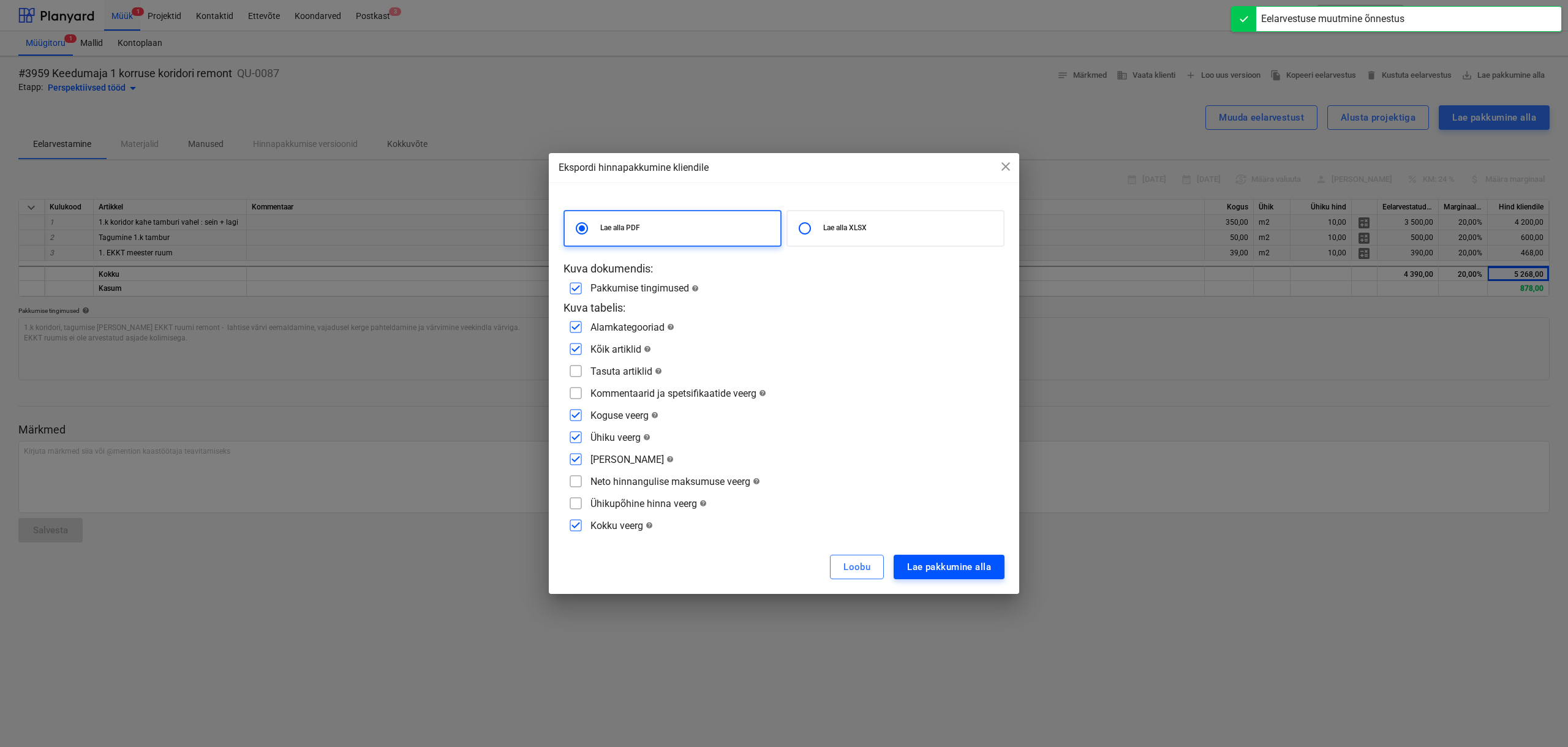
click at [922, 455] on div "Lae pakkumine alla" at bounding box center [949, 567] width 84 height 16
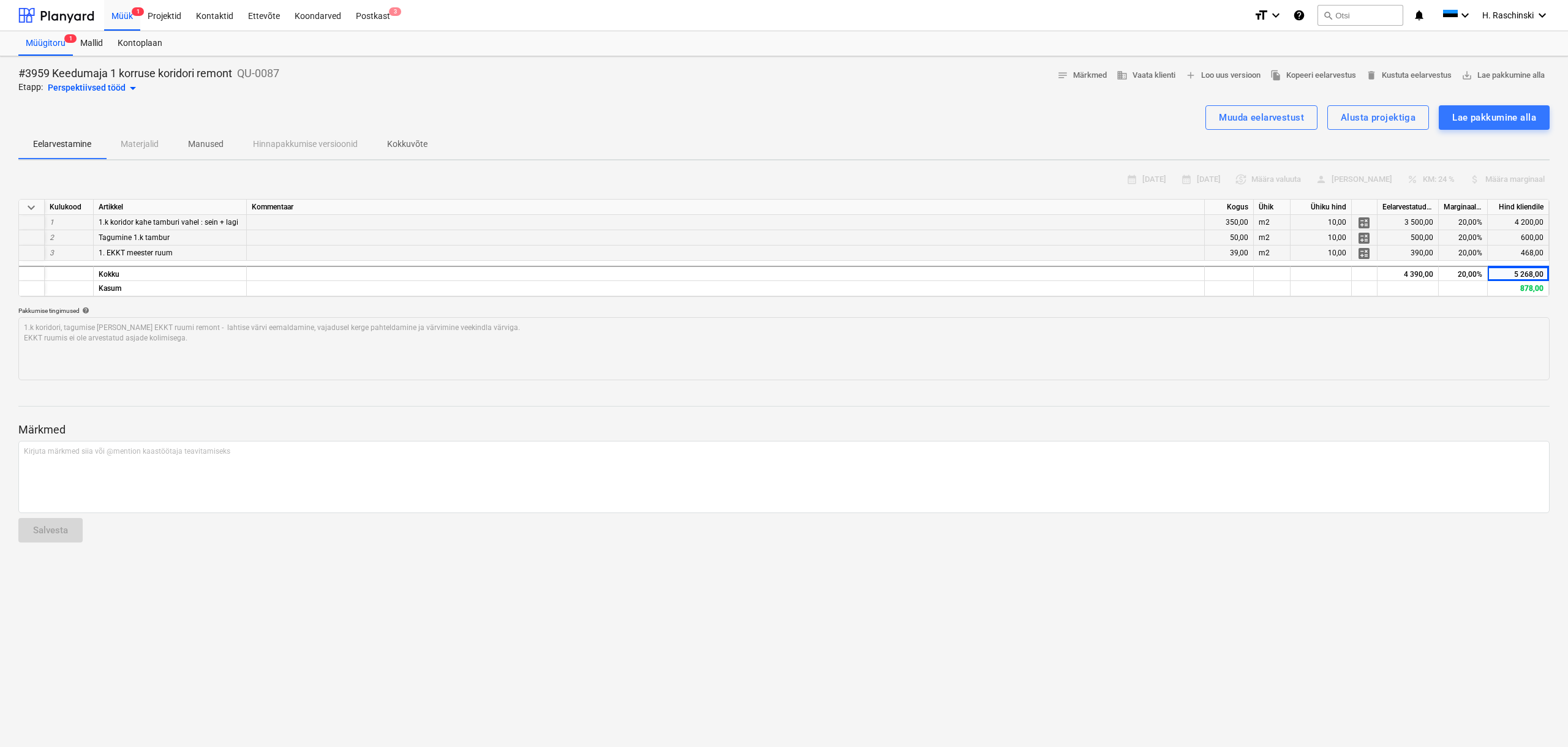
click at [122, 90] on div "Perspektiivsed tööd arrow_drop_down" at bounding box center [95, 88] width 93 height 14
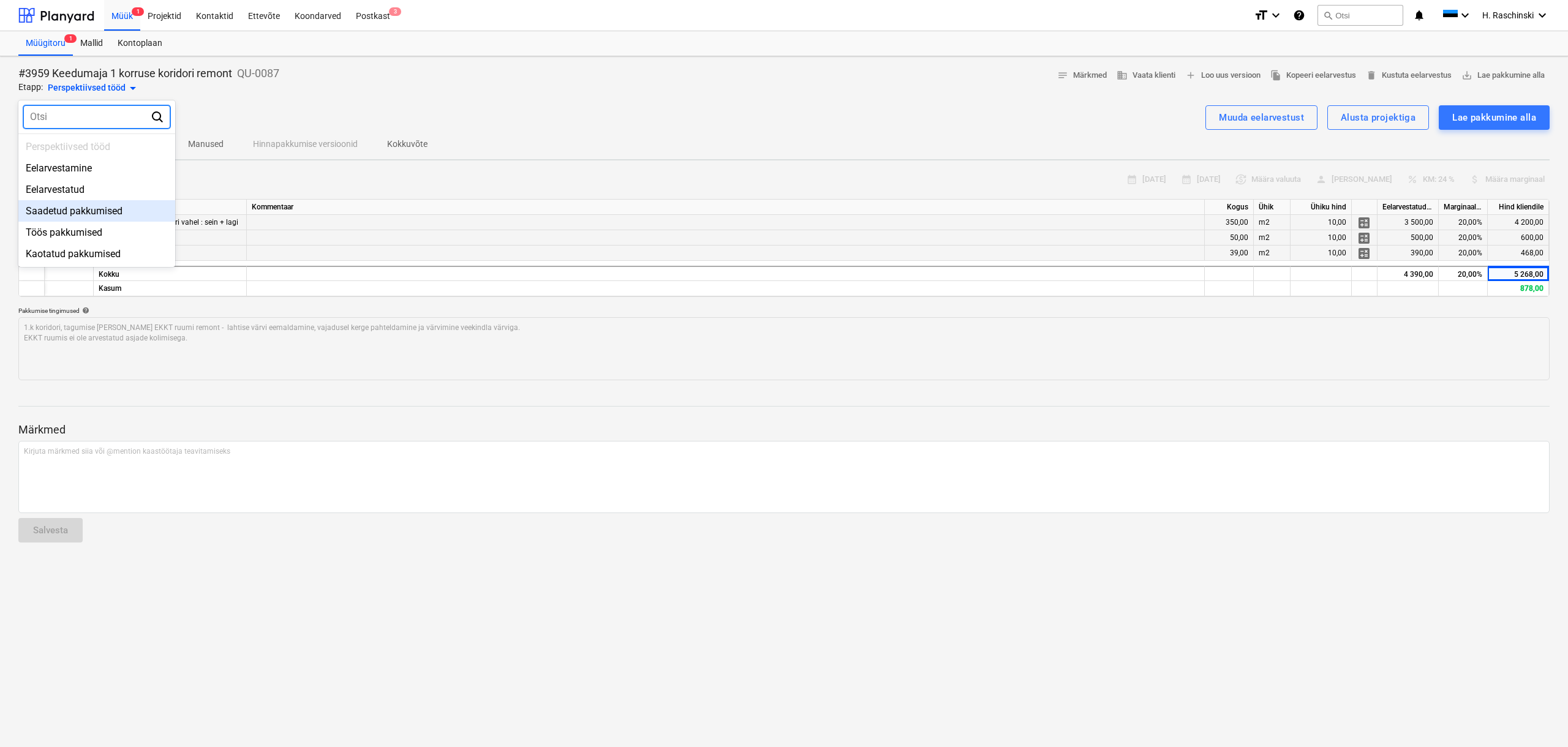
click at [72, 212] on div "Saadetud pakkumised" at bounding box center [96, 211] width 156 height 21
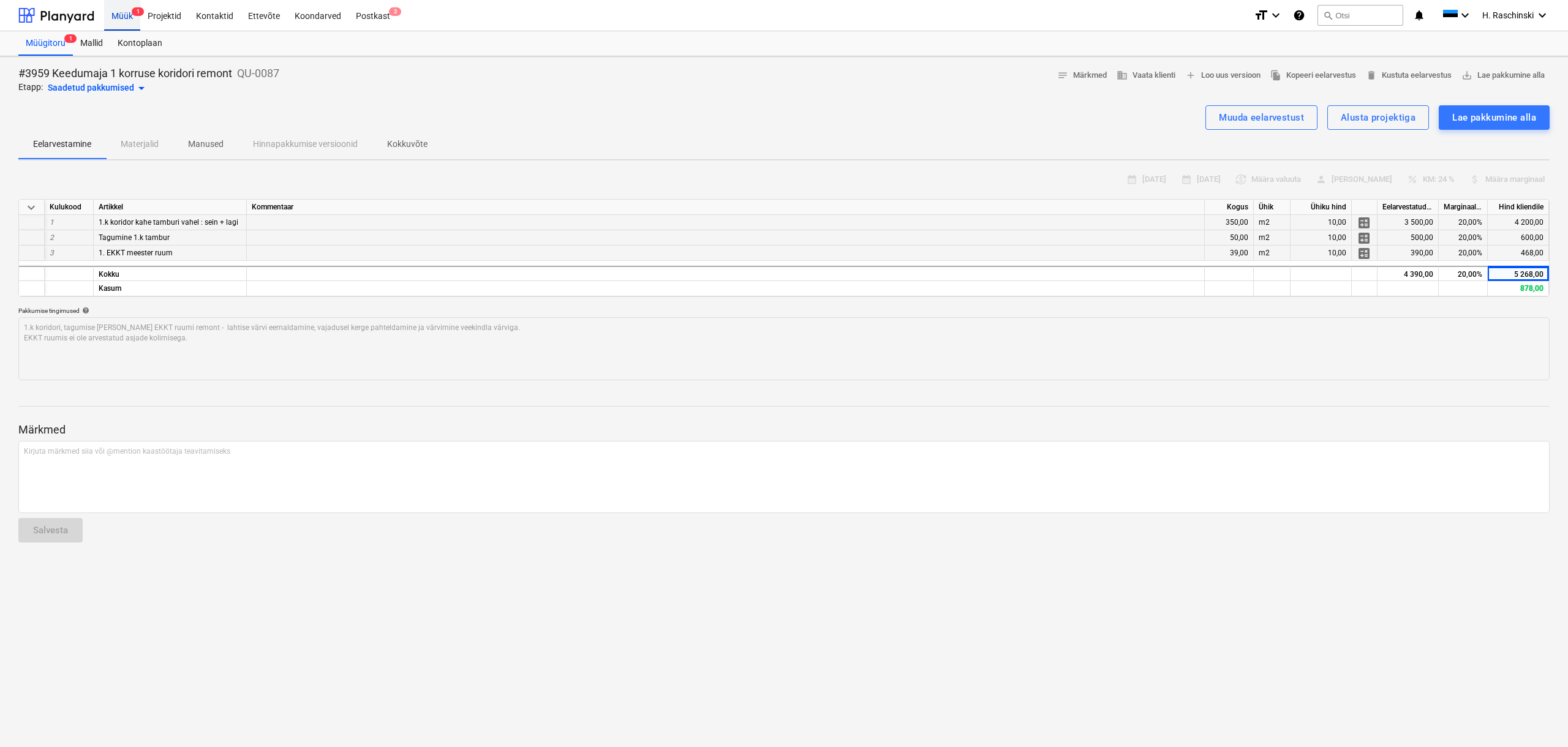
click at [131, 14] on div "Müük 1" at bounding box center [122, 14] width 36 height 31
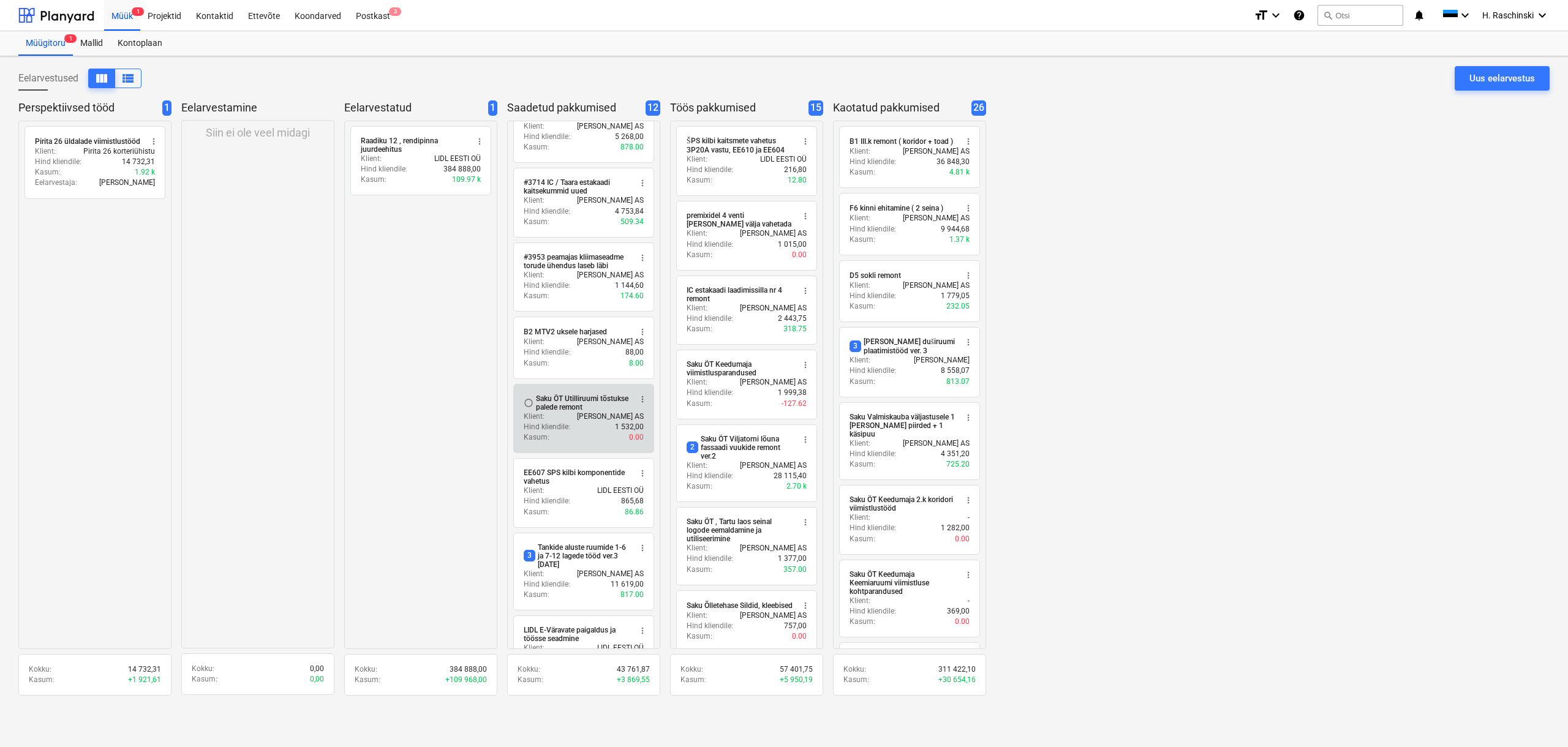
scroll to position [48, 0]
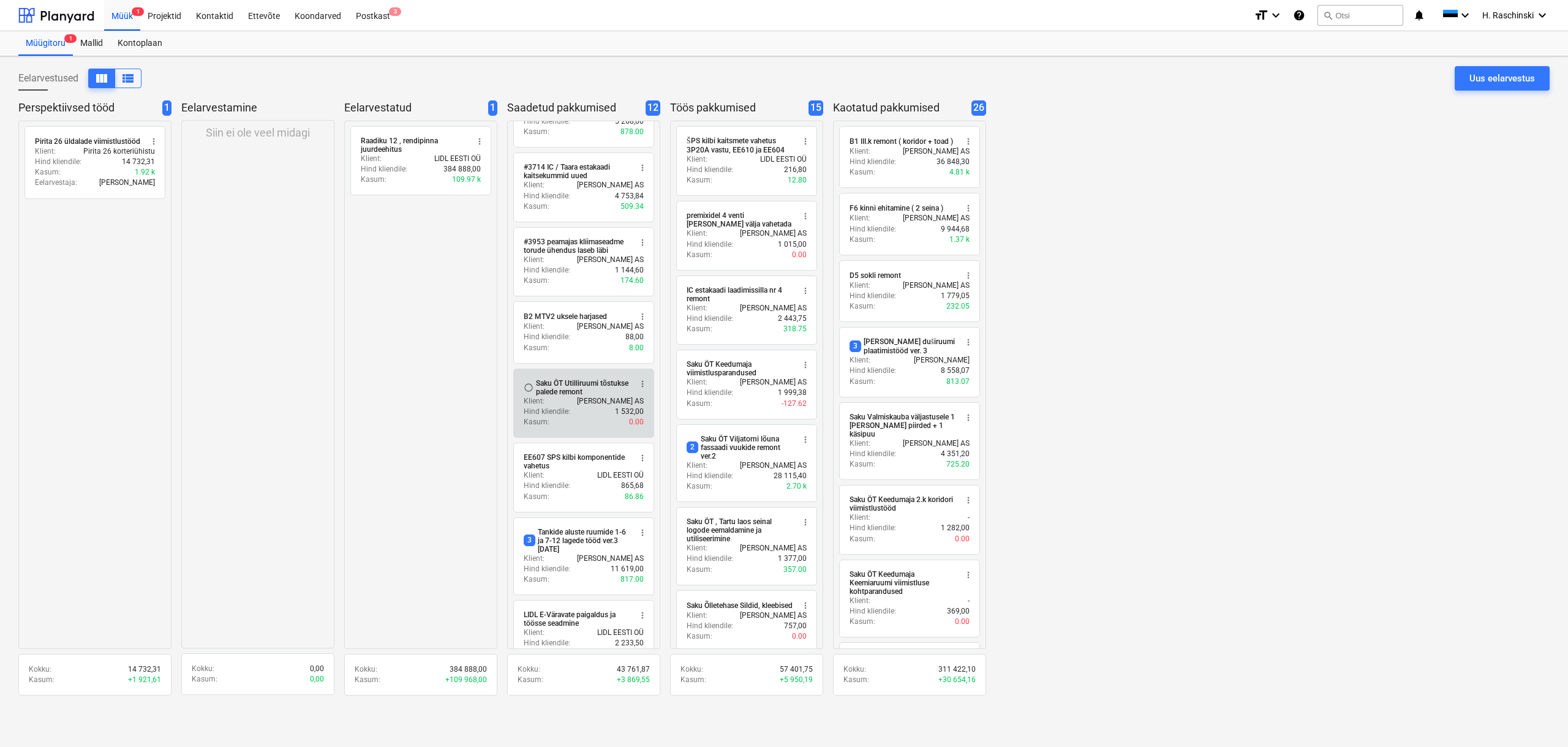
click at [583, 401] on p "[PERSON_NAME] AS" at bounding box center [610, 401] width 67 height 11
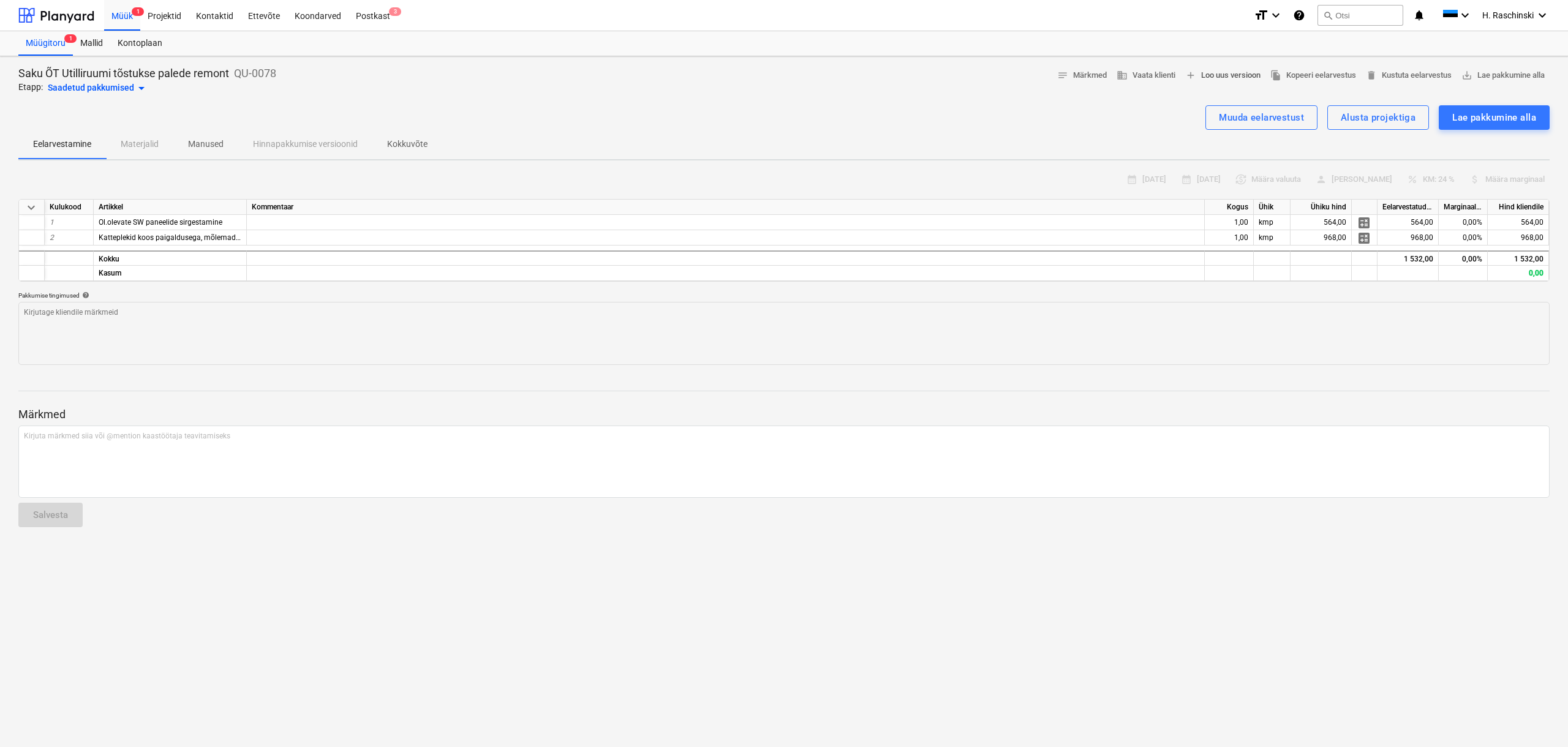
click at [922, 78] on span "add Loo uus versioon" at bounding box center [1223, 75] width 75 height 14
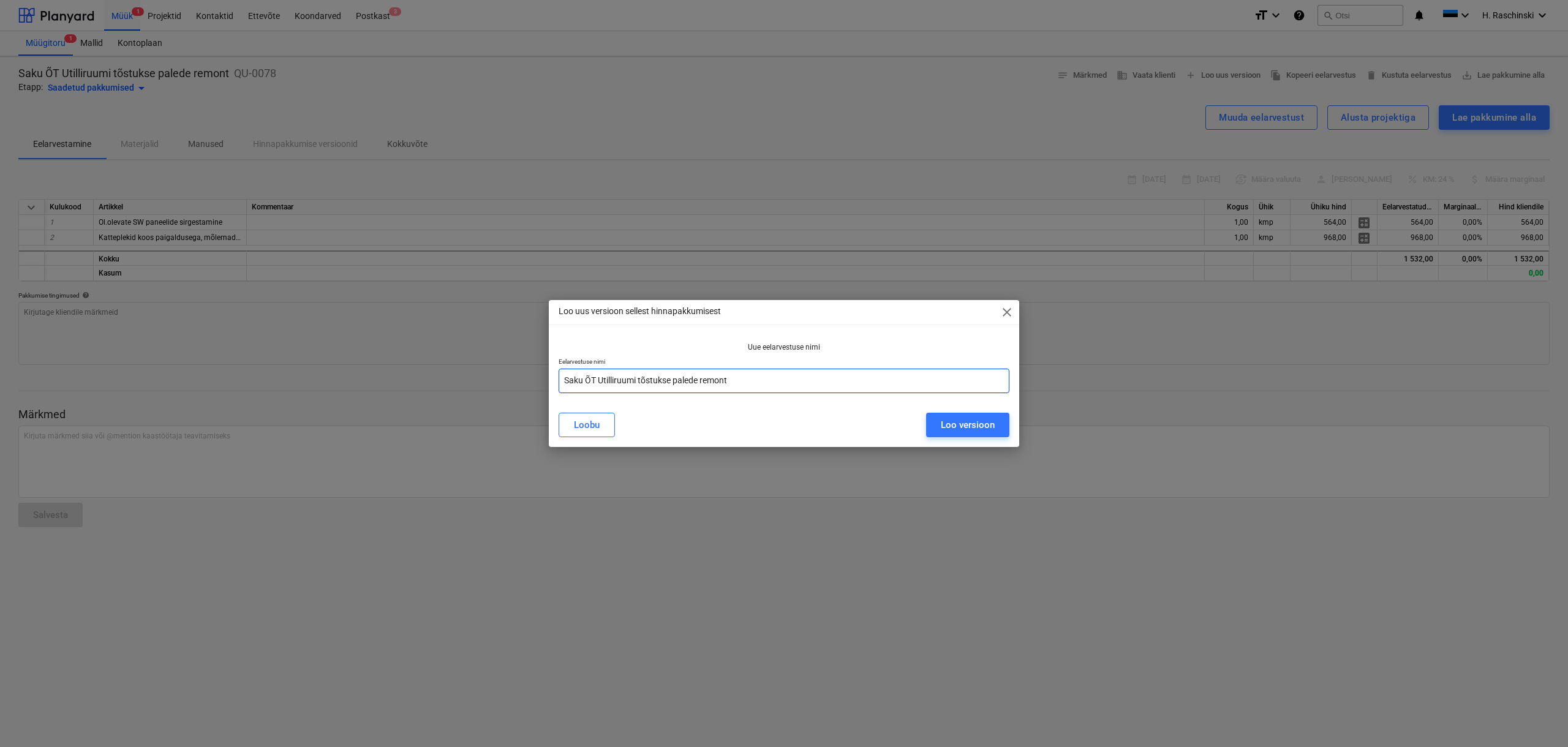
click at [806, 387] on input "Saku ÕT Utilliruumi tõstukse palede remont" at bounding box center [784, 380] width 451 height 24
click at [922, 420] on div "Loo versioon" at bounding box center [968, 425] width 54 height 16
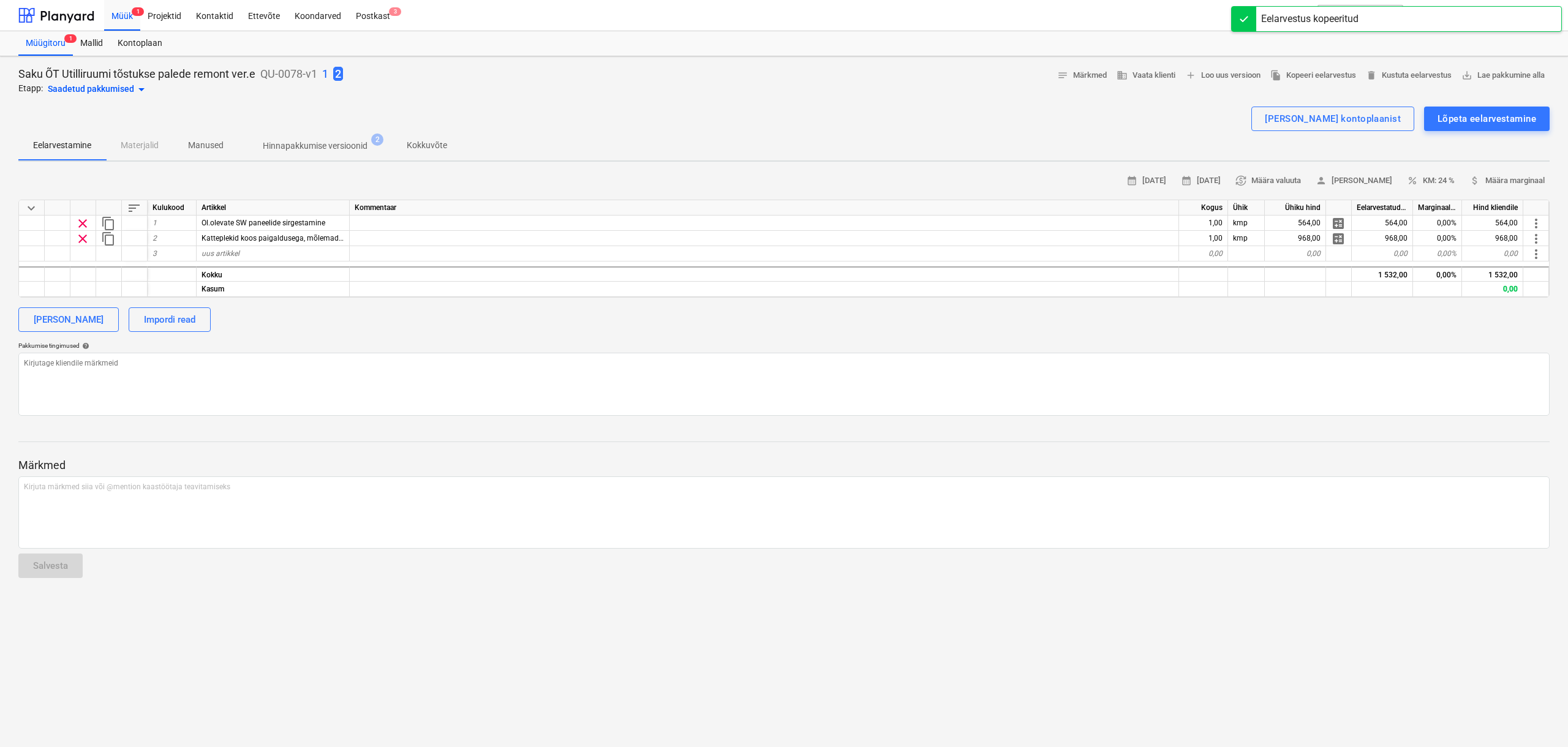
click at [427, 144] on p "Kokkuvõte" at bounding box center [426, 145] width 41 height 13
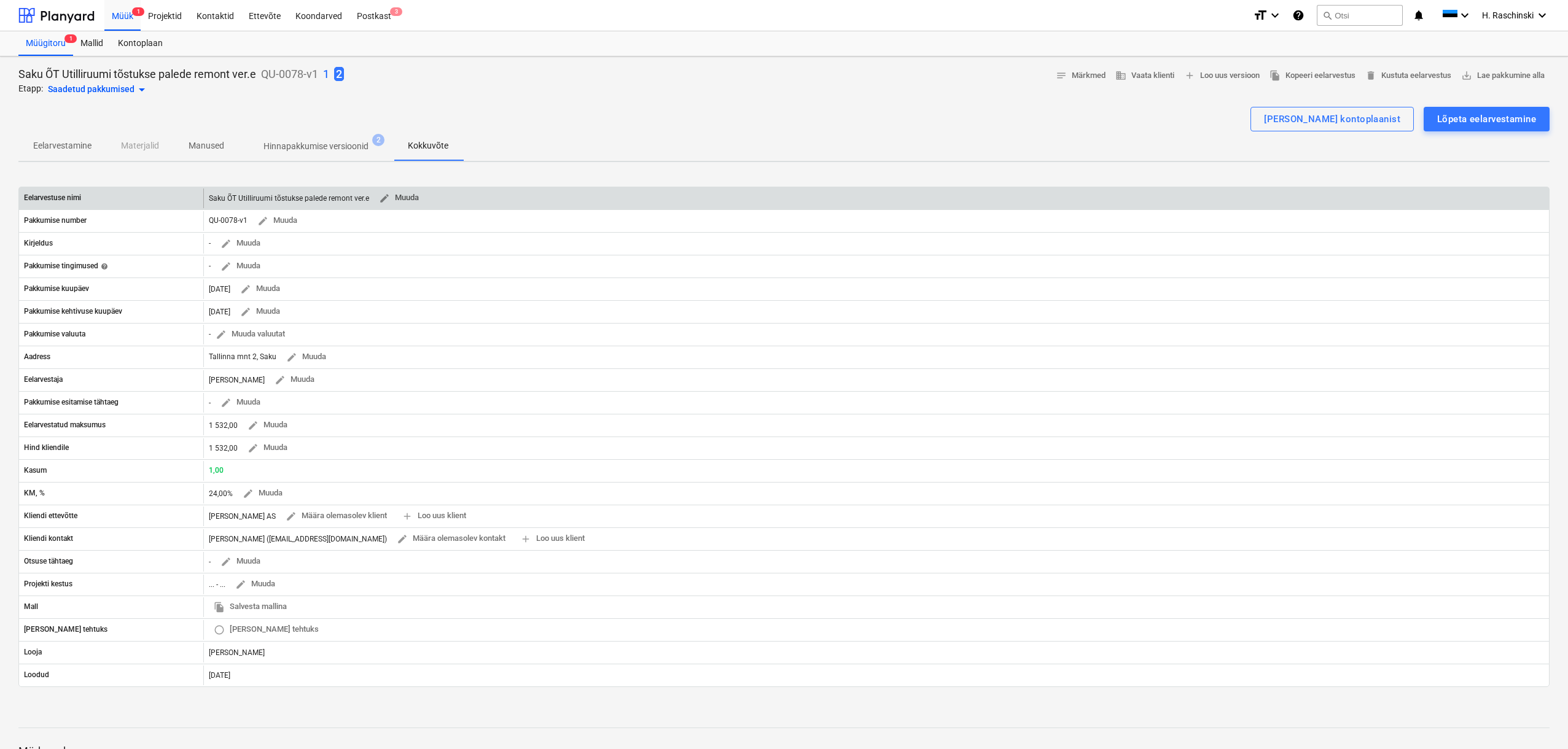
click at [410, 197] on span "edit Muuda" at bounding box center [399, 197] width 40 height 15
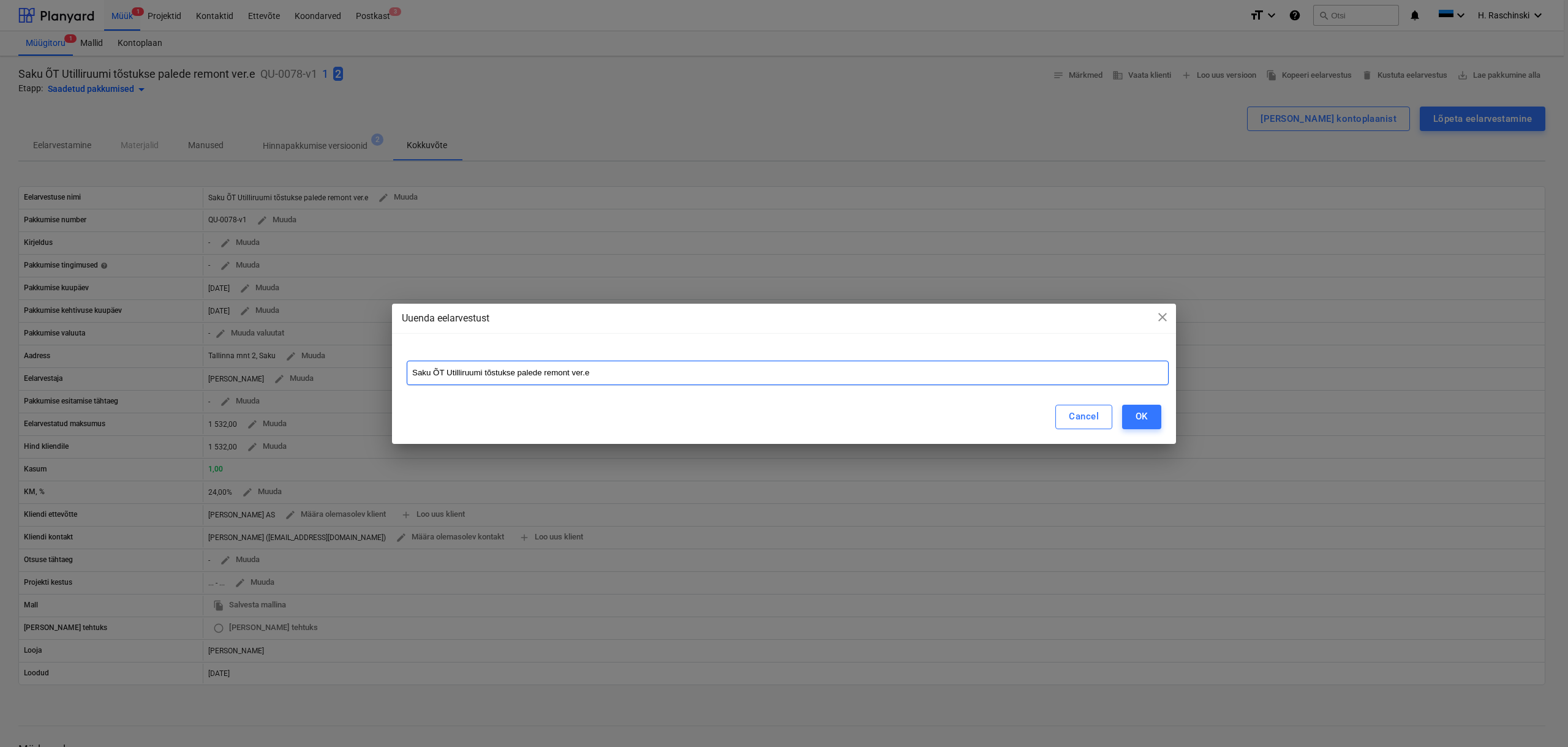
click at [601, 378] on input "Saku ÕT Utilliruumi tõstukse palede remont ver.e" at bounding box center [787, 373] width 762 height 24
click at [922, 416] on button "OK" at bounding box center [1142, 417] width 40 height 24
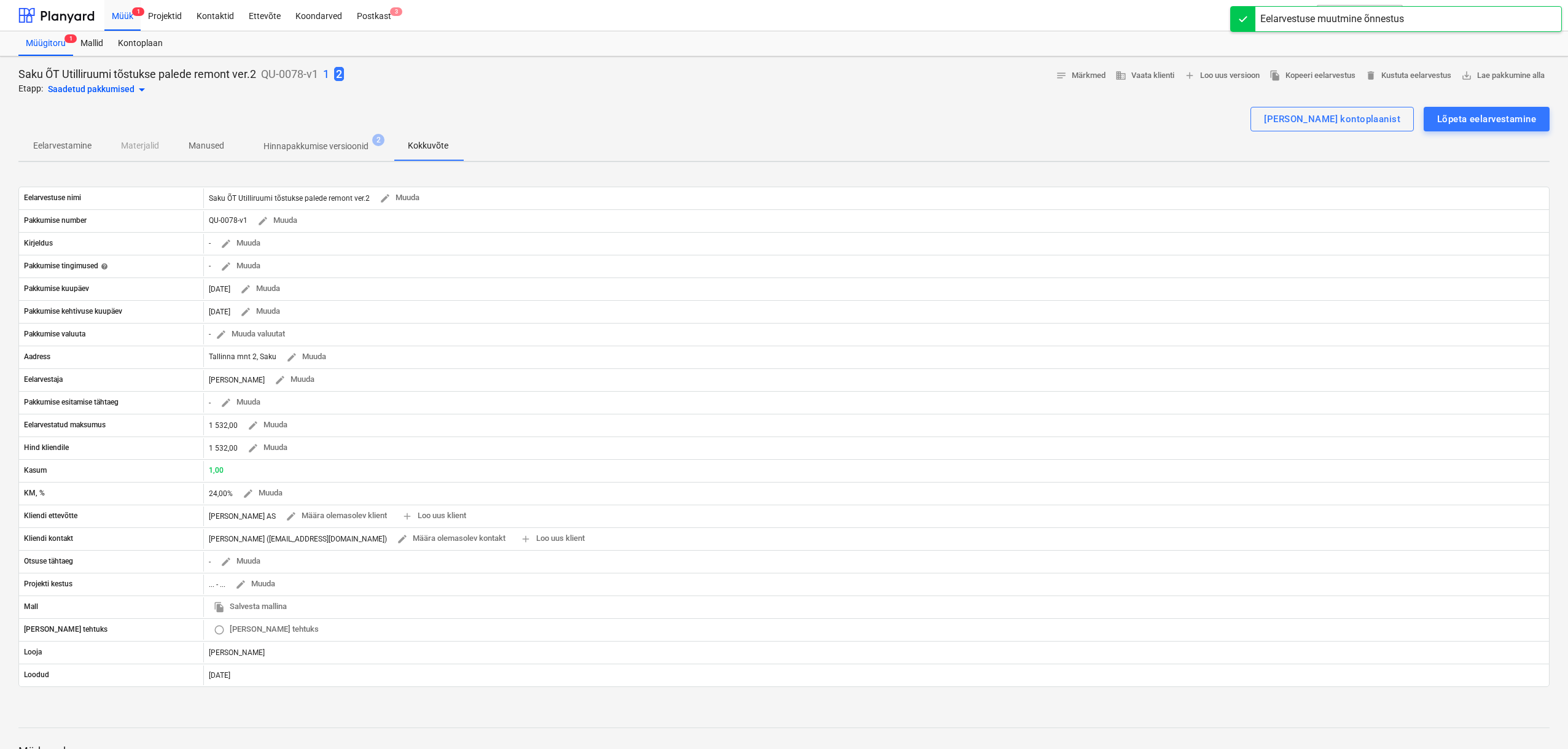
click at [69, 145] on p "Eelarvestamine" at bounding box center [62, 145] width 58 height 13
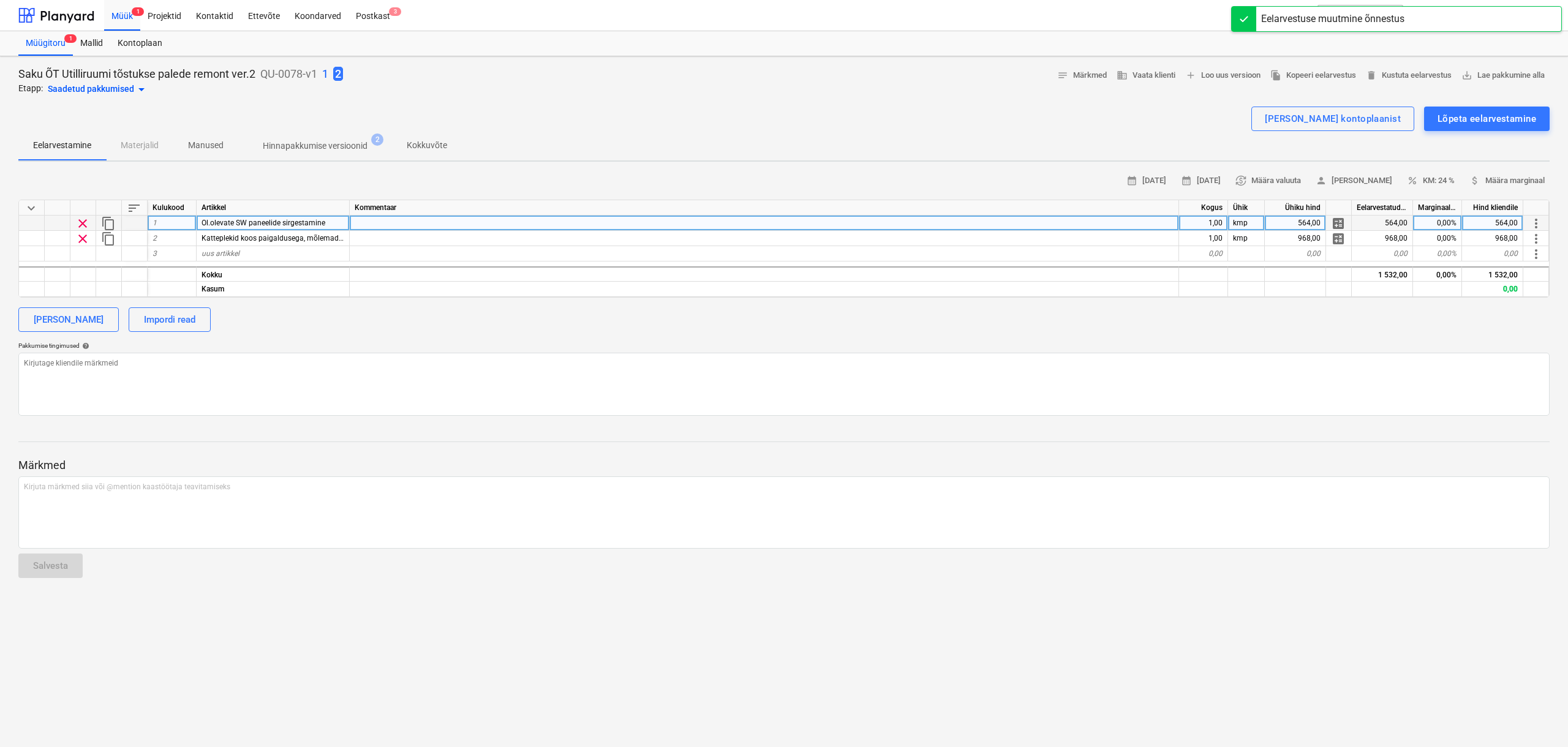
click at [922, 226] on div "564,00" at bounding box center [1295, 223] width 61 height 15
click at [922, 229] on input "564" at bounding box center [1295, 222] width 61 height 14
click at [922, 364] on textarea at bounding box center [784, 384] width 1531 height 63
click at [922, 333] on div "calendar_month [DATE] calendar_month [DATE] currency_exchange Määra valuuta per…" at bounding box center [784, 293] width 1531 height 244
click at [922, 122] on div "Lõpeta eelarvestamine" at bounding box center [1487, 119] width 98 height 16
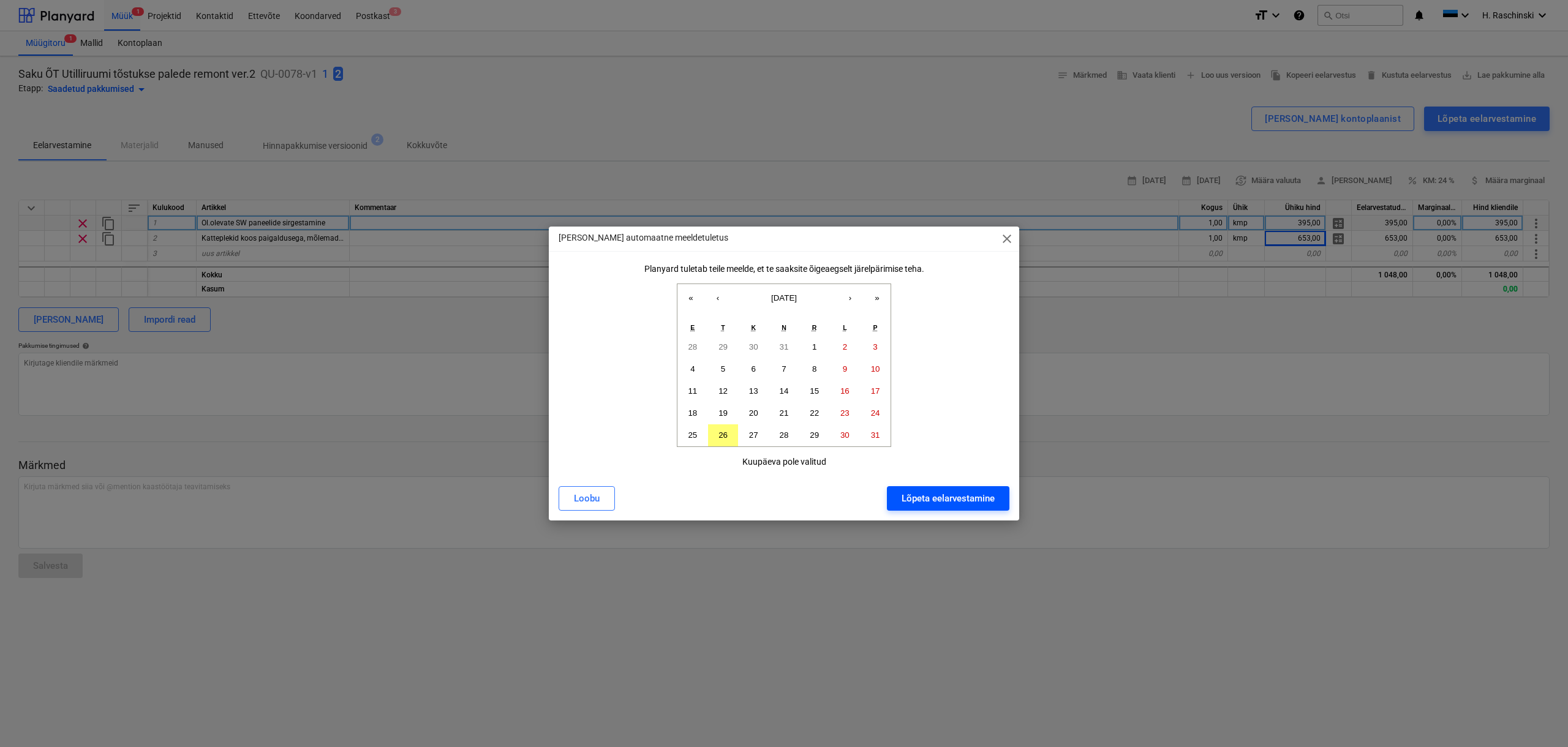
click at [922, 455] on button "Lõpeta eelarvestamine" at bounding box center [948, 498] width 123 height 24
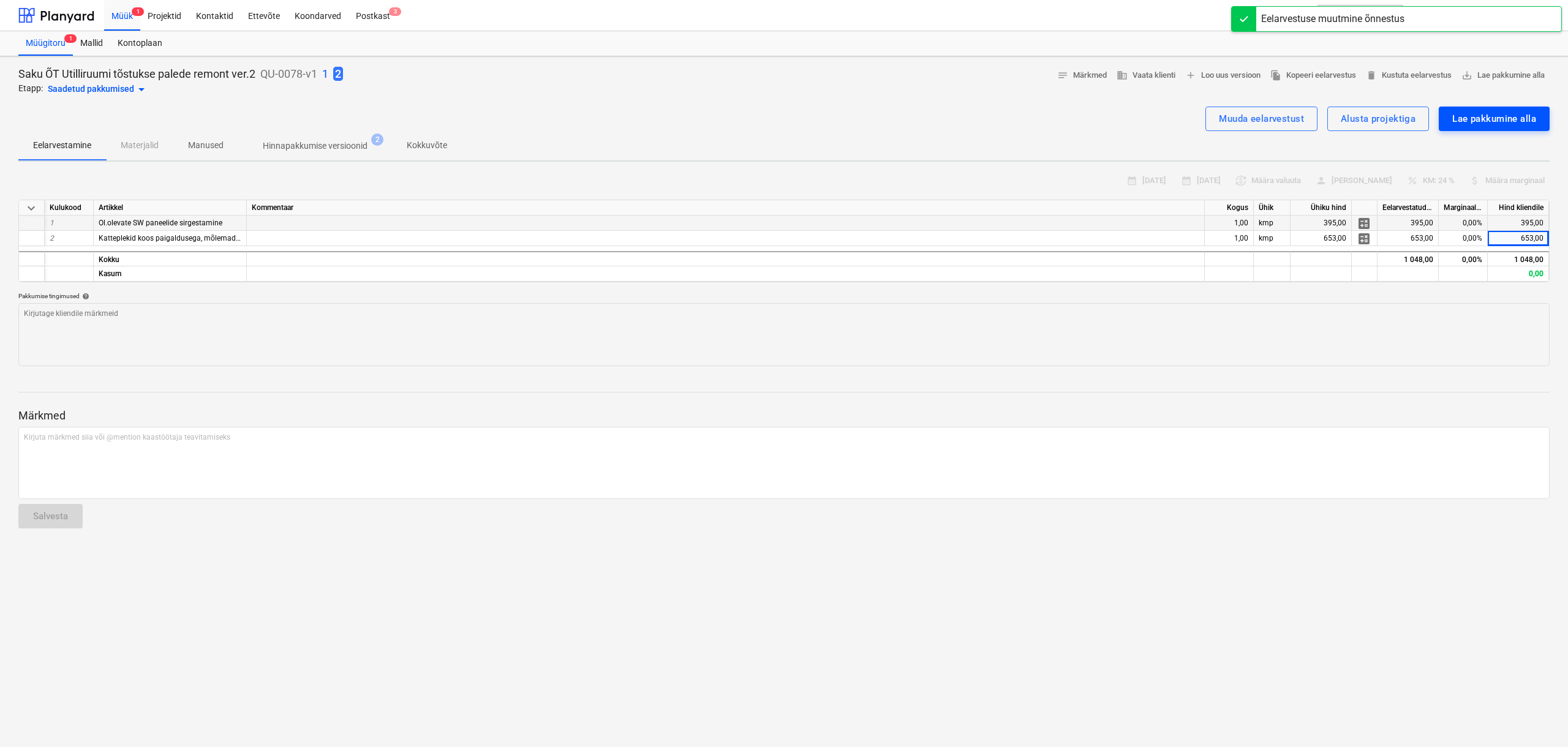
click at [922, 113] on div "Lae pakkumine alla" at bounding box center [1494, 119] width 84 height 16
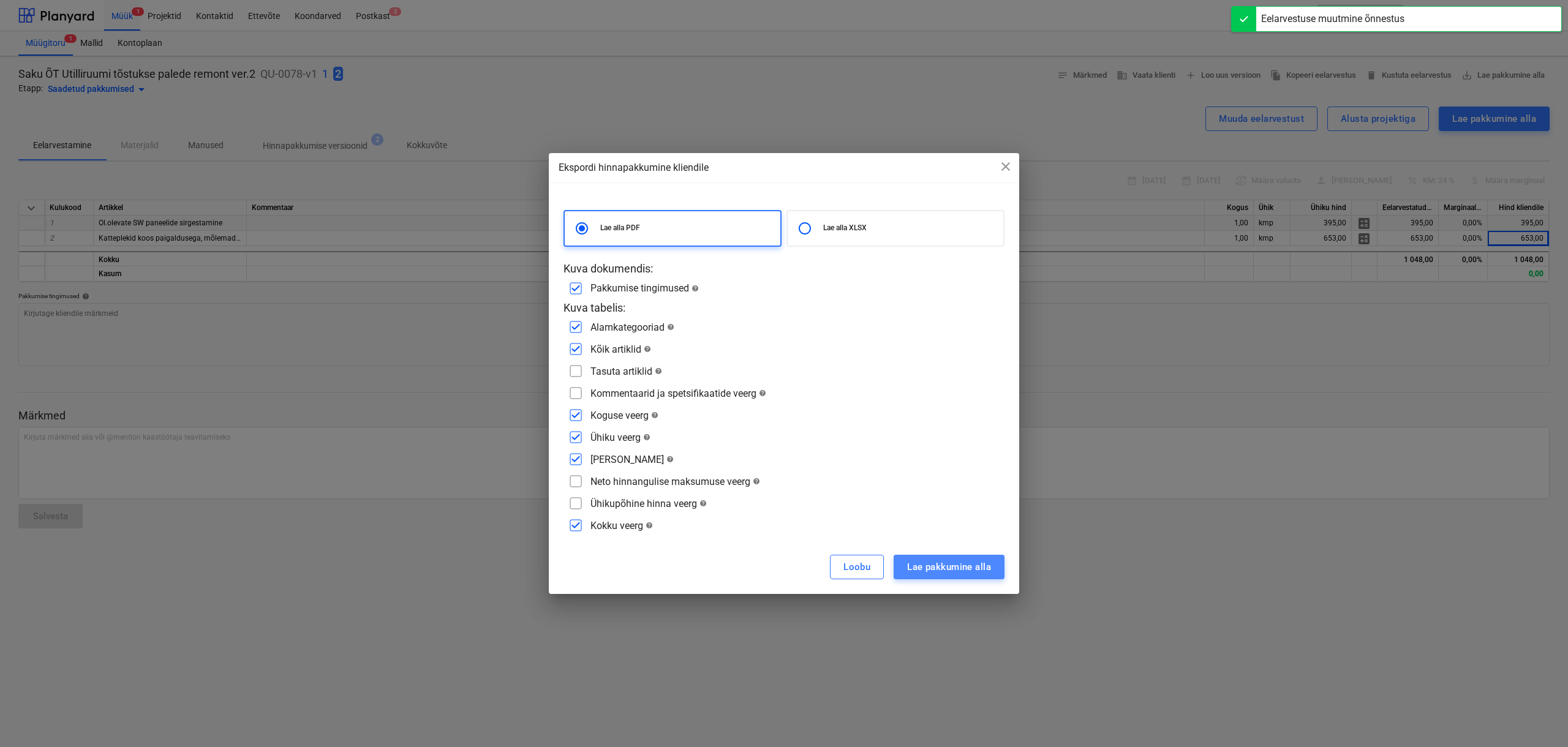
click at [922, 455] on div "Lae pakkumine alla" at bounding box center [949, 567] width 84 height 16
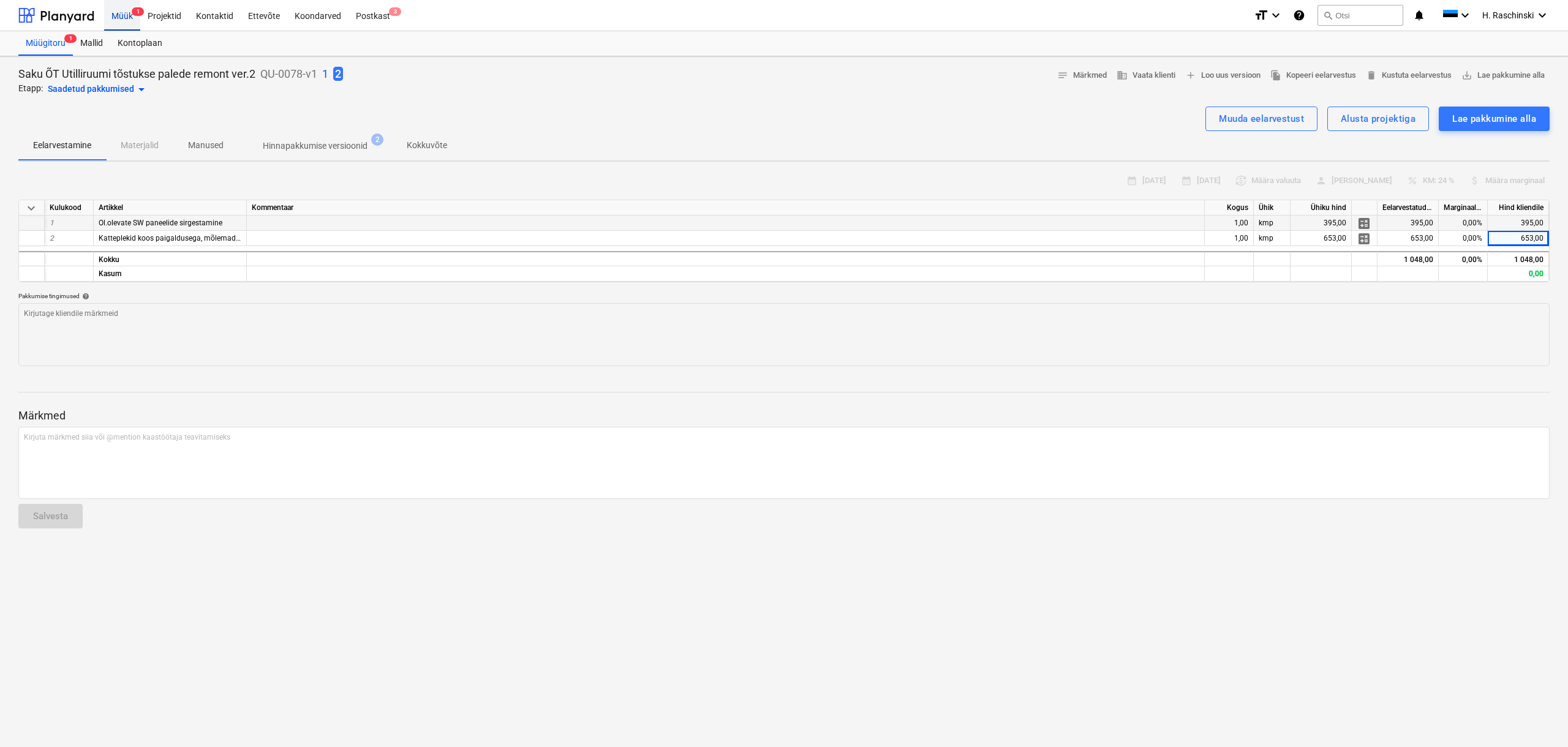
click at [128, 18] on div "Müük 1" at bounding box center [122, 14] width 36 height 31
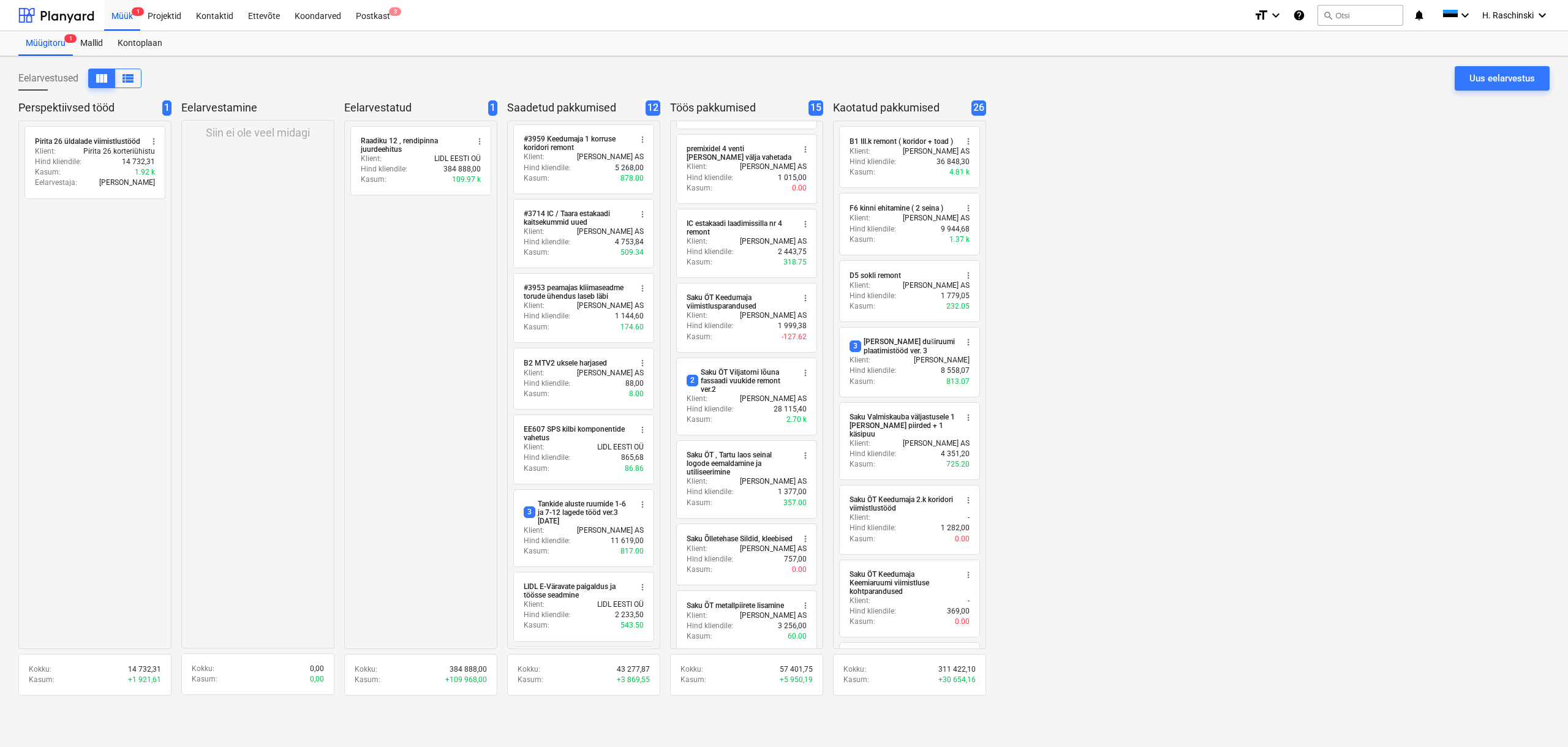
scroll to position [71, 0]
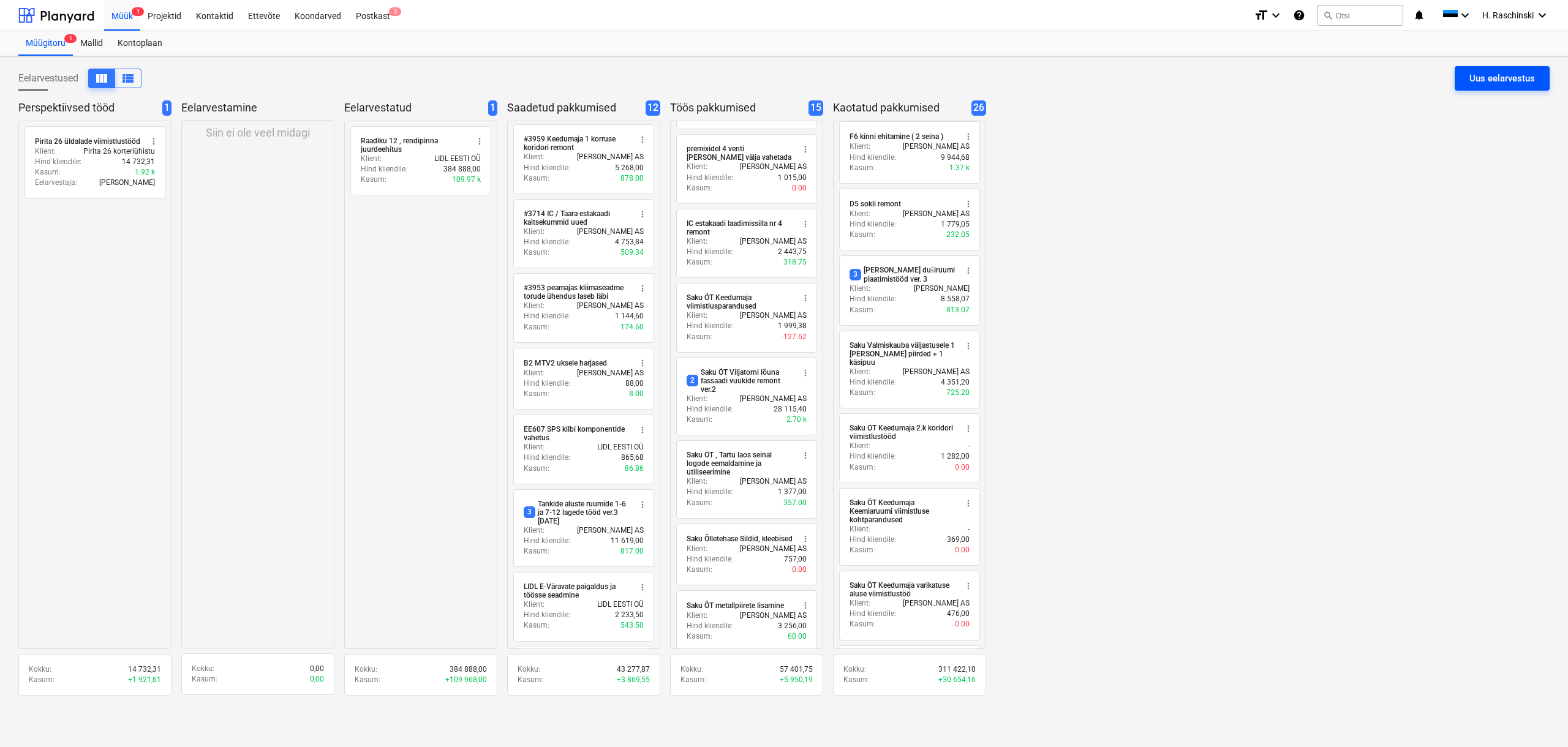
click at [922, 79] on div "Uus eelarvestus" at bounding box center [1502, 78] width 66 height 16
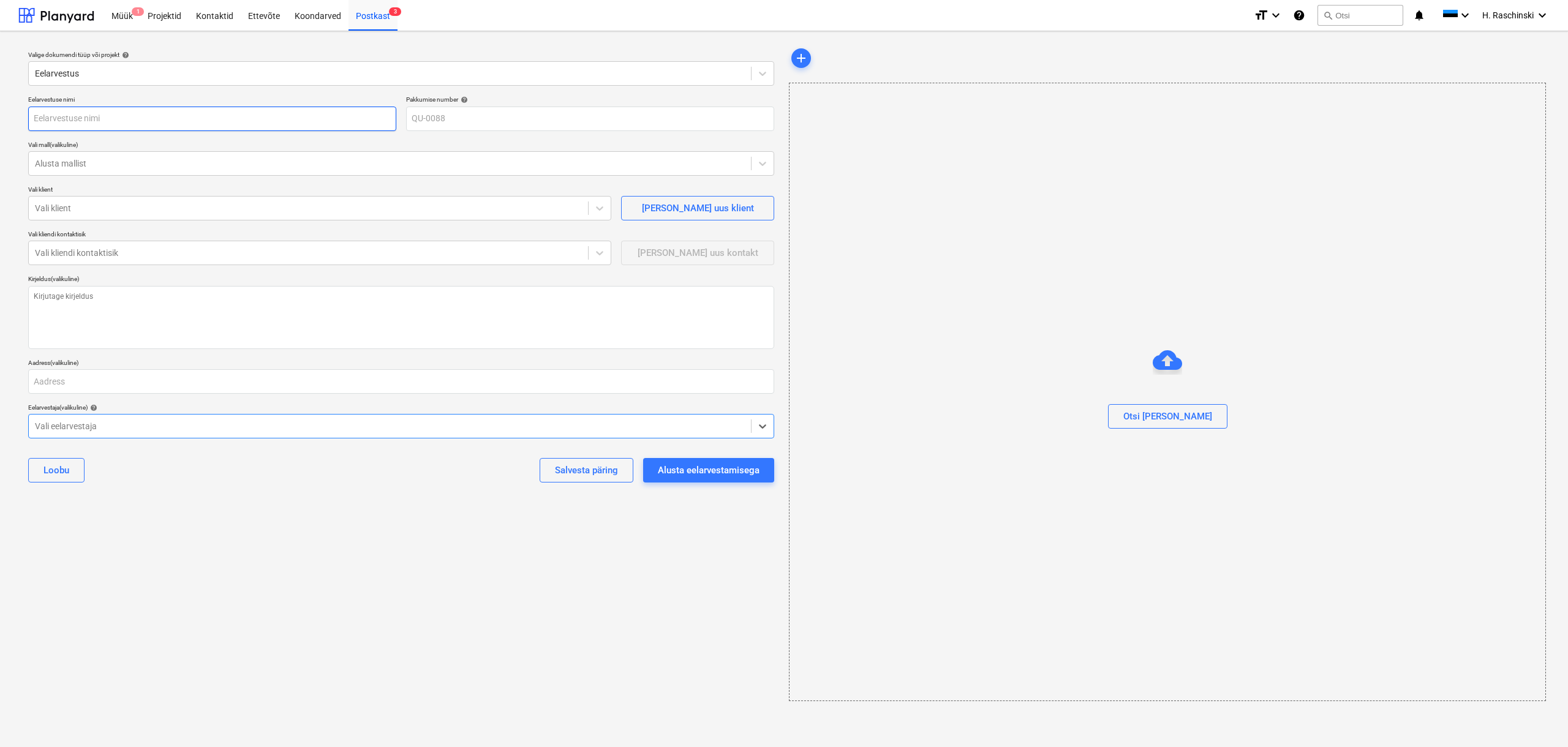
click at [138, 122] on input "text" at bounding box center [211, 118] width 368 height 24
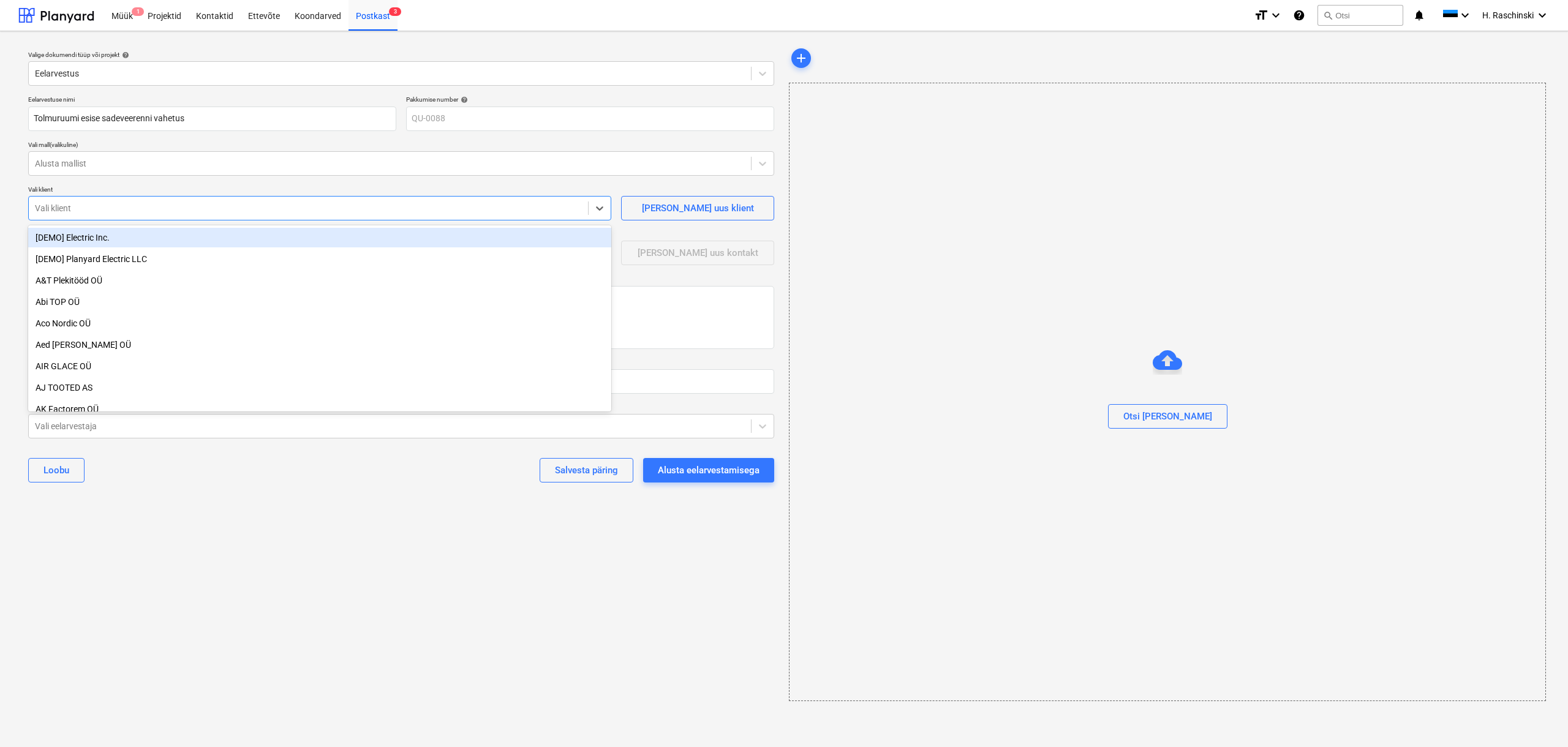
click at [117, 211] on div at bounding box center [308, 208] width 547 height 13
click at [121, 233] on div "[PERSON_NAME] AS" at bounding box center [319, 237] width 583 height 19
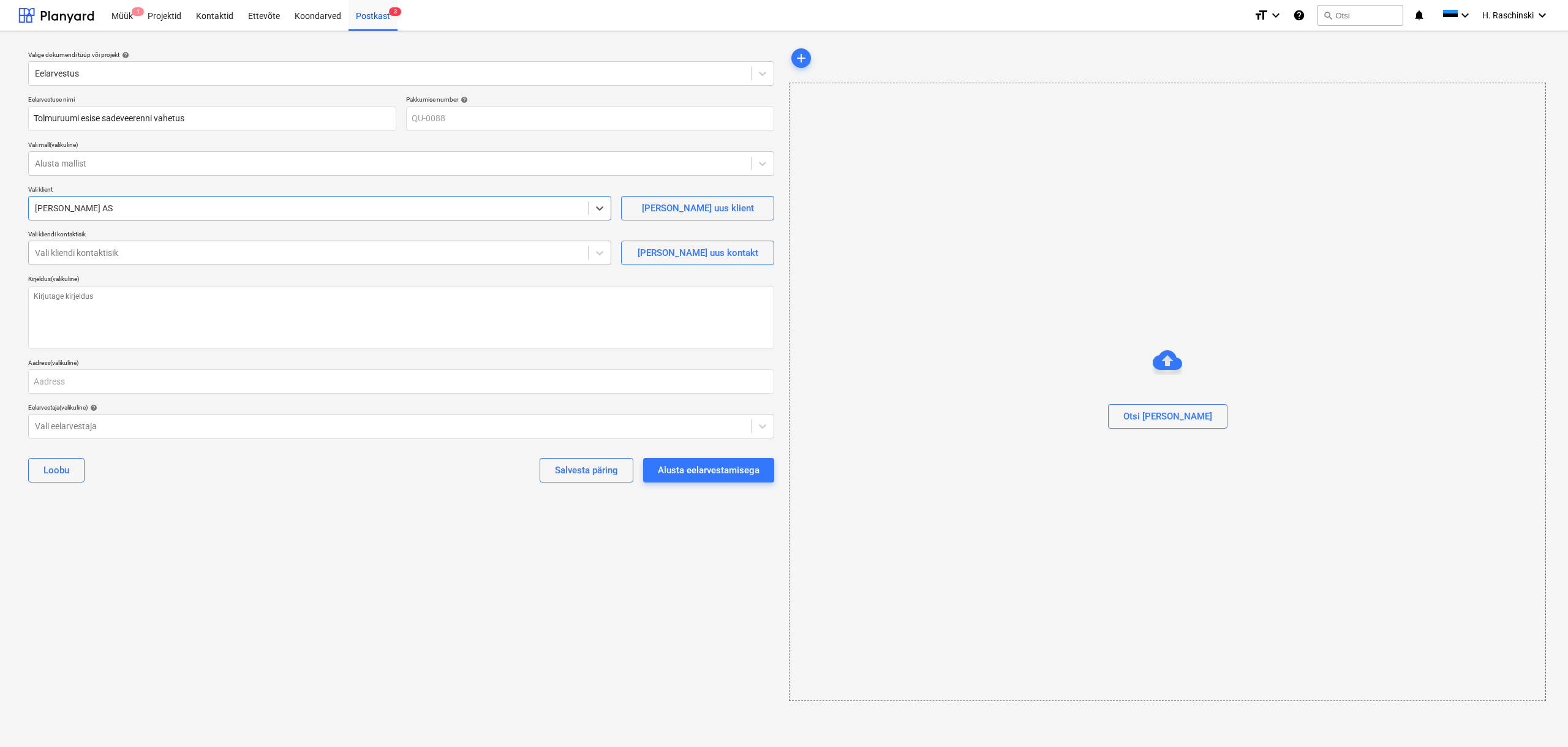
click at [115, 258] on div at bounding box center [308, 253] width 547 height 13
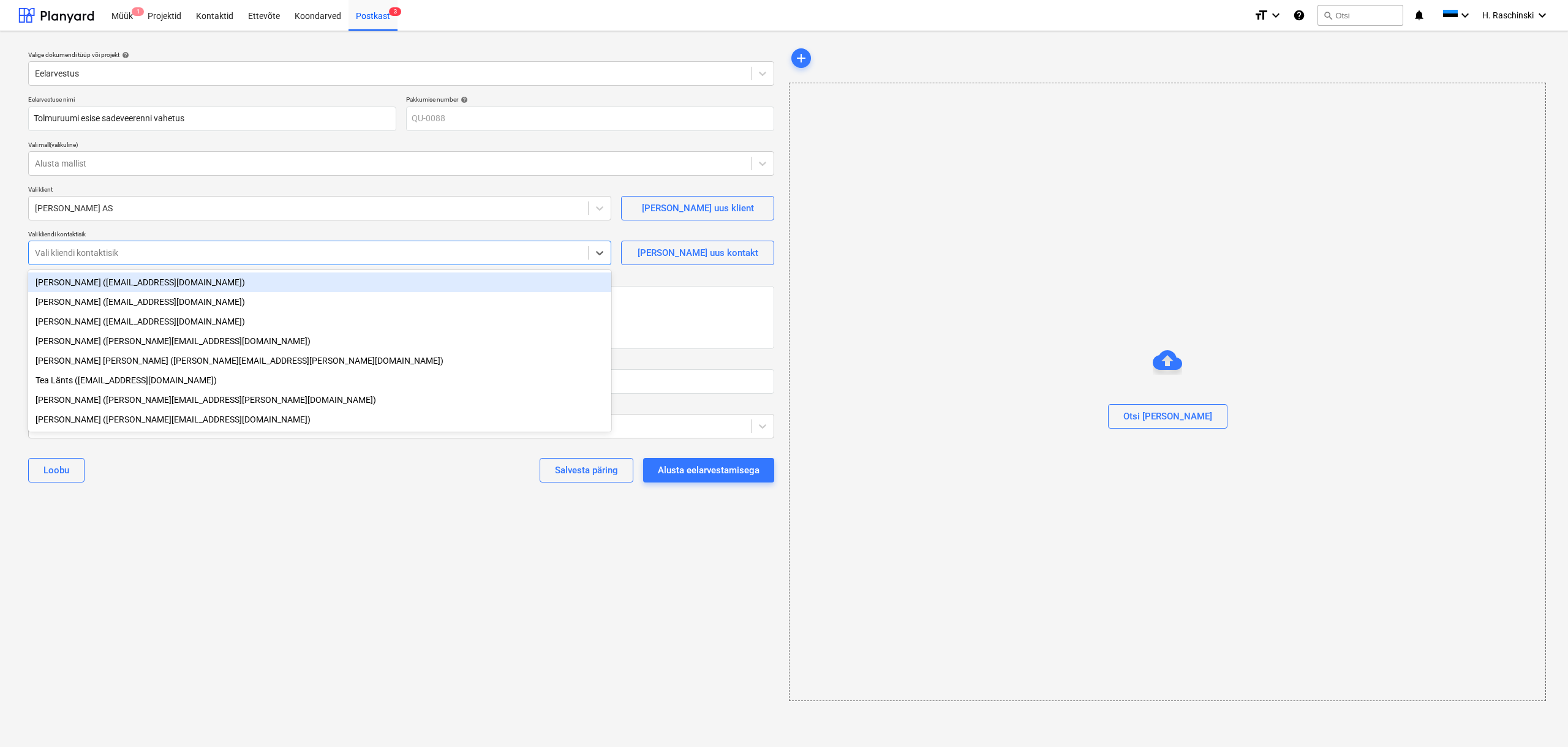
click at [124, 279] on div "[PERSON_NAME] ([EMAIL_ADDRESS][DOMAIN_NAME])" at bounding box center [319, 282] width 583 height 19
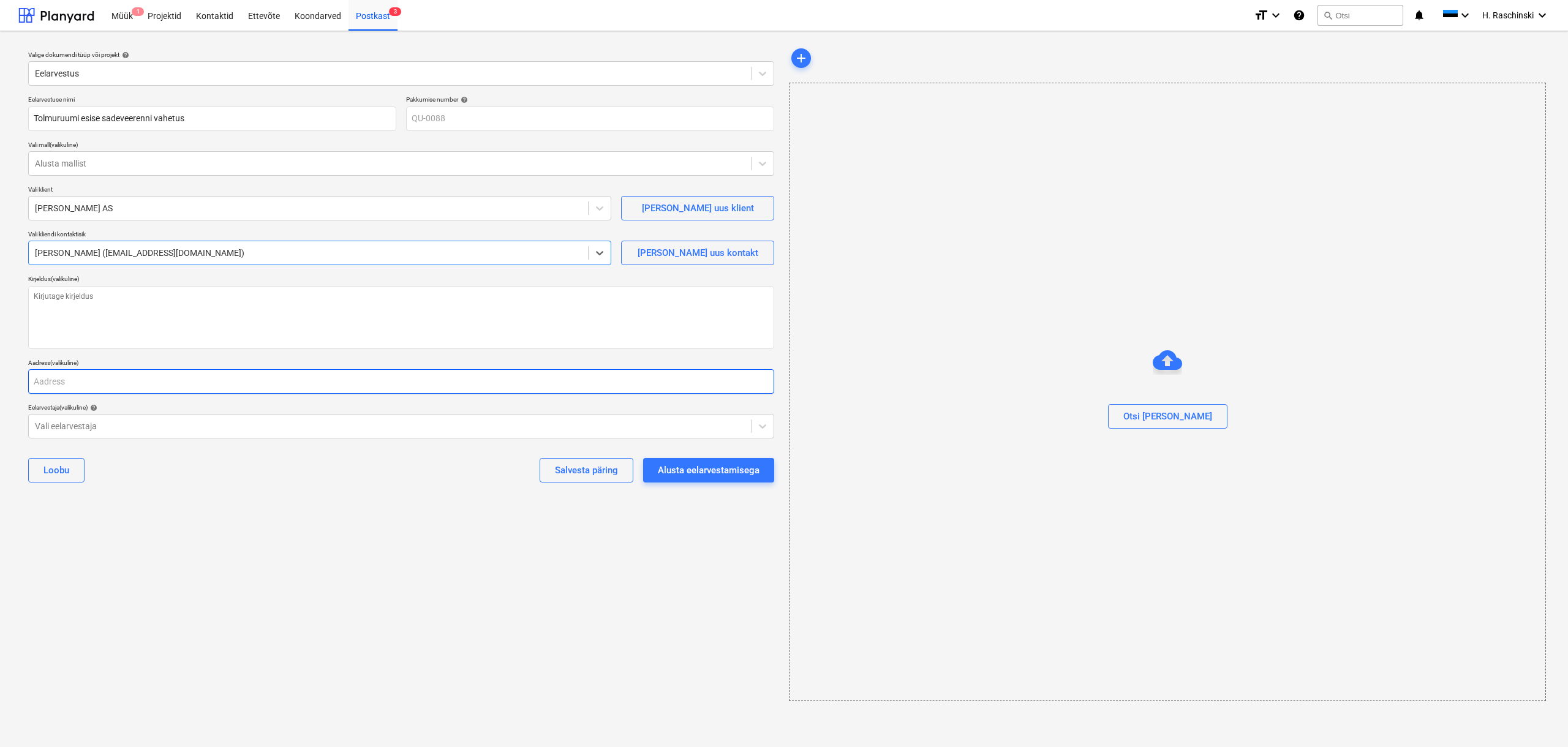
click at [163, 388] on input "text" at bounding box center [400, 381] width 746 height 24
click at [407, 425] on div at bounding box center [390, 426] width 710 height 13
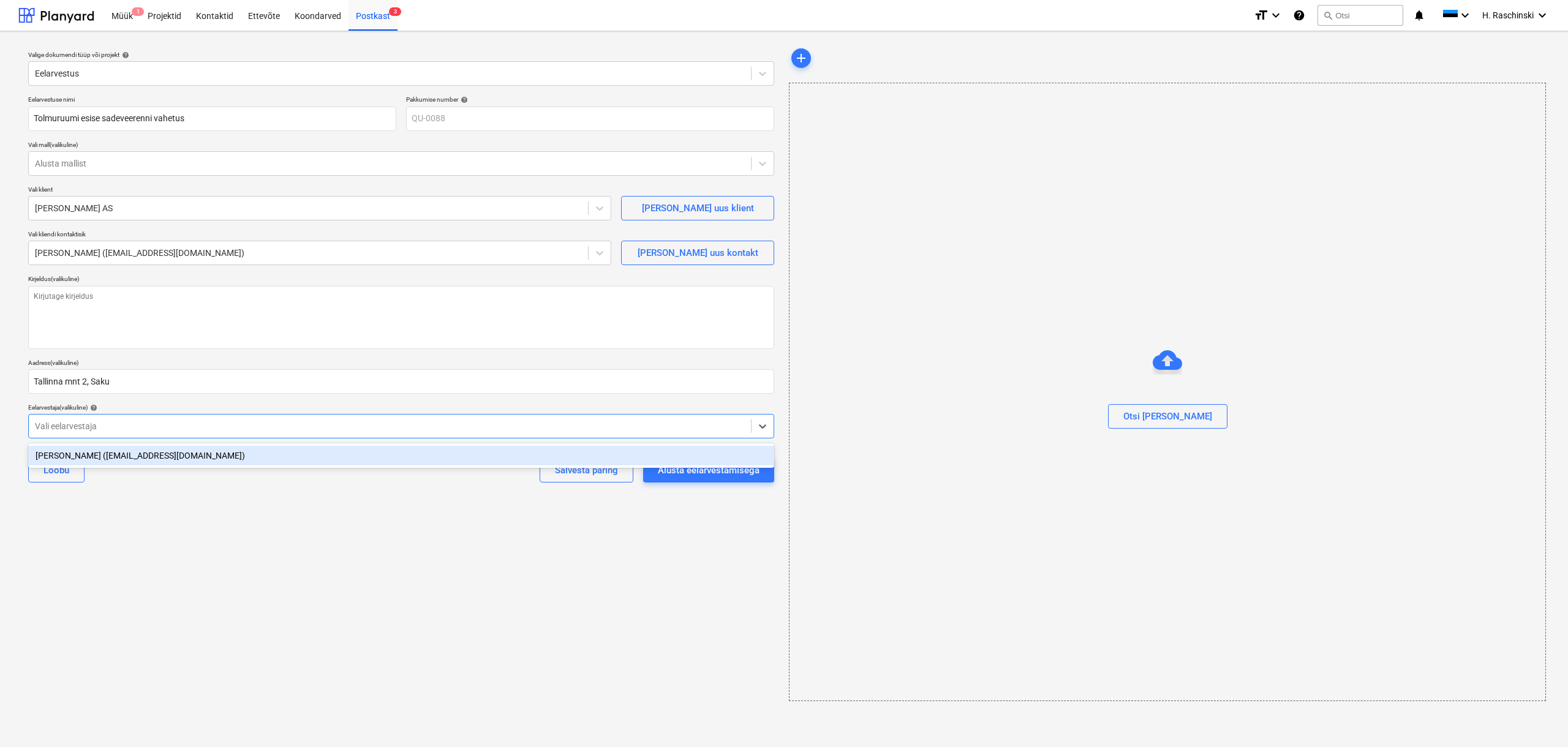
click at [155, 455] on div "[PERSON_NAME] ([EMAIL_ADDRESS][DOMAIN_NAME])" at bounding box center [400, 456] width 746 height 19
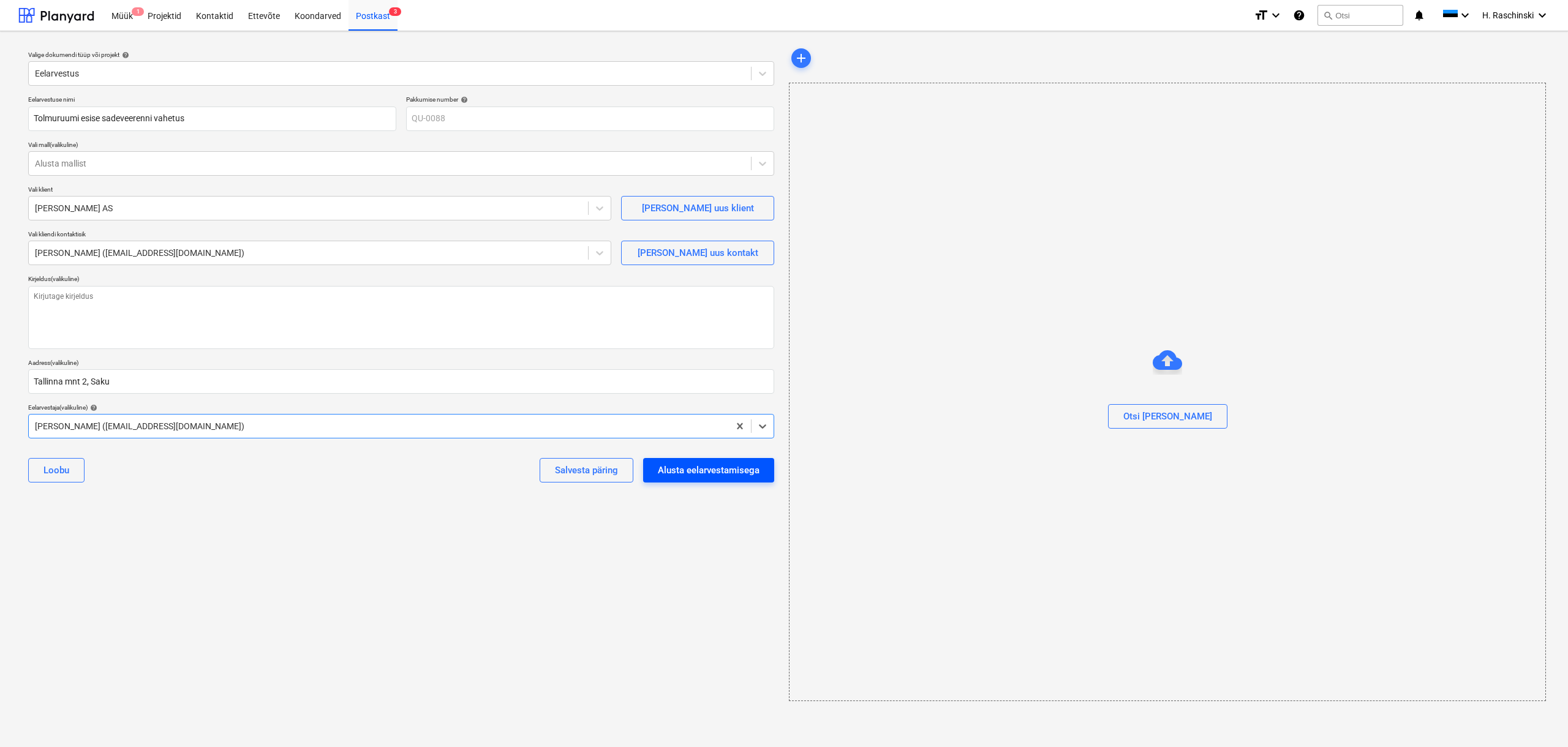
click at [672, 455] on div "Alusta eelarvestamisega" at bounding box center [708, 470] width 101 height 16
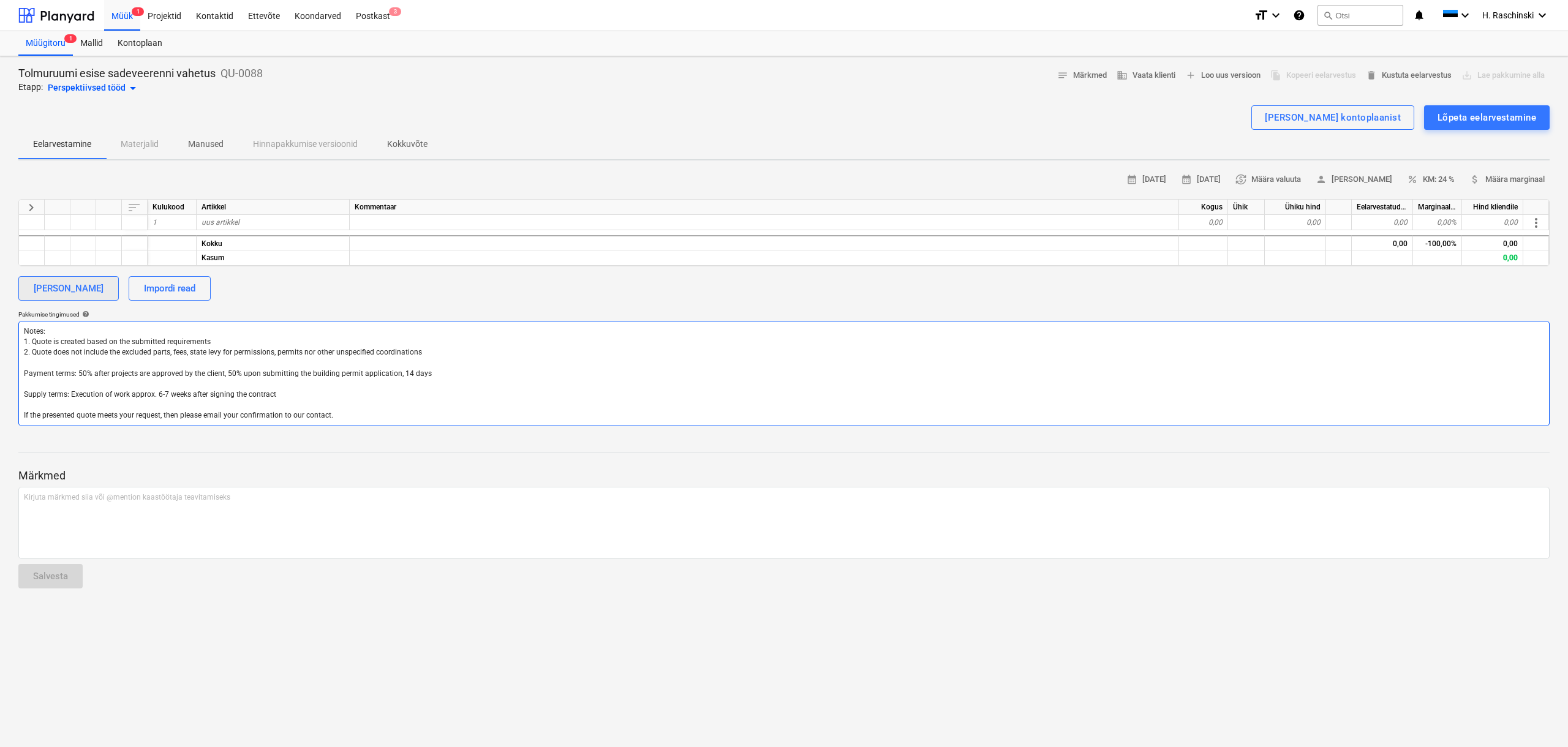
drag, startPoint x: 354, startPoint y: 415, endPoint x: 28, endPoint y: 295, distance: 347.4
click at [28, 295] on div "calendar_month [DATE] calendar_month [DATE] currency_exchange Määra valuuta per…" at bounding box center [784, 297] width 1531 height 256
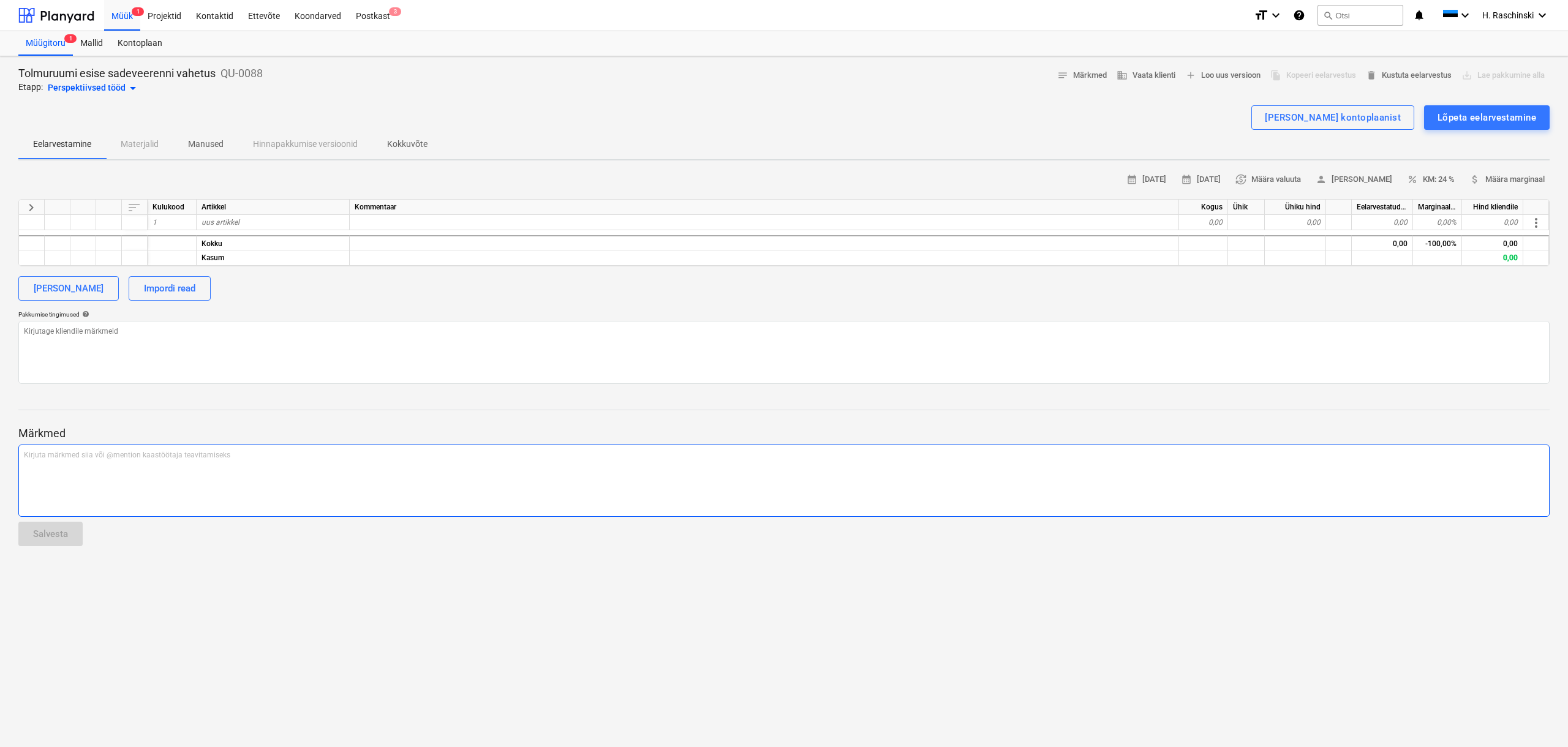
click at [244, 455] on div "Kirjuta märkmed siia või @mention kaastöötaja teavitamiseks ﻿" at bounding box center [784, 481] width 1531 height 72
click at [196, 147] on p "Manused" at bounding box center [206, 144] width 36 height 13
